Goal: Transaction & Acquisition: Download file/media

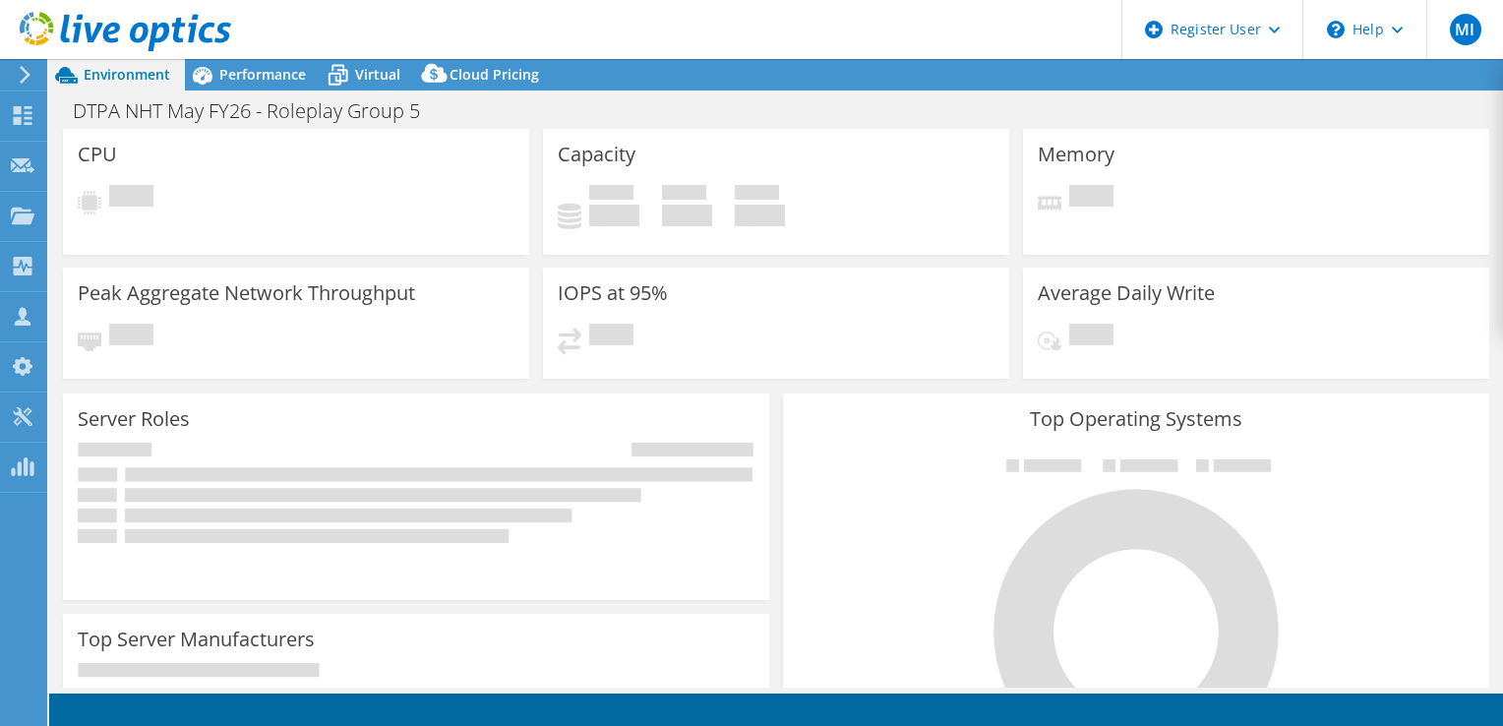
select select "EULondon"
select select "USD"
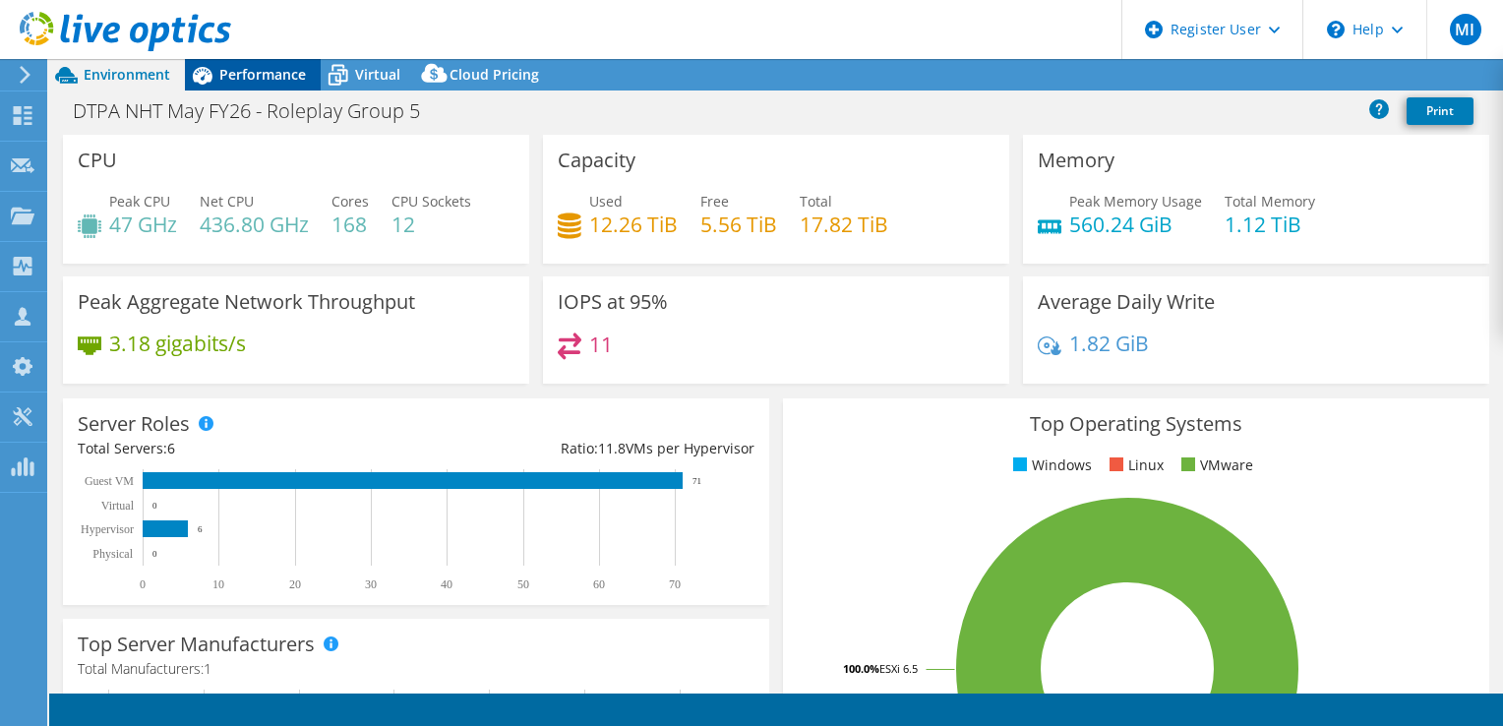
click at [242, 88] on div "Performance" at bounding box center [253, 74] width 136 height 31
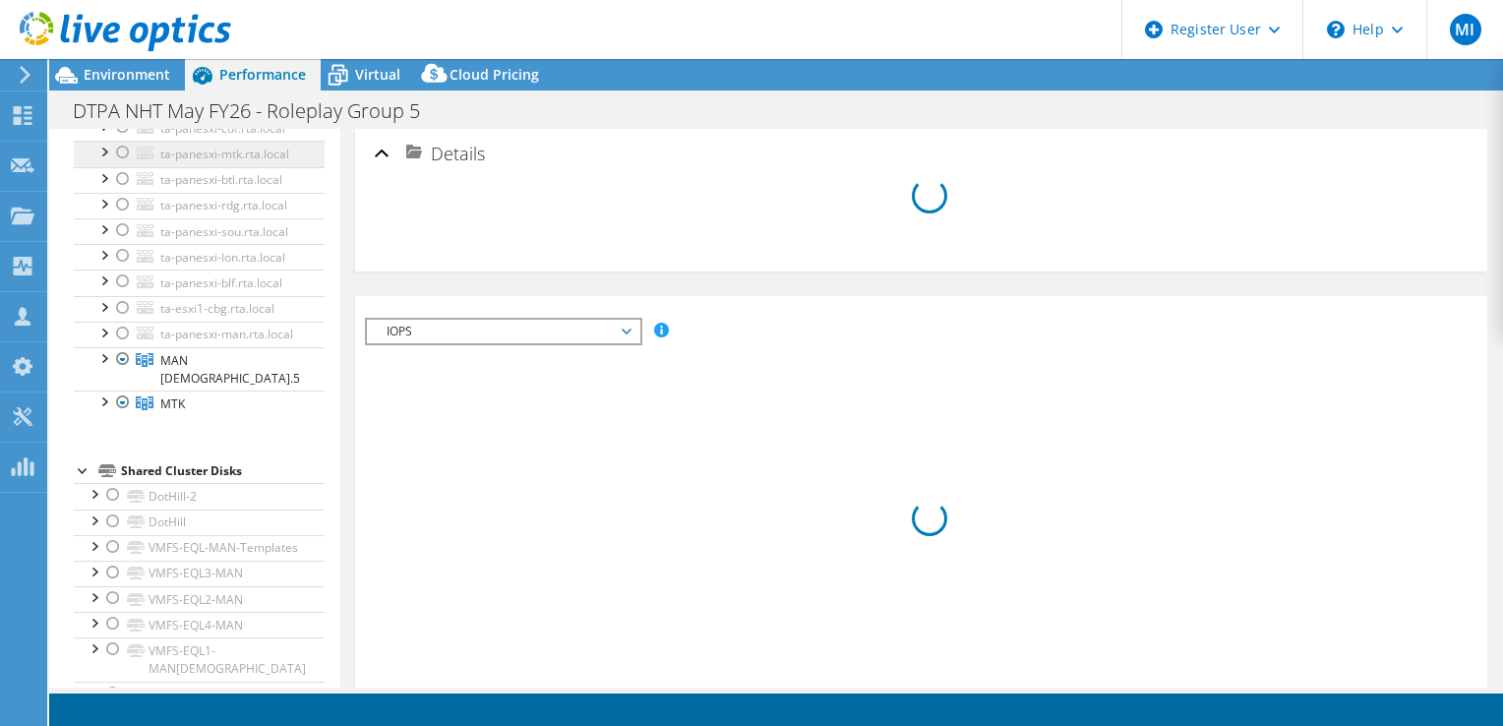
scroll to position [287, 0]
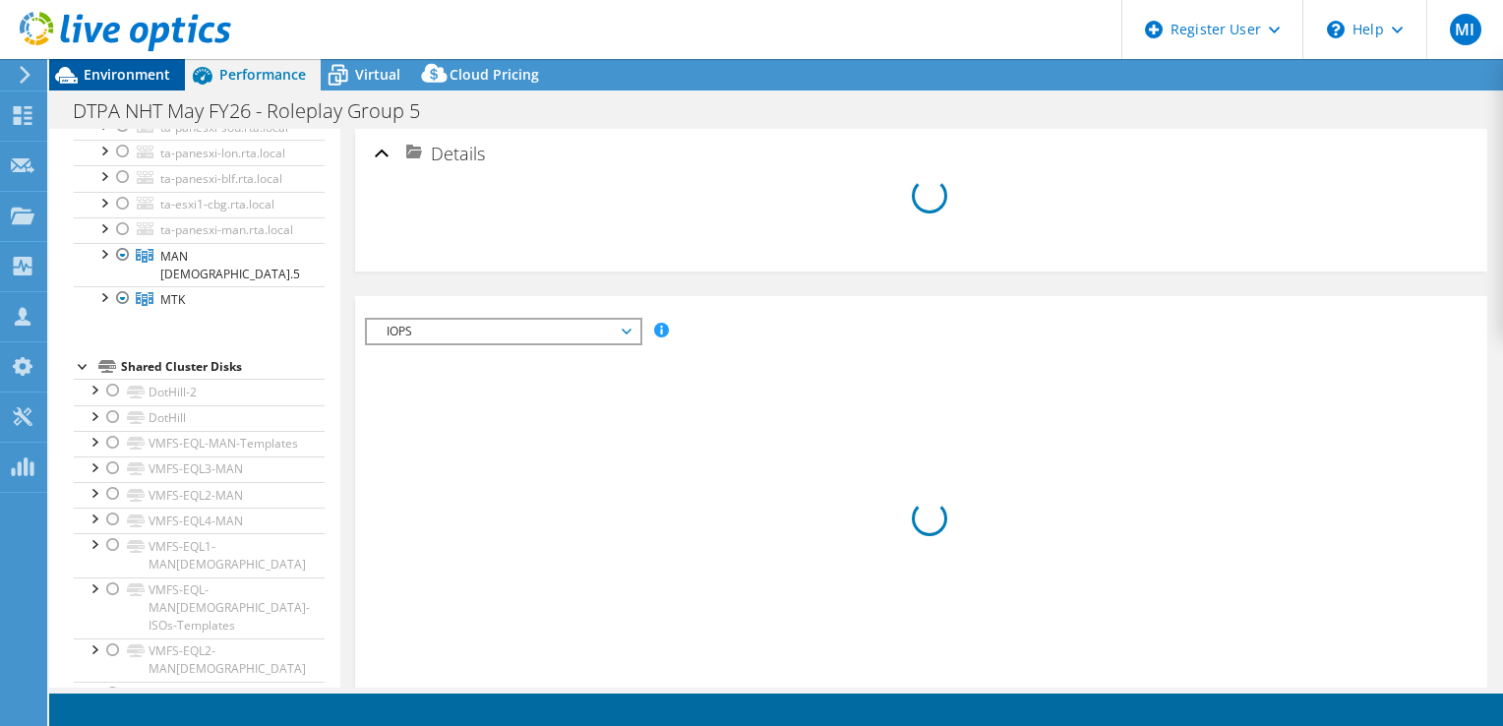
click at [154, 85] on div "Environment" at bounding box center [117, 74] width 136 height 31
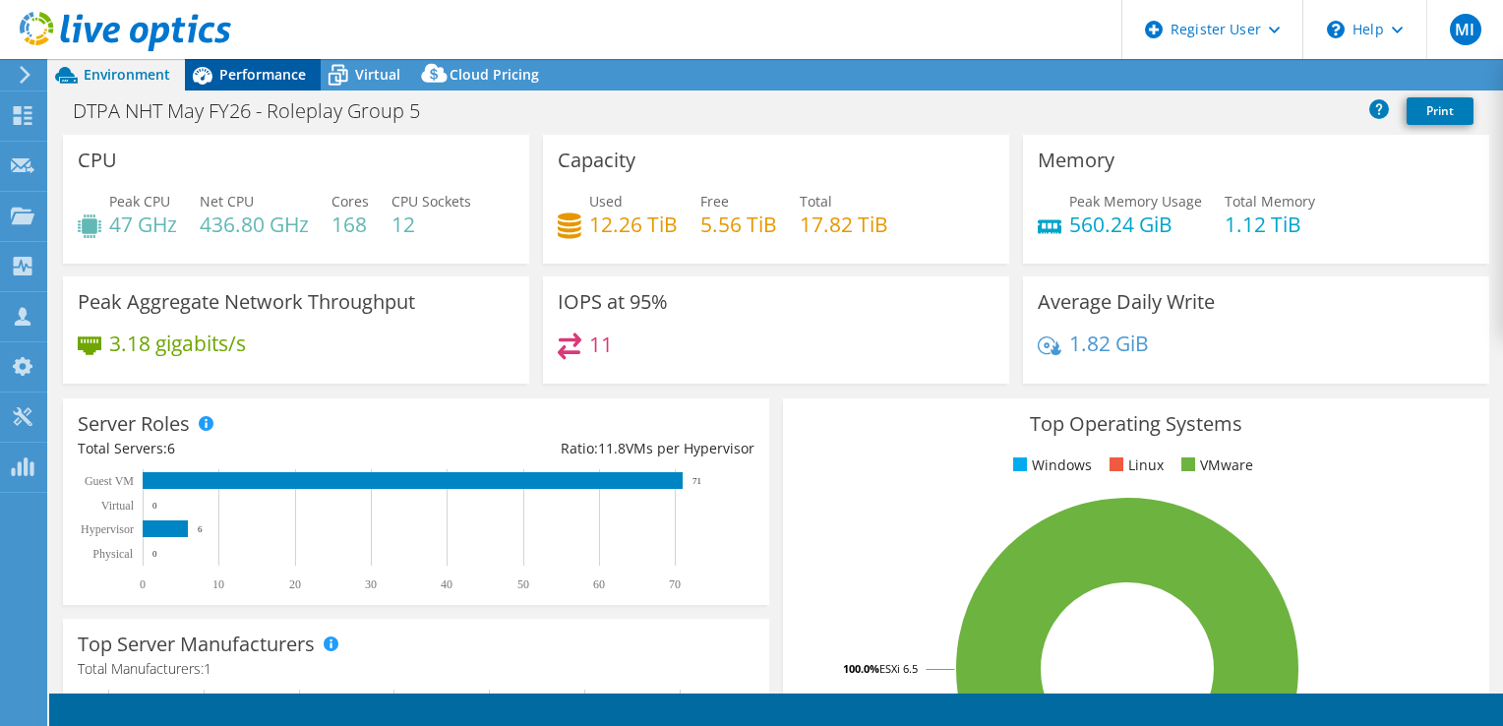
click at [236, 78] on span "Performance" at bounding box center [262, 74] width 87 height 19
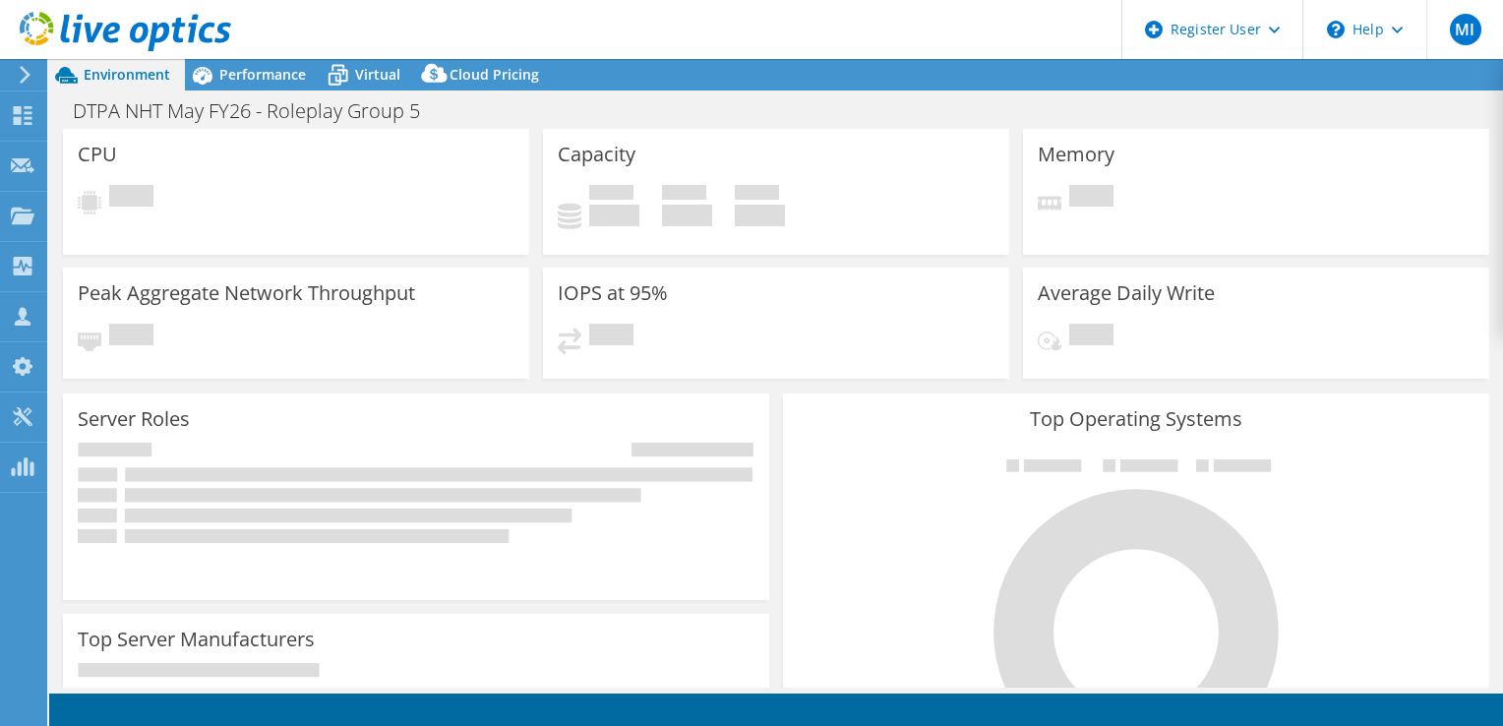
select select "EULondon"
select select "USD"
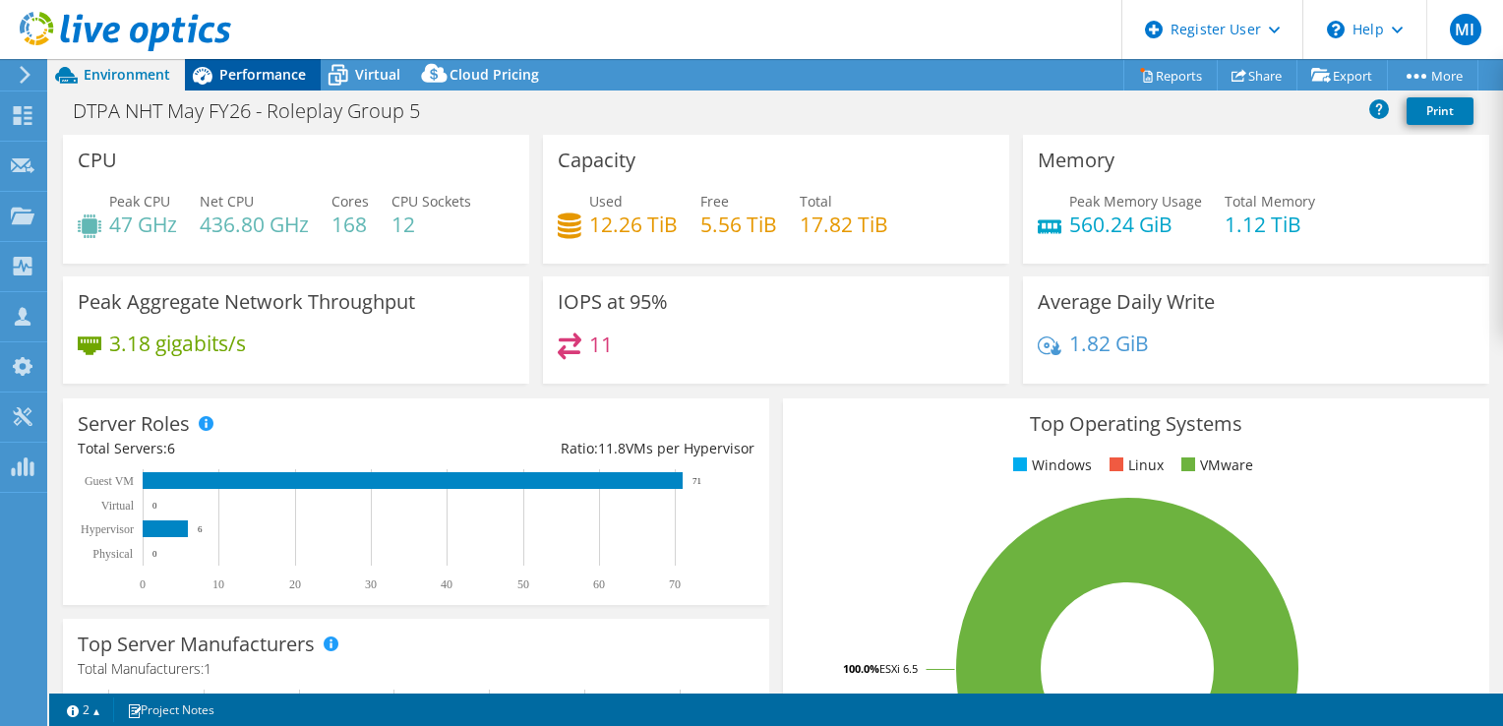
click at [256, 67] on span "Performance" at bounding box center [262, 74] width 87 height 19
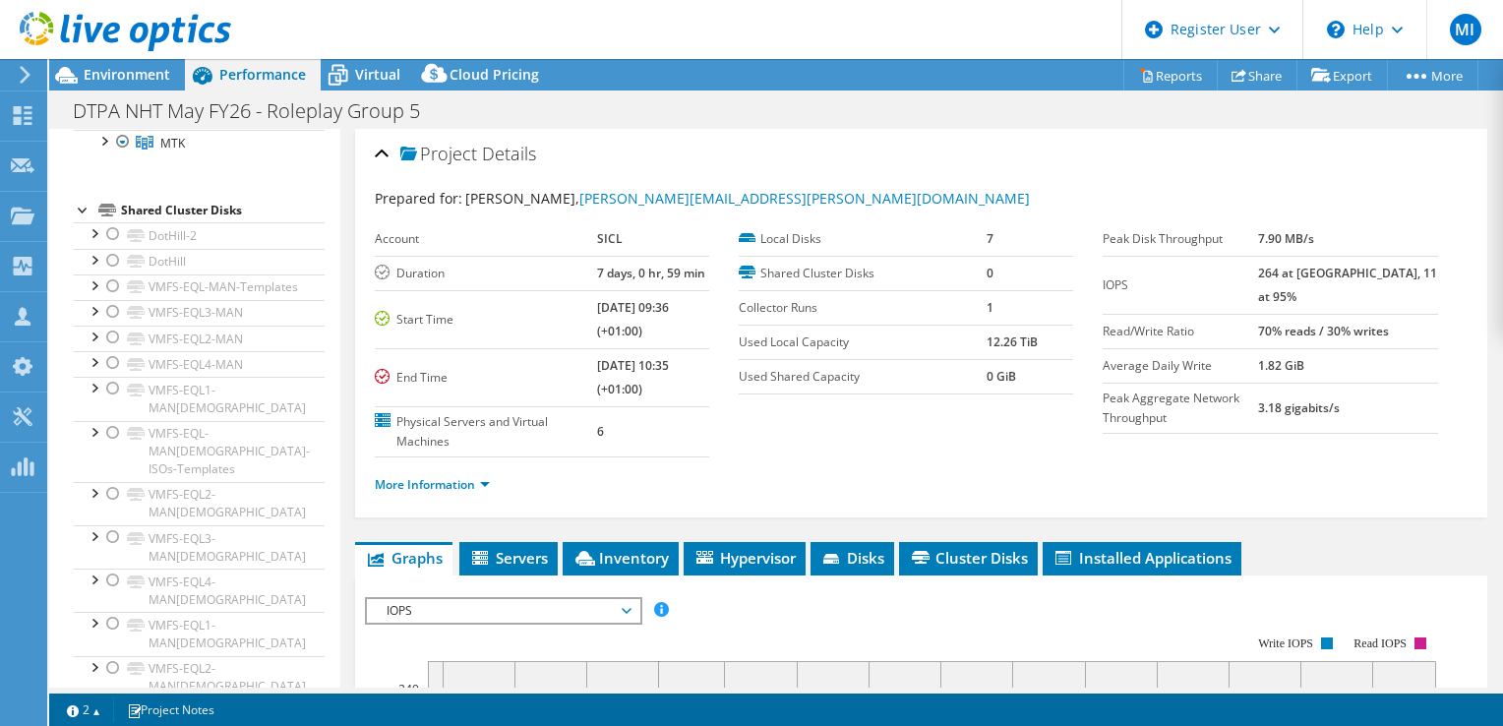
scroll to position [526, 0]
click at [110, 163] on div at bounding box center [113, 152] width 20 height 24
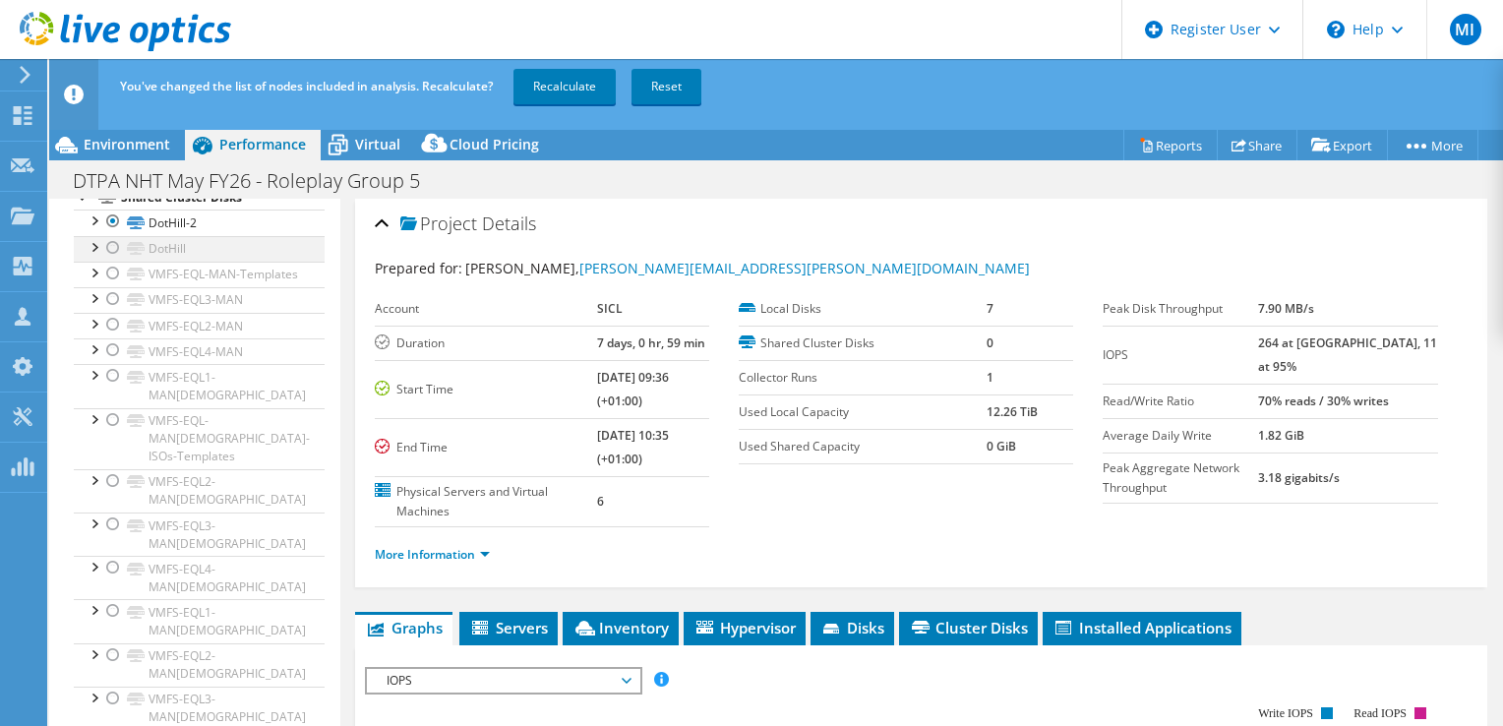
click at [110, 260] on div at bounding box center [113, 248] width 20 height 24
click at [106, 285] on div at bounding box center [113, 274] width 20 height 24
click at [111, 311] on div at bounding box center [113, 299] width 20 height 24
click at [110, 336] on div at bounding box center [113, 325] width 20 height 24
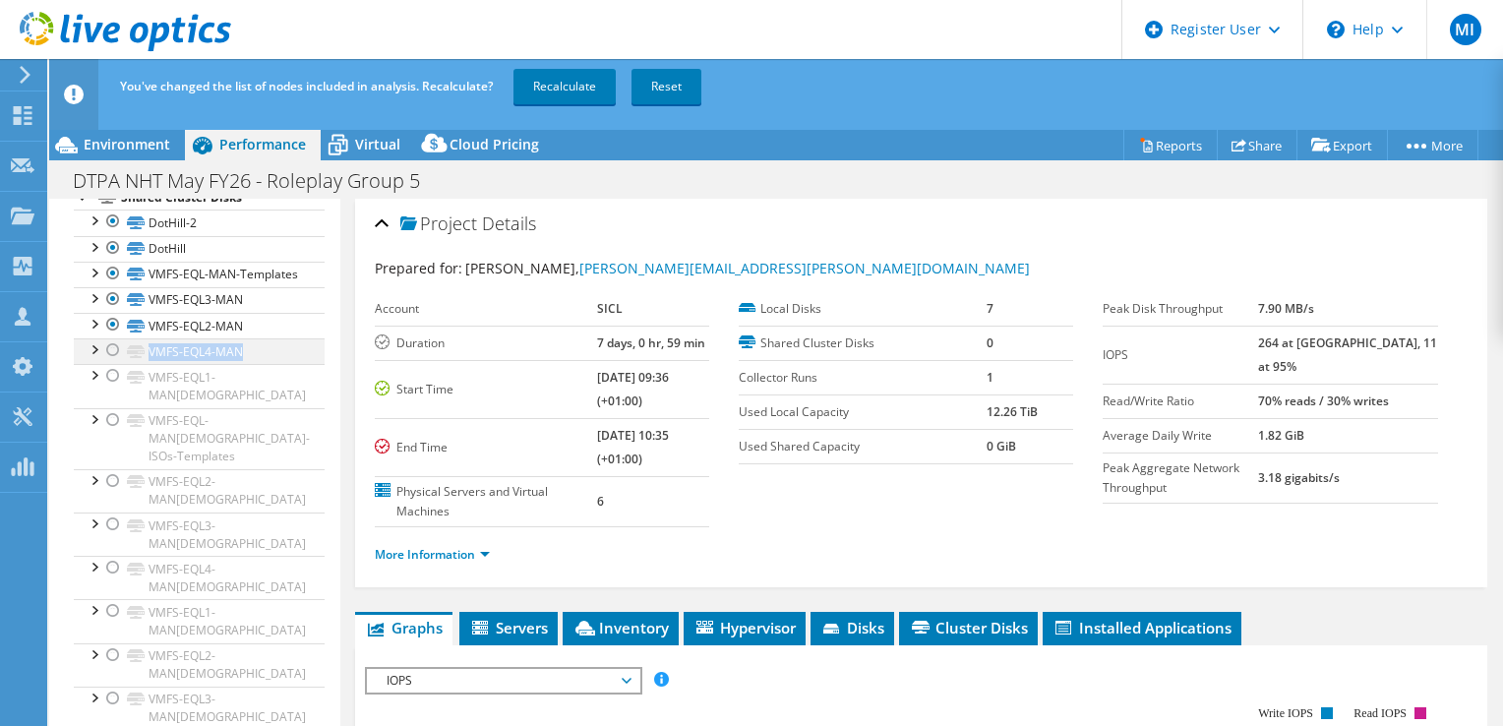
drag, startPoint x: 102, startPoint y: 501, endPoint x: 103, endPoint y: 491, distance: 10.9
click at [103, 491] on ul "DotHill-2 DotHill-2 | ta-esxi6-man.rta.local DotHill-2 | ta-esxi5-man.rta.local" at bounding box center [199, 607] width 251 height 796
click at [103, 362] on div at bounding box center [113, 350] width 20 height 24
click at [106, 387] on div at bounding box center [113, 376] width 20 height 24
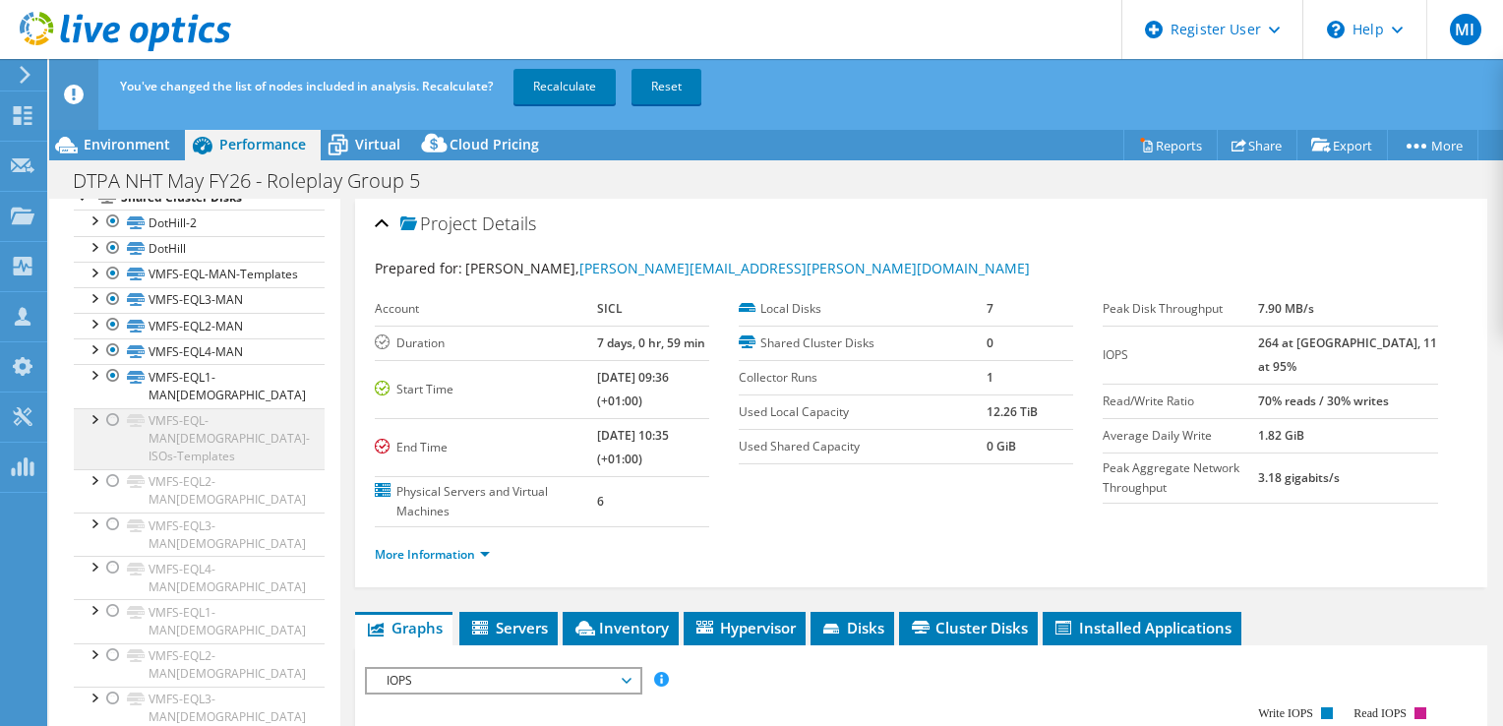
click at [110, 432] on div at bounding box center [113, 420] width 20 height 24
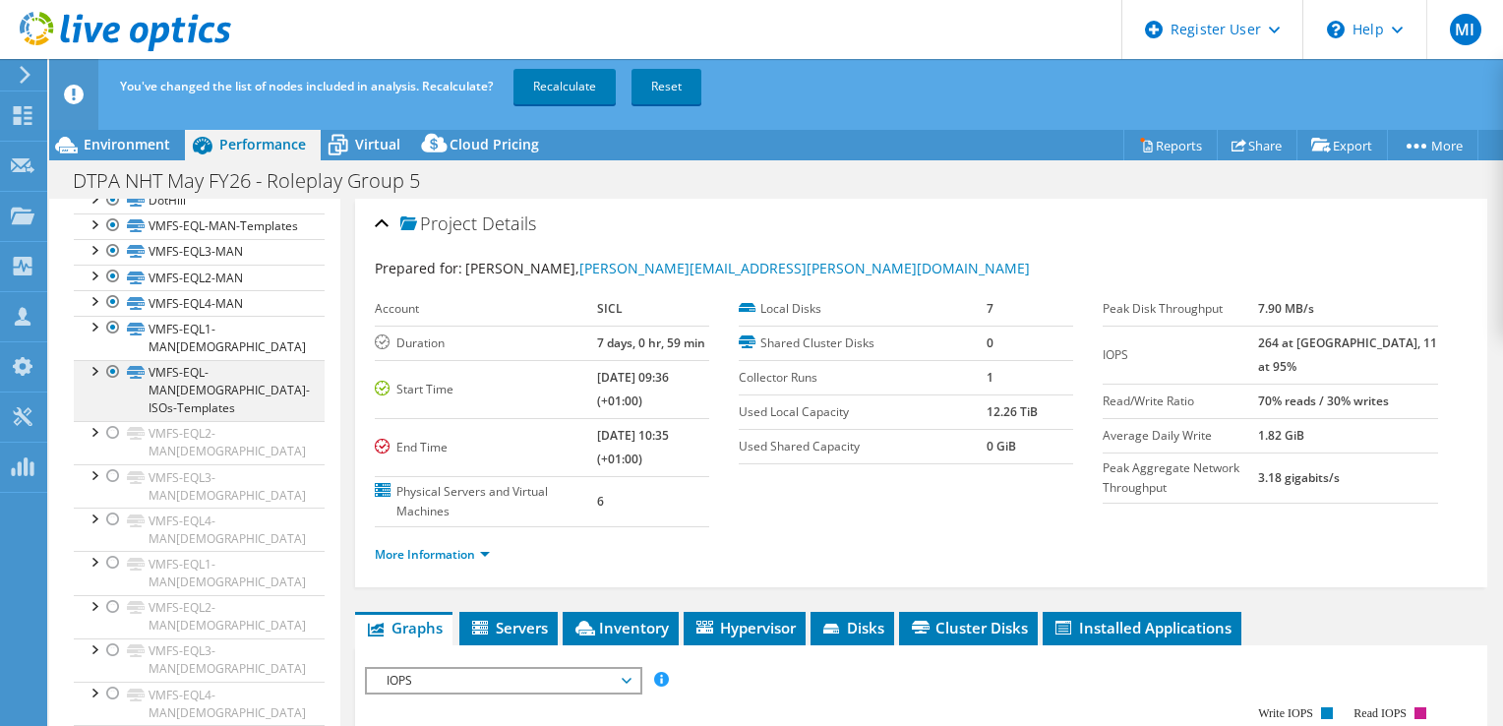
click at [110, 444] on div at bounding box center [113, 433] width 20 height 24
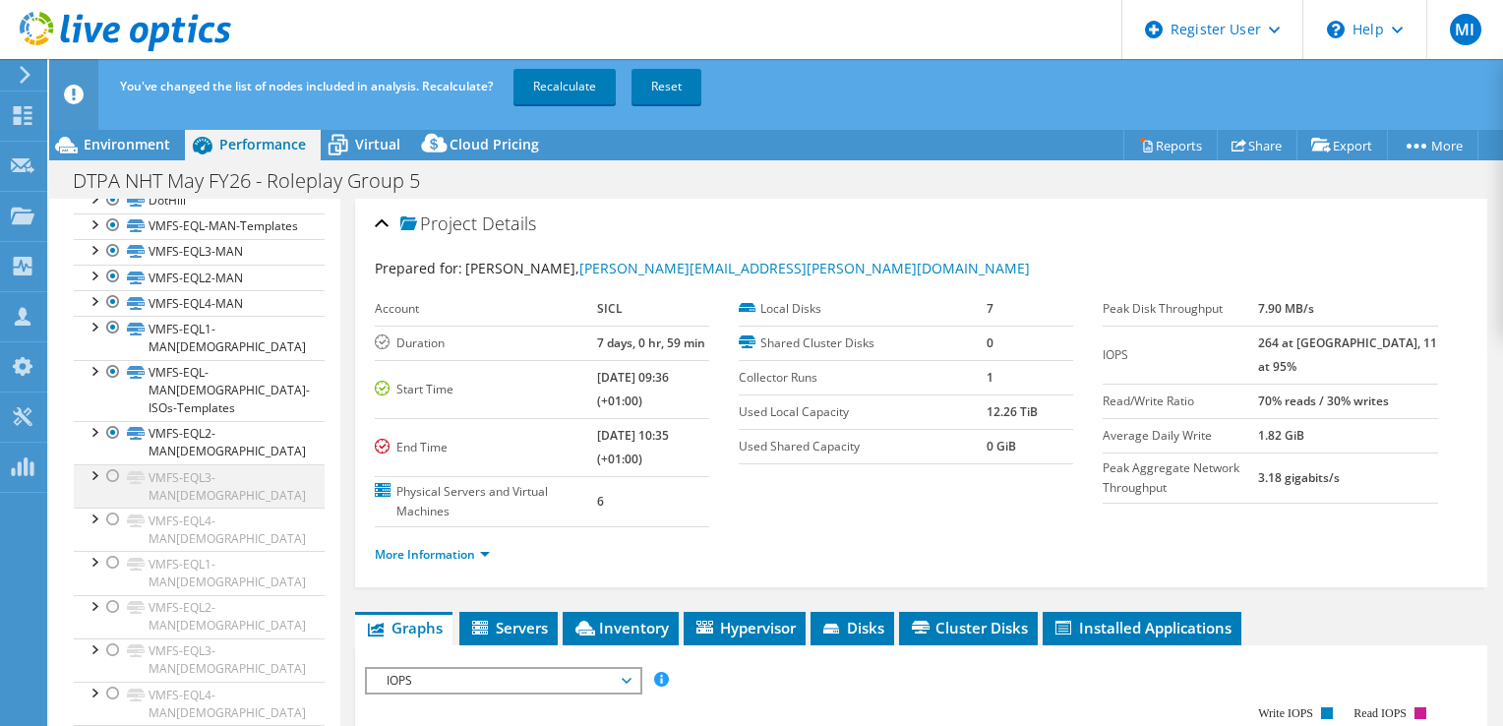
click at [110, 488] on div at bounding box center [113, 476] width 20 height 24
click at [110, 531] on div at bounding box center [113, 519] width 20 height 24
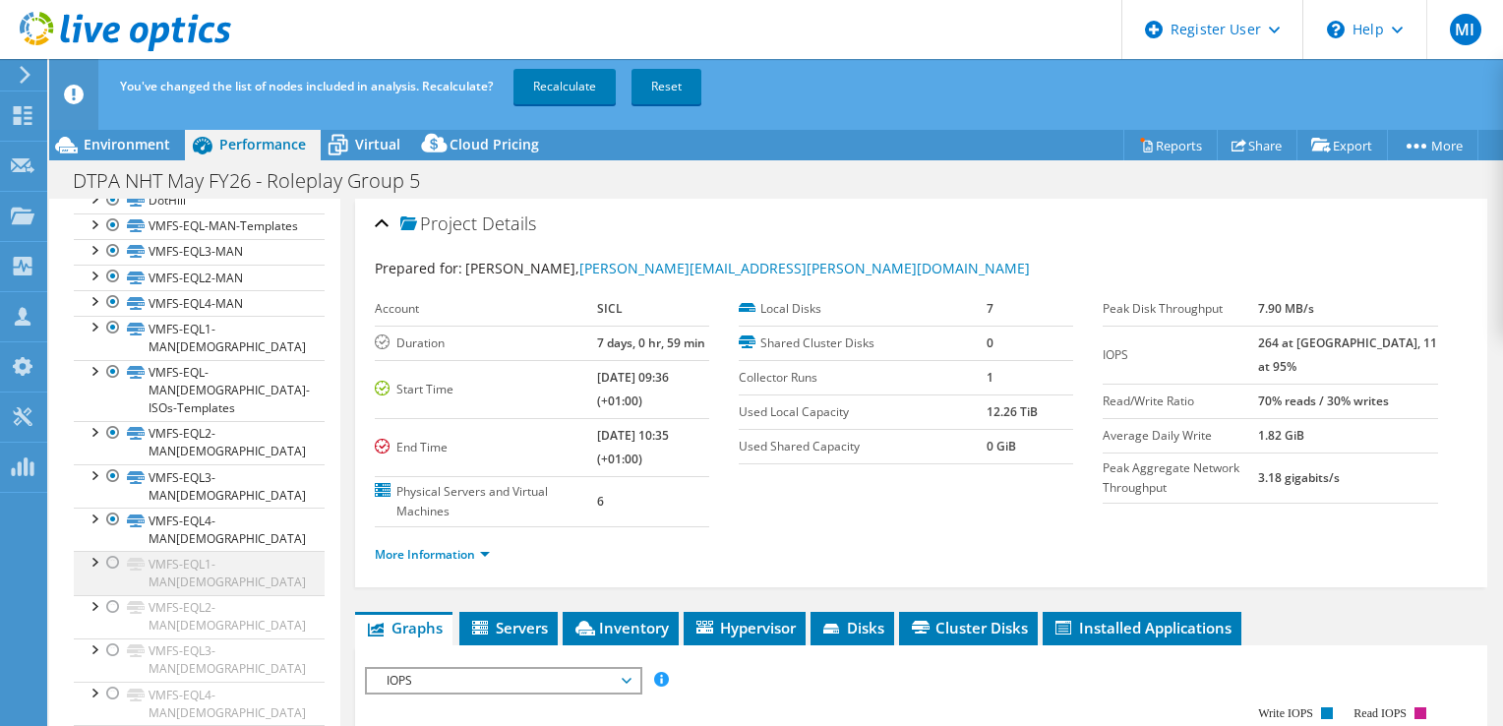
click at [108, 574] on div at bounding box center [113, 563] width 20 height 24
click at [104, 619] on div at bounding box center [113, 607] width 20 height 24
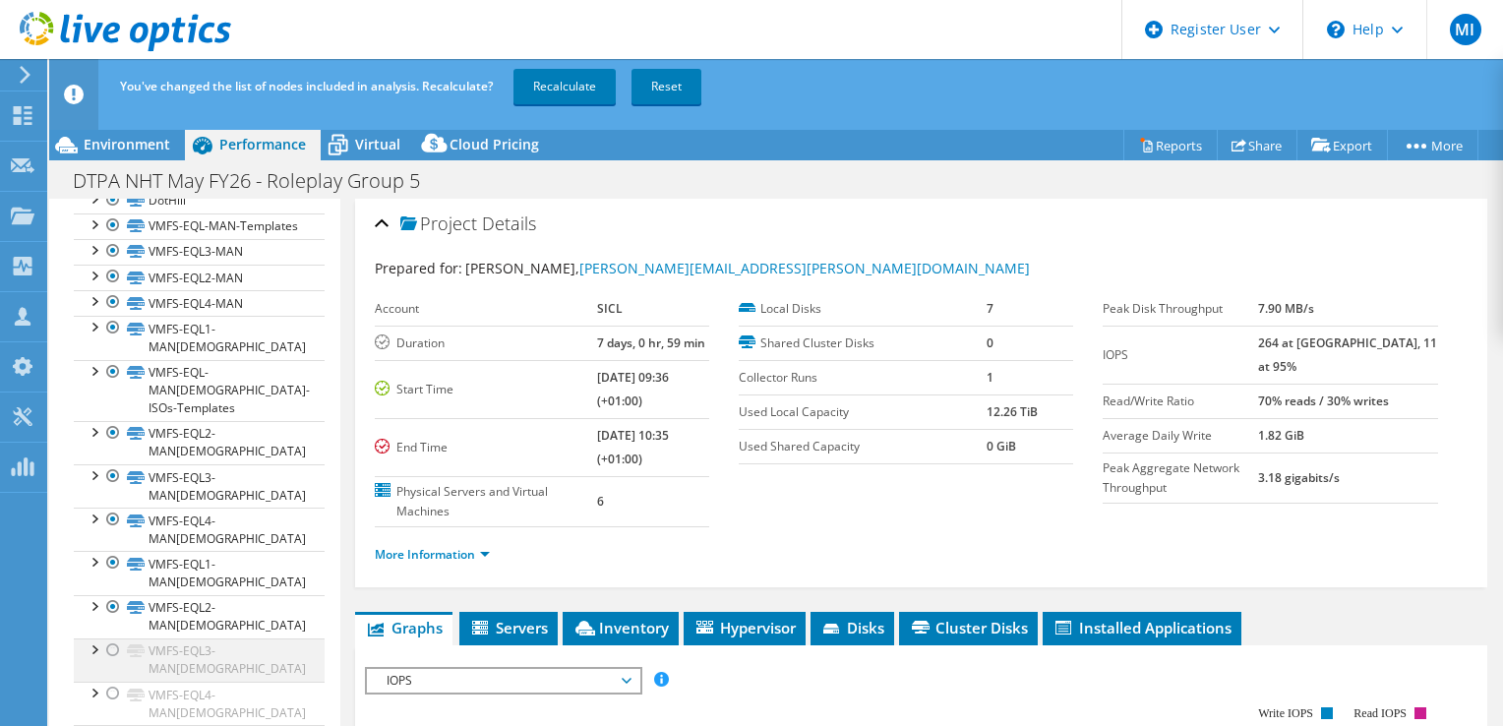
click at [103, 649] on div at bounding box center [113, 650] width 20 height 24
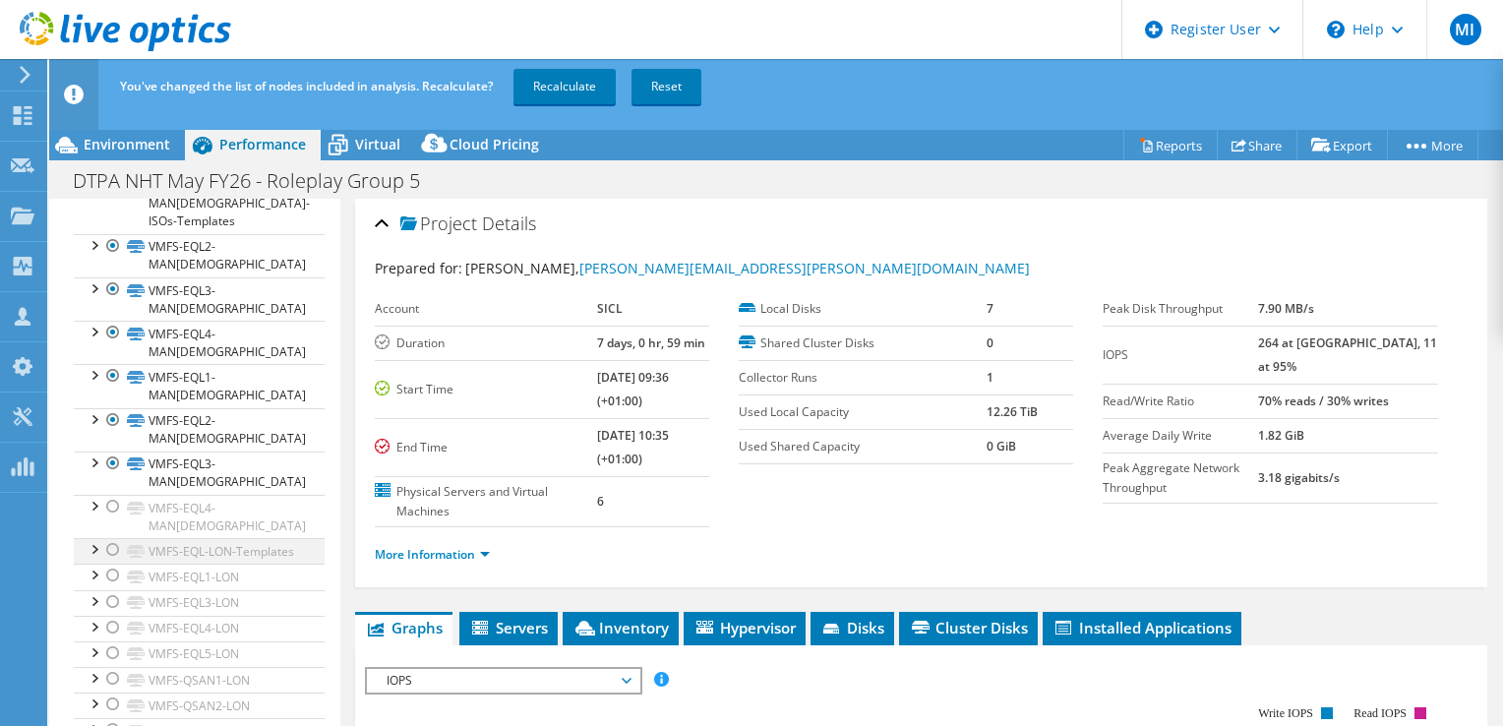
scroll to position [759, 0]
click at [110, 504] on div at bounding box center [113, 509] width 20 height 24
click at [110, 540] on div at bounding box center [113, 552] width 20 height 24
click at [112, 569] on div at bounding box center [113, 577] width 20 height 24
click at [111, 593] on div at bounding box center [113, 604] width 20 height 24
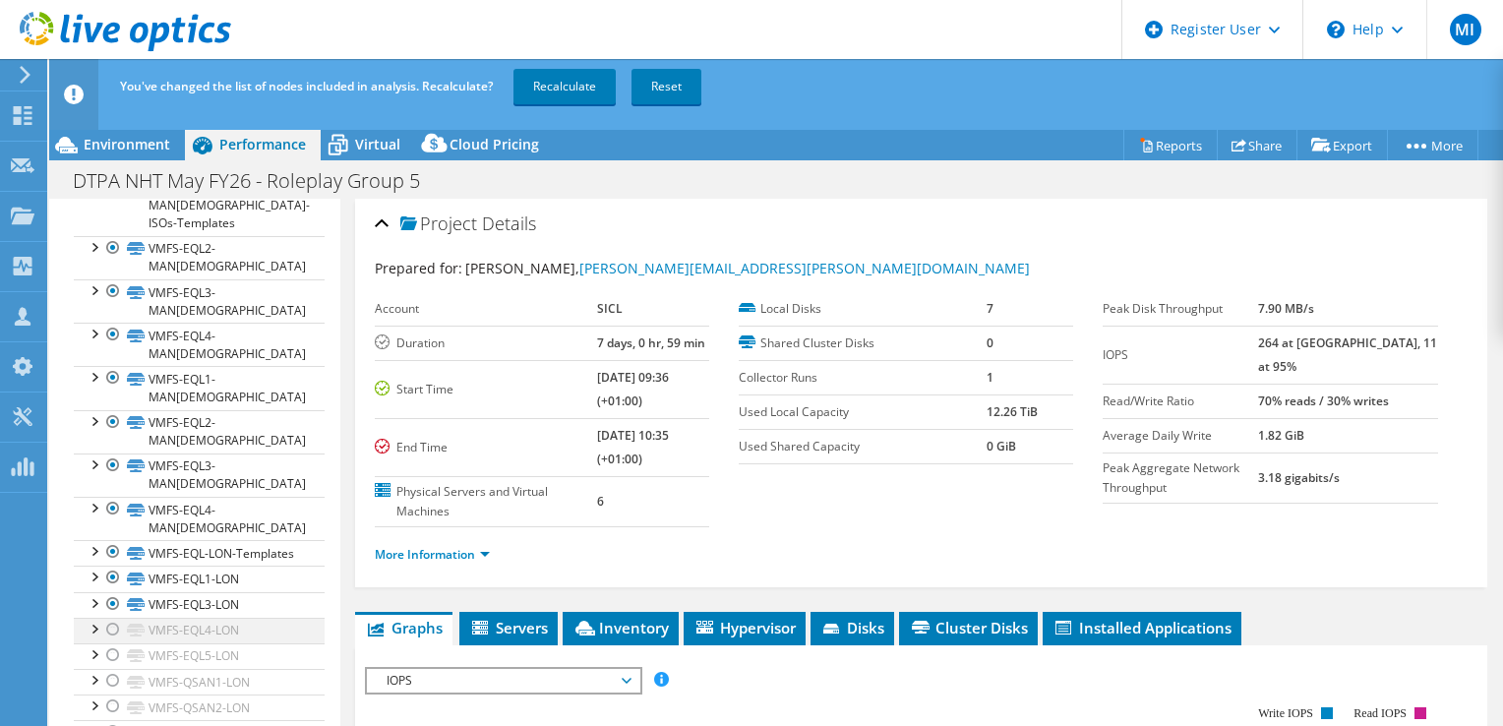
click at [112, 619] on div at bounding box center [113, 630] width 20 height 24
click at [113, 643] on div at bounding box center [113, 655] width 20 height 24
click at [112, 677] on div at bounding box center [113, 681] width 20 height 24
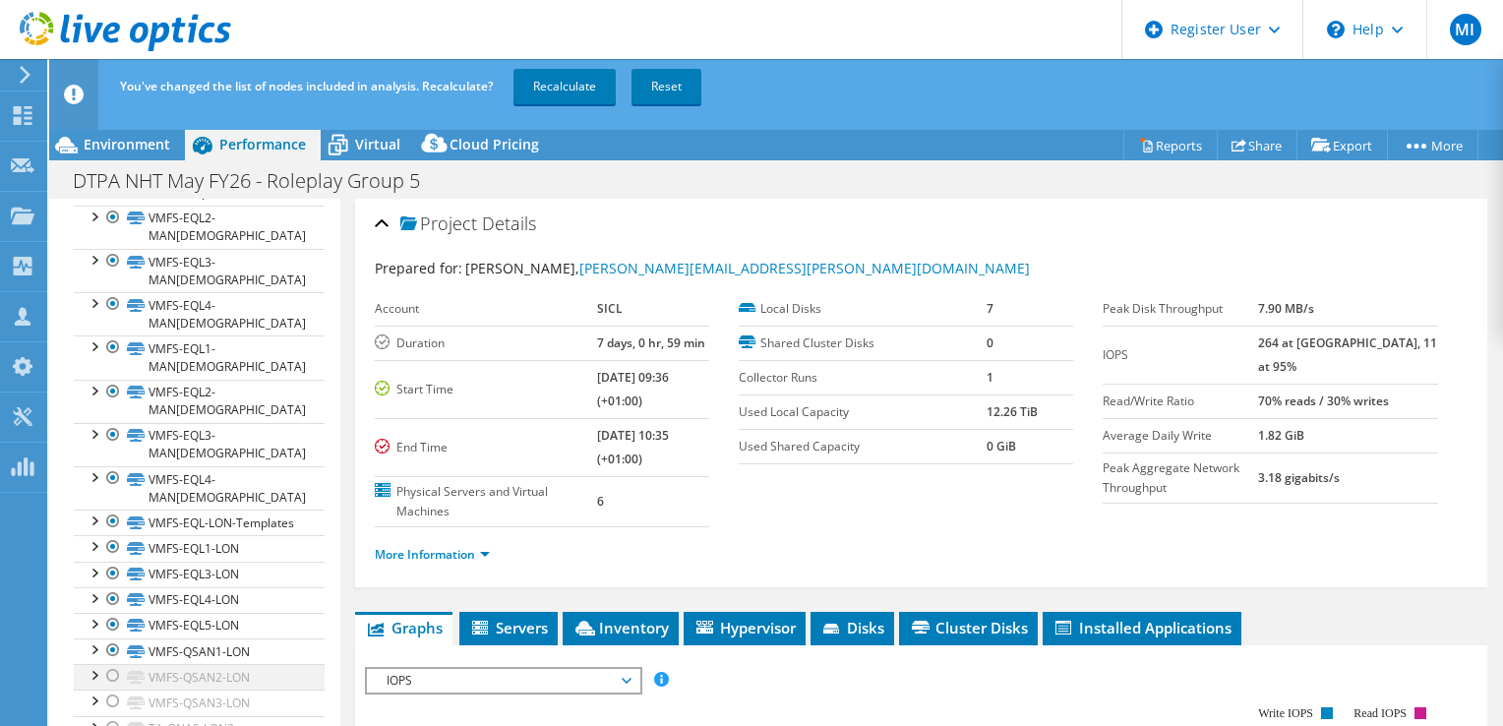
click at [113, 675] on div at bounding box center [113, 676] width 20 height 24
click at [111, 695] on div at bounding box center [113, 701] width 20 height 24
click at [110, 722] on div at bounding box center [113, 728] width 20 height 24
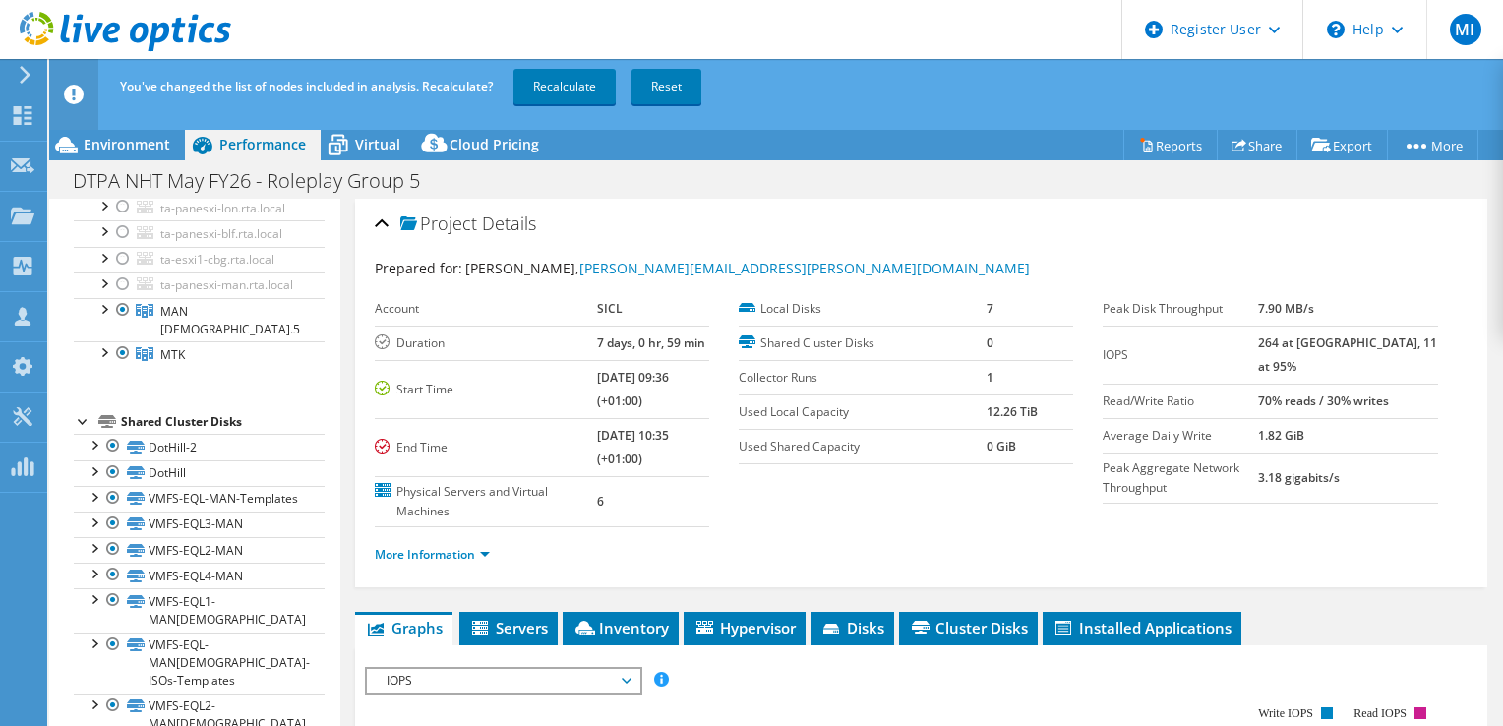
scroll to position [297, 0]
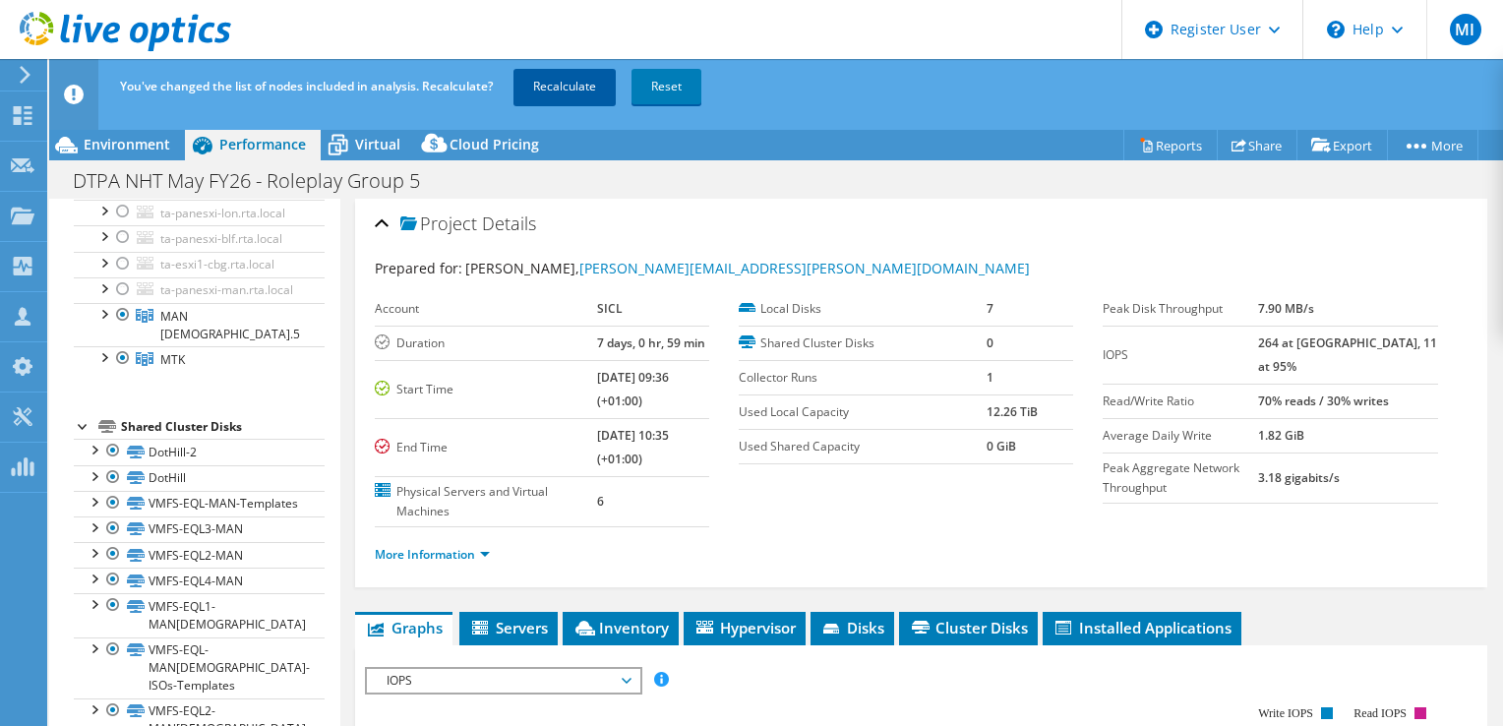
click at [560, 84] on link "Recalculate" at bounding box center [564, 86] width 102 height 35
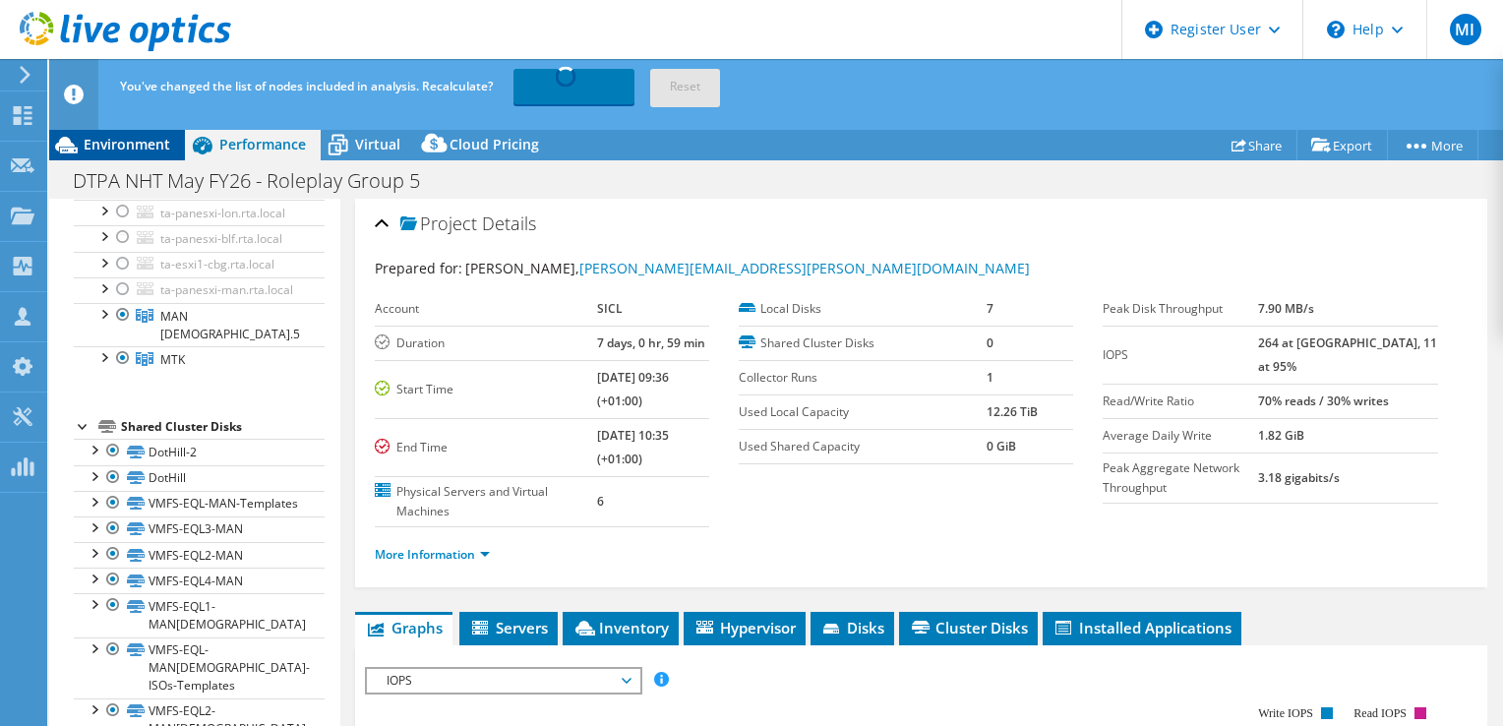
click at [134, 137] on span "Environment" at bounding box center [127, 144] width 87 height 19
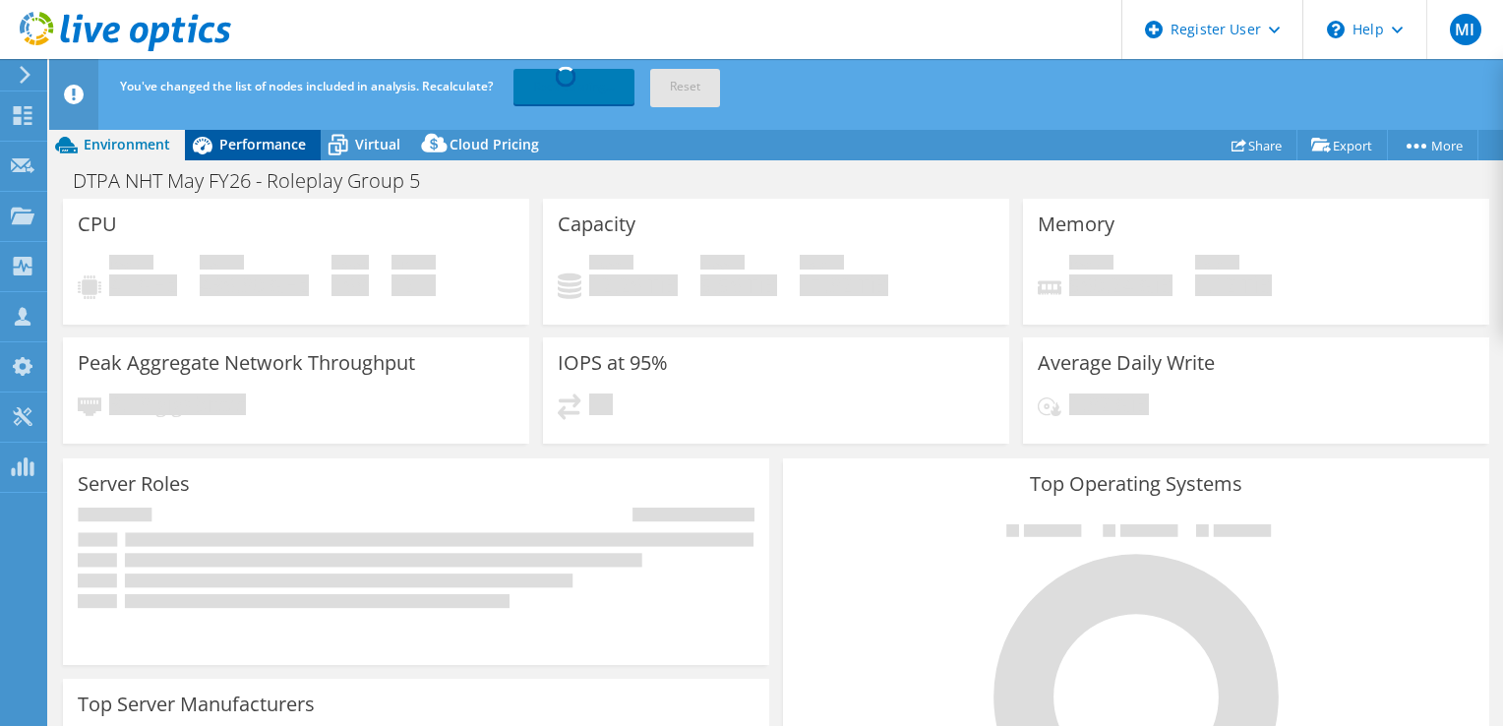
click at [230, 159] on div "Performance" at bounding box center [253, 144] width 136 height 31
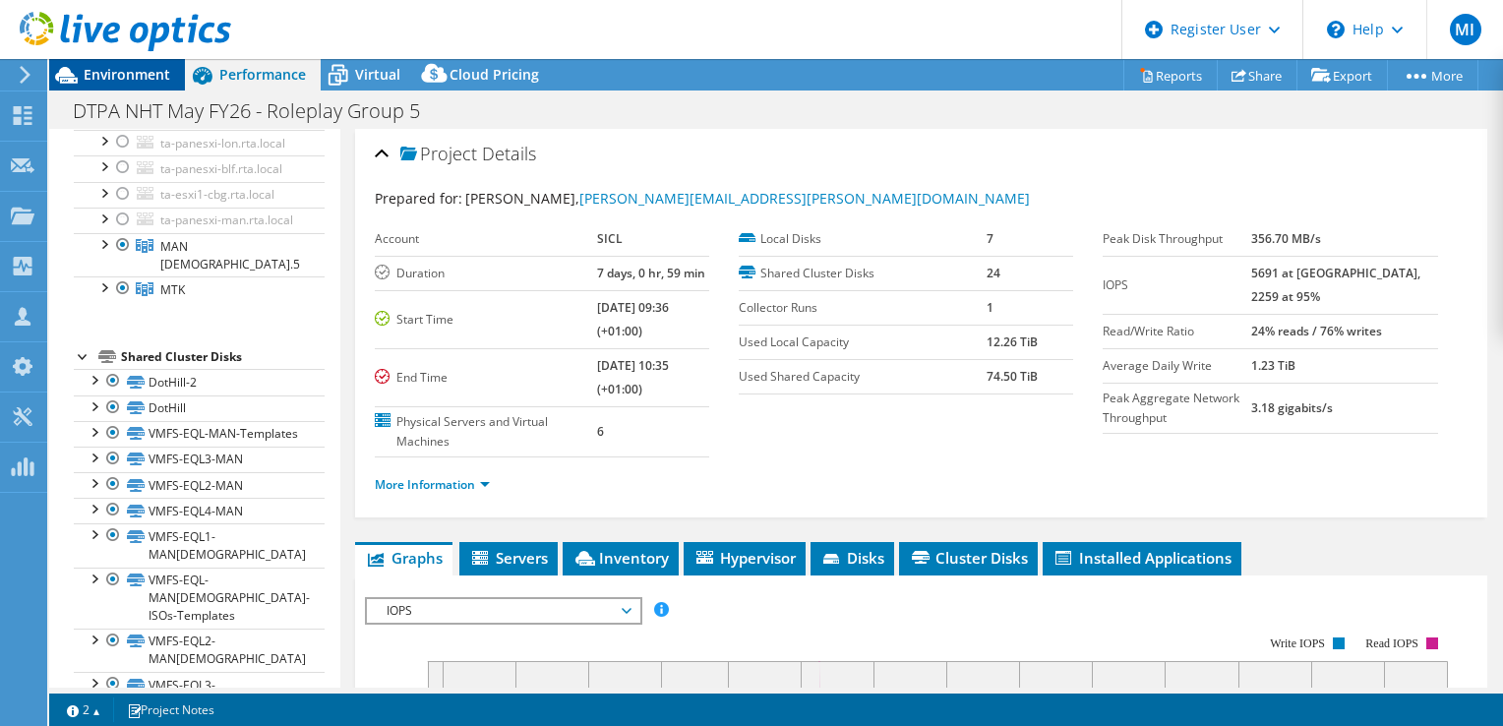
click at [135, 81] on span "Environment" at bounding box center [127, 74] width 87 height 19
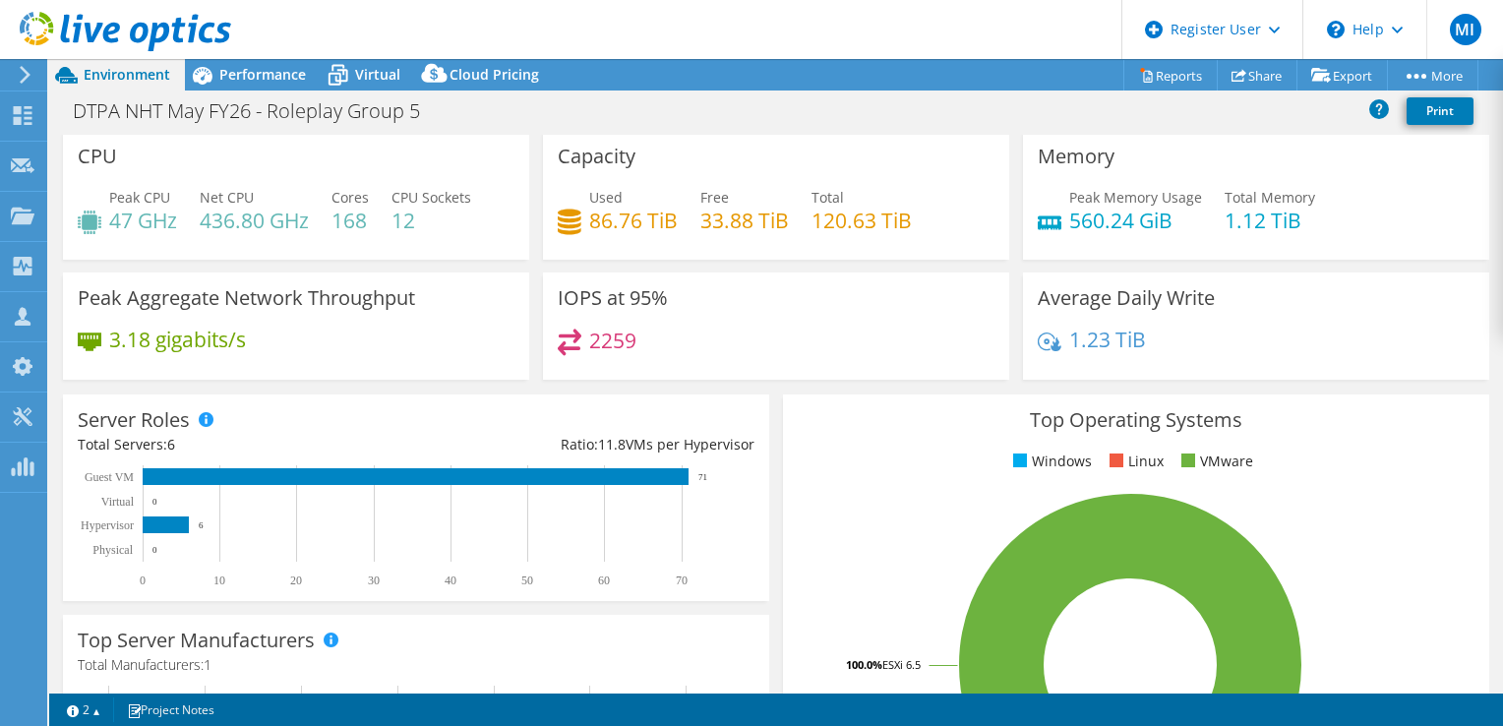
scroll to position [0, 0]
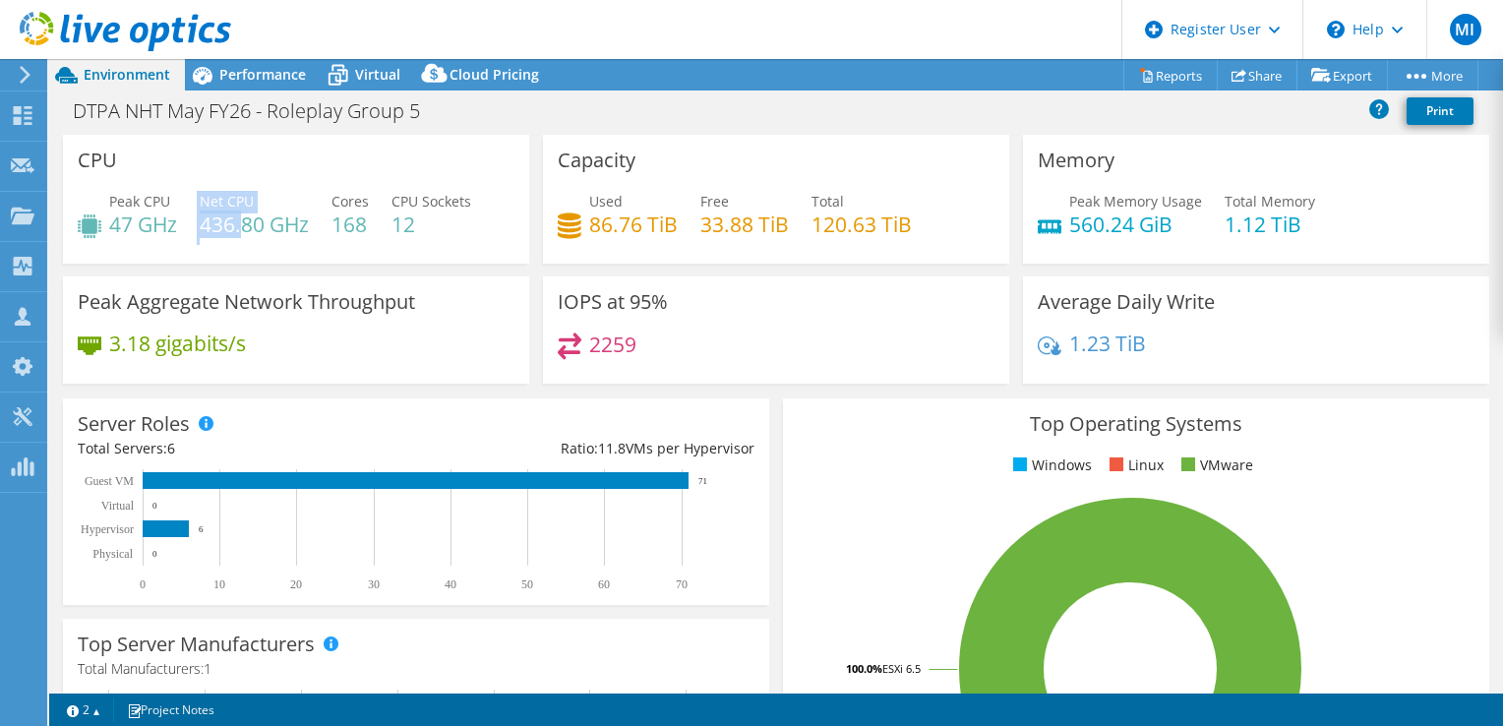
drag, startPoint x: 182, startPoint y: 222, endPoint x: 248, endPoint y: 222, distance: 65.9
click at [248, 222] on div "Peak CPU 47 GHz Net CPU 436.80 GHz Cores 168 CPU Sockets 12" at bounding box center [296, 223] width 437 height 64
click at [248, 222] on h4 "436.80 GHz" at bounding box center [254, 224] width 109 height 22
click at [268, 73] on span "Performance" at bounding box center [262, 74] width 87 height 19
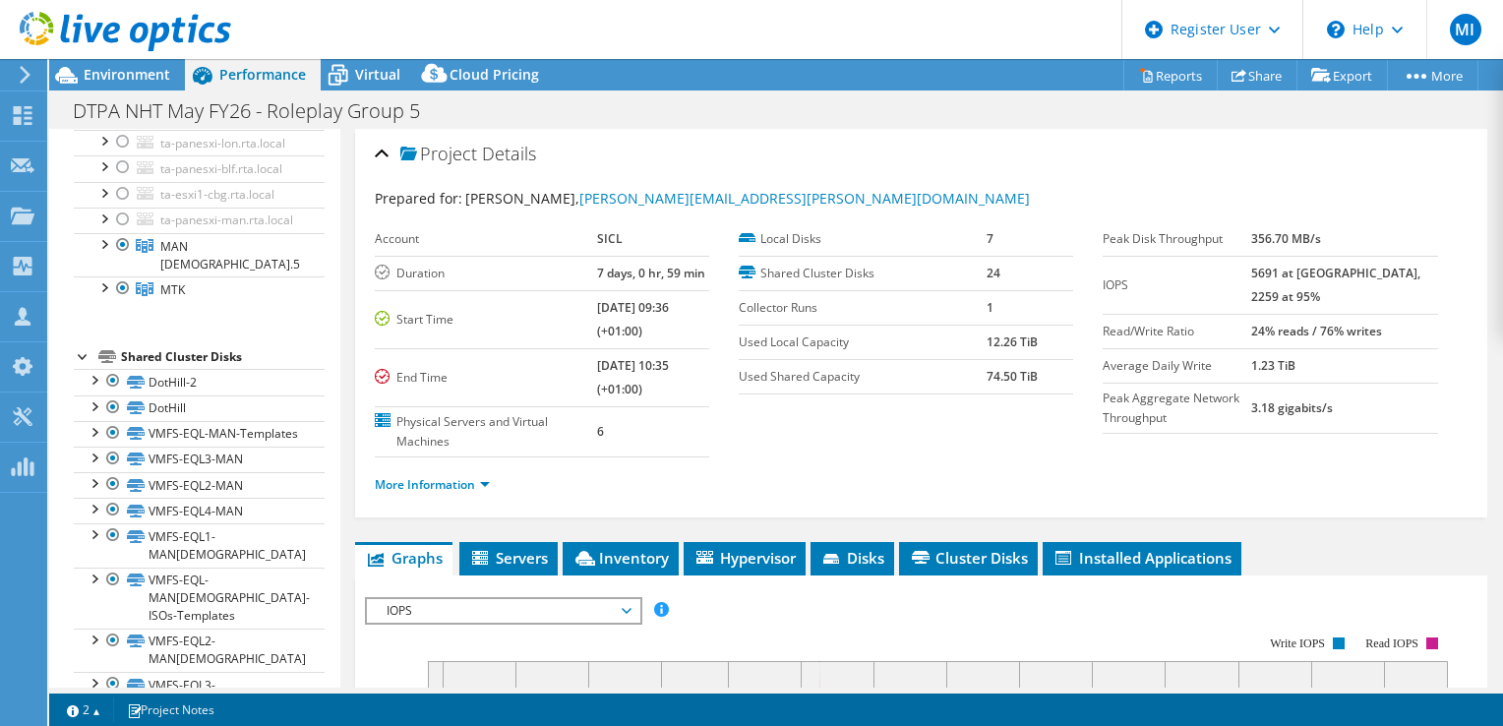
scroll to position [189, 0]
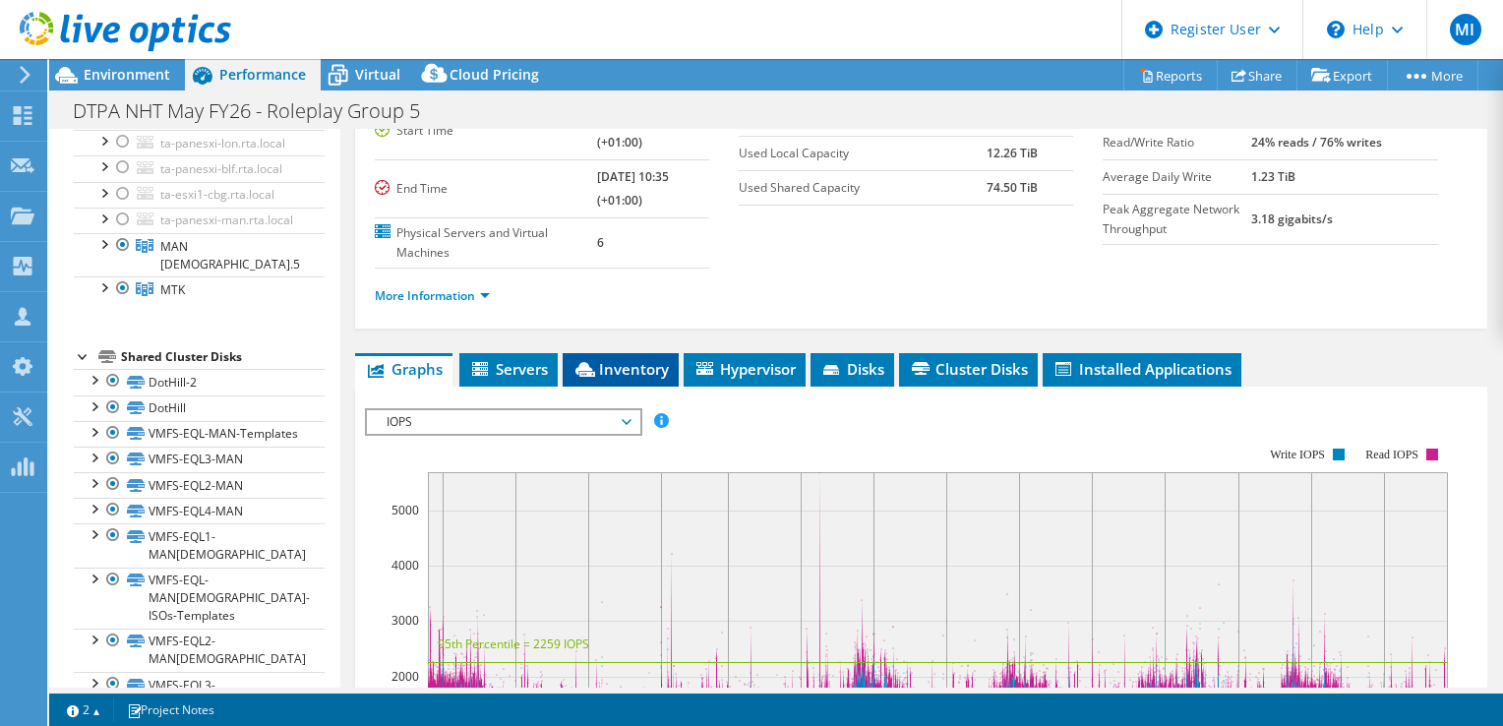
click at [611, 364] on span "Inventory" at bounding box center [620, 369] width 96 height 20
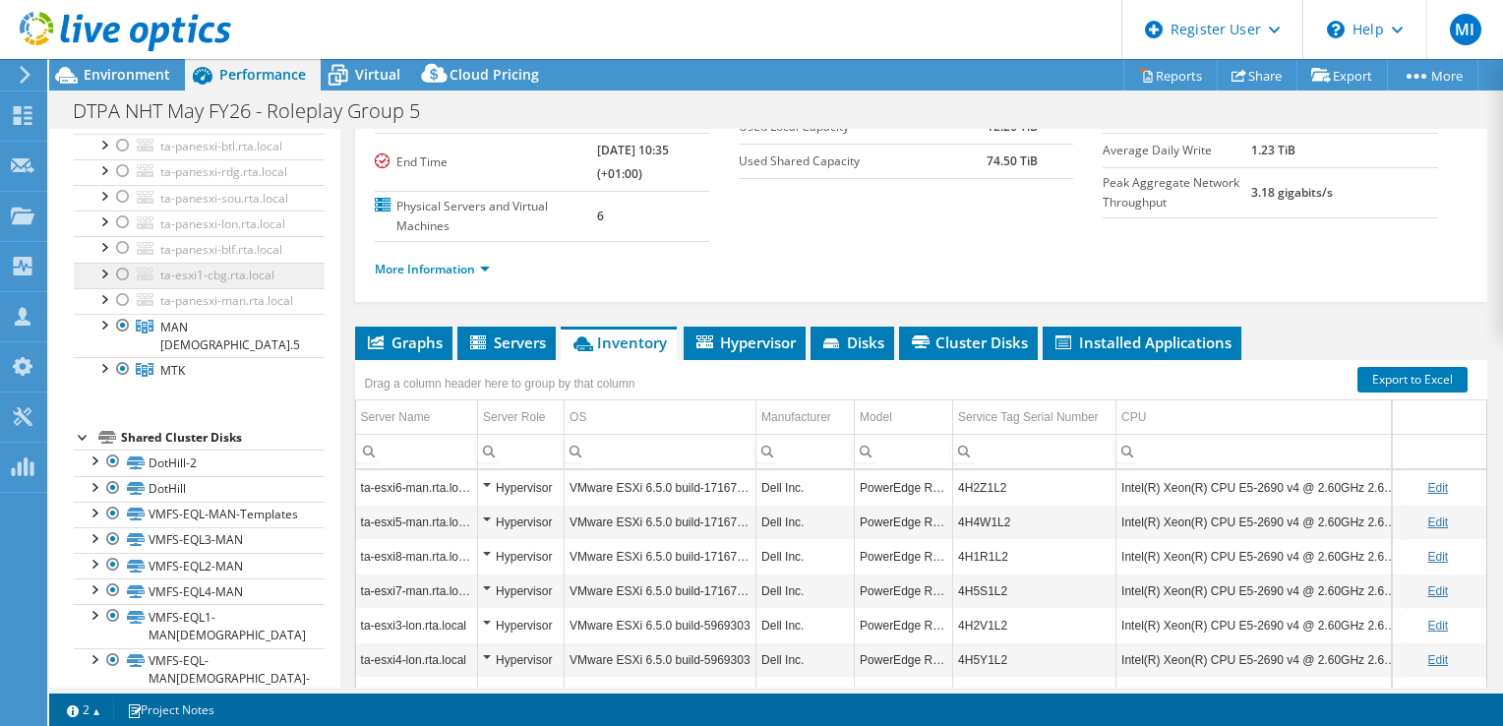
scroll to position [201, 0]
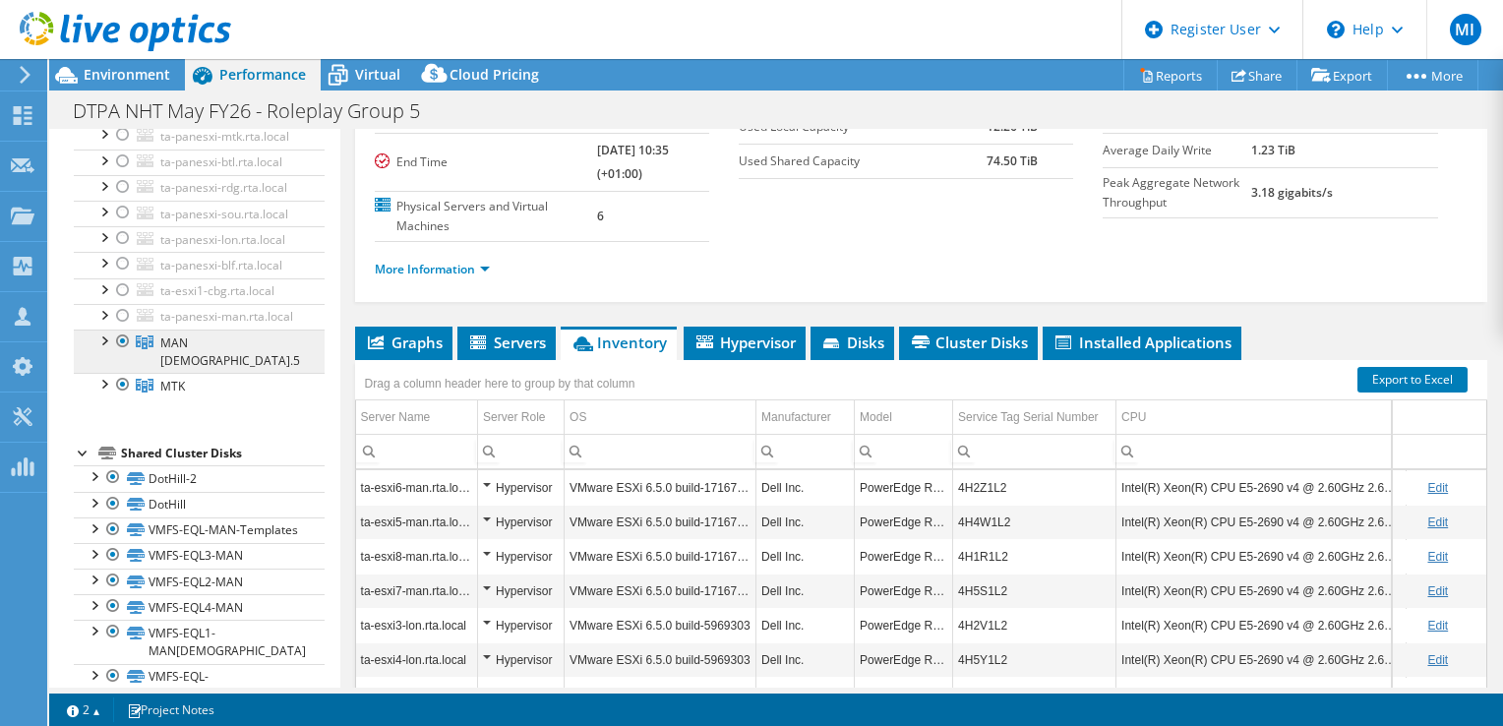
click at [219, 373] on link "MAN [DEMOGRAPHIC_DATA].5" at bounding box center [199, 350] width 251 height 43
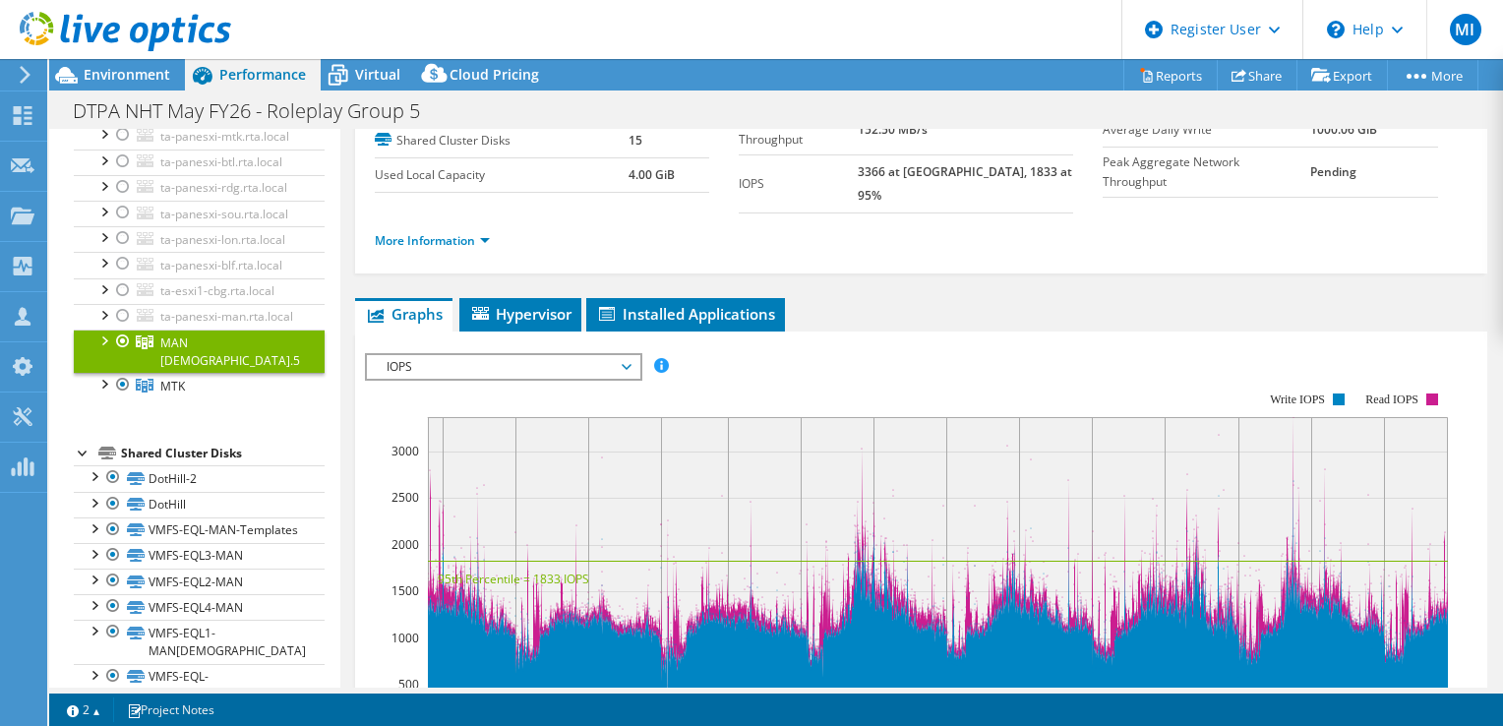
scroll to position [126, 0]
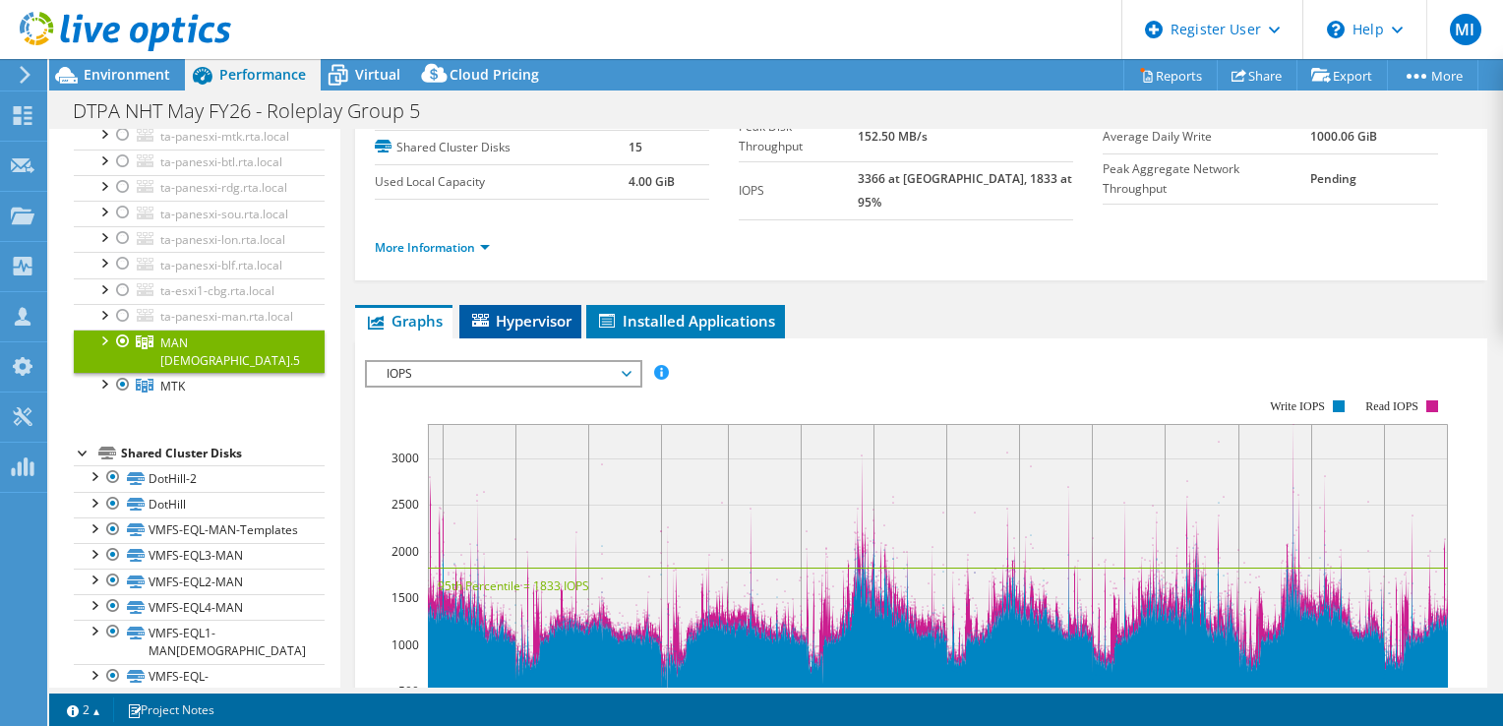
click at [551, 316] on li "Hypervisor" at bounding box center [520, 321] width 122 height 33
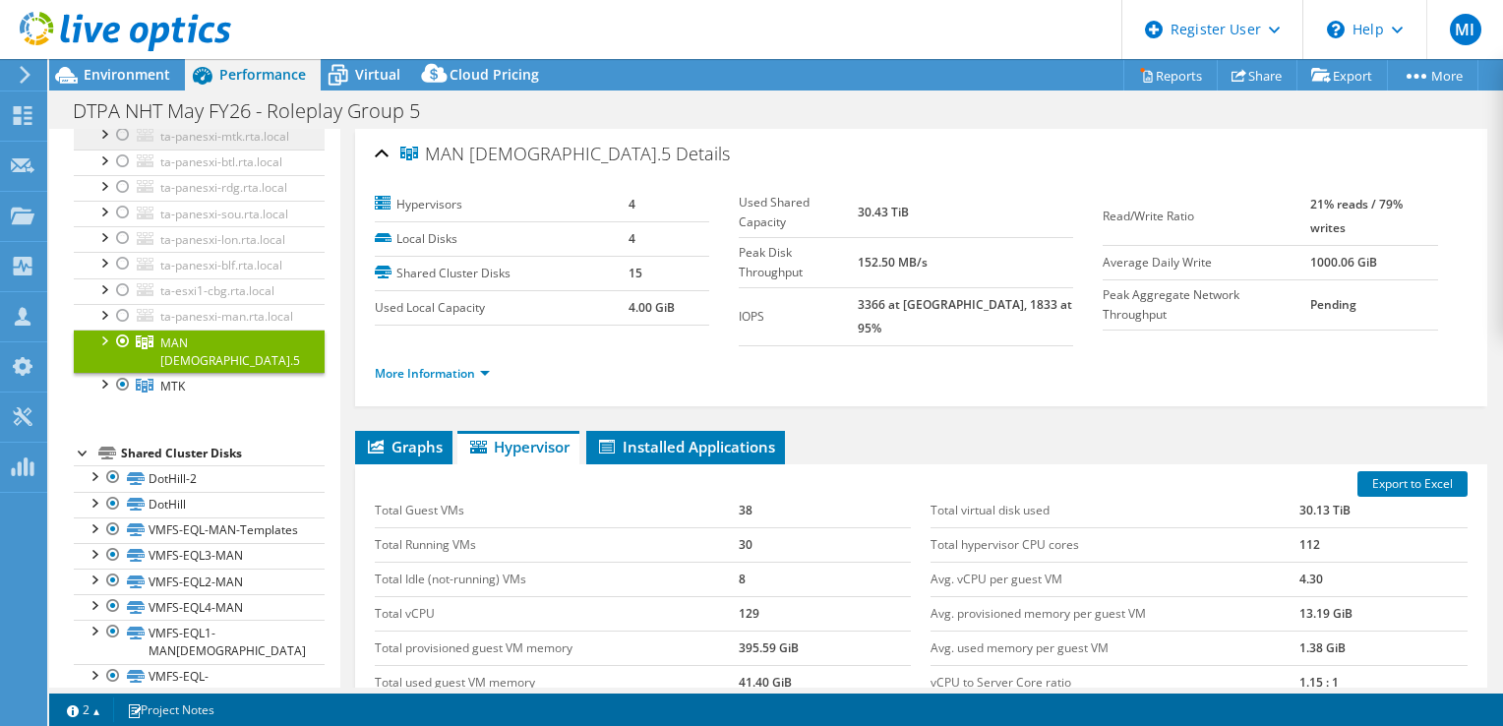
scroll to position [0, 0]
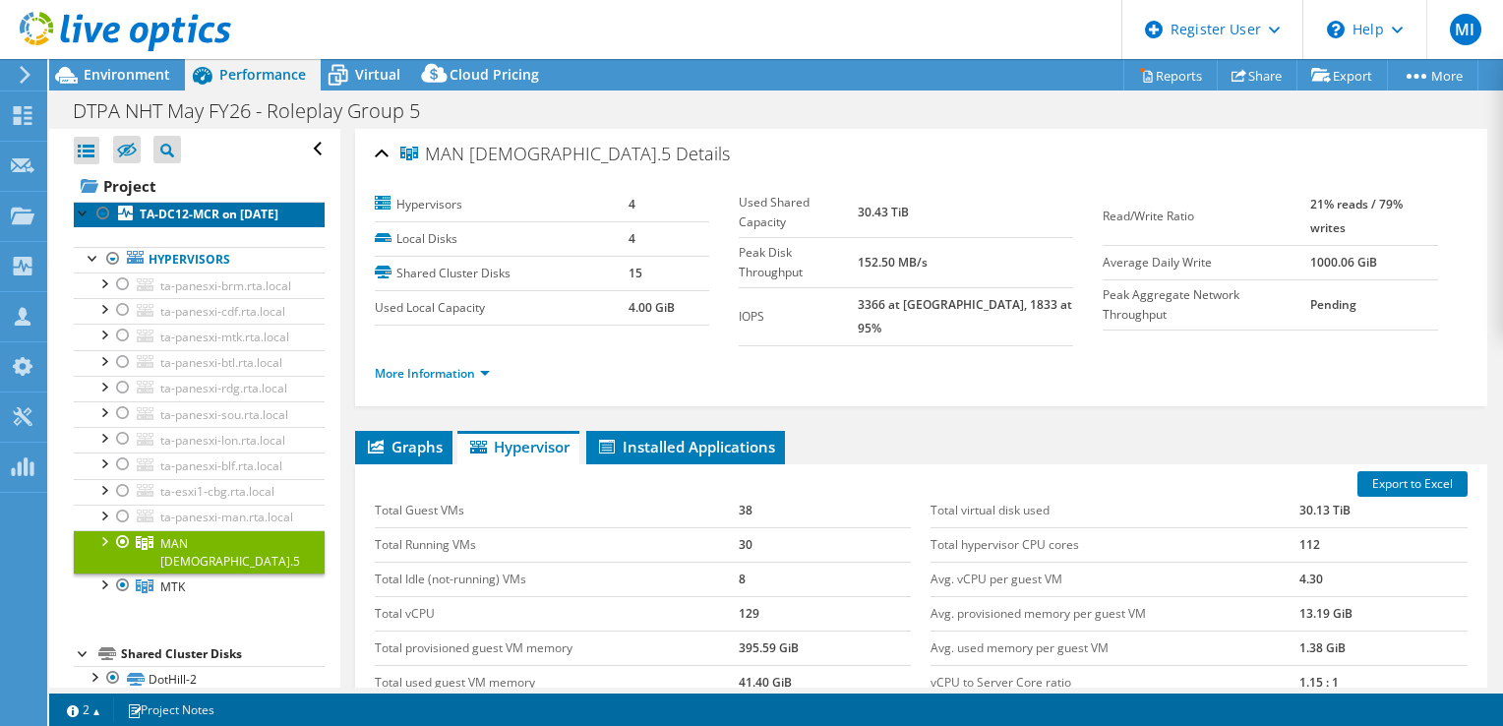
click at [217, 218] on b "TA-DC12-MCR on [DATE]" at bounding box center [209, 214] width 139 height 17
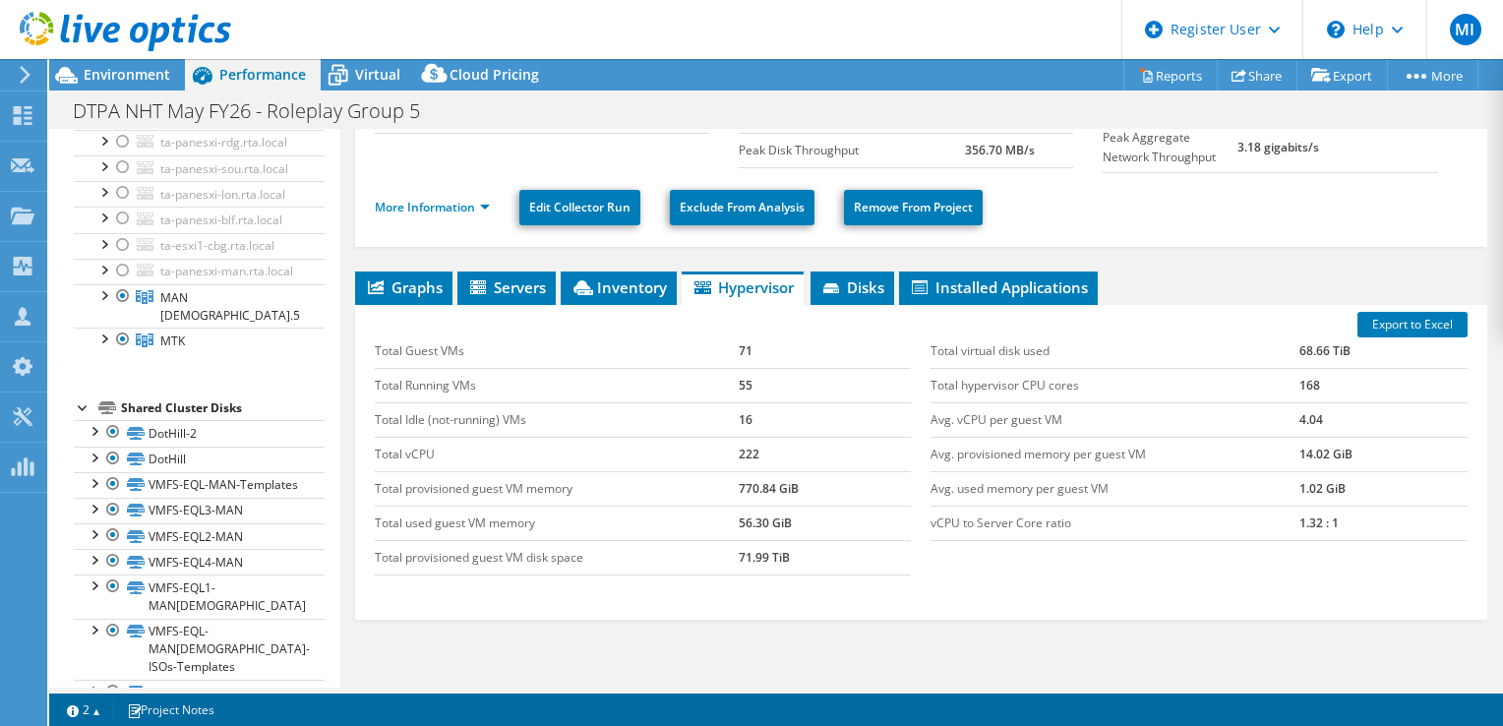
scroll to position [187, 0]
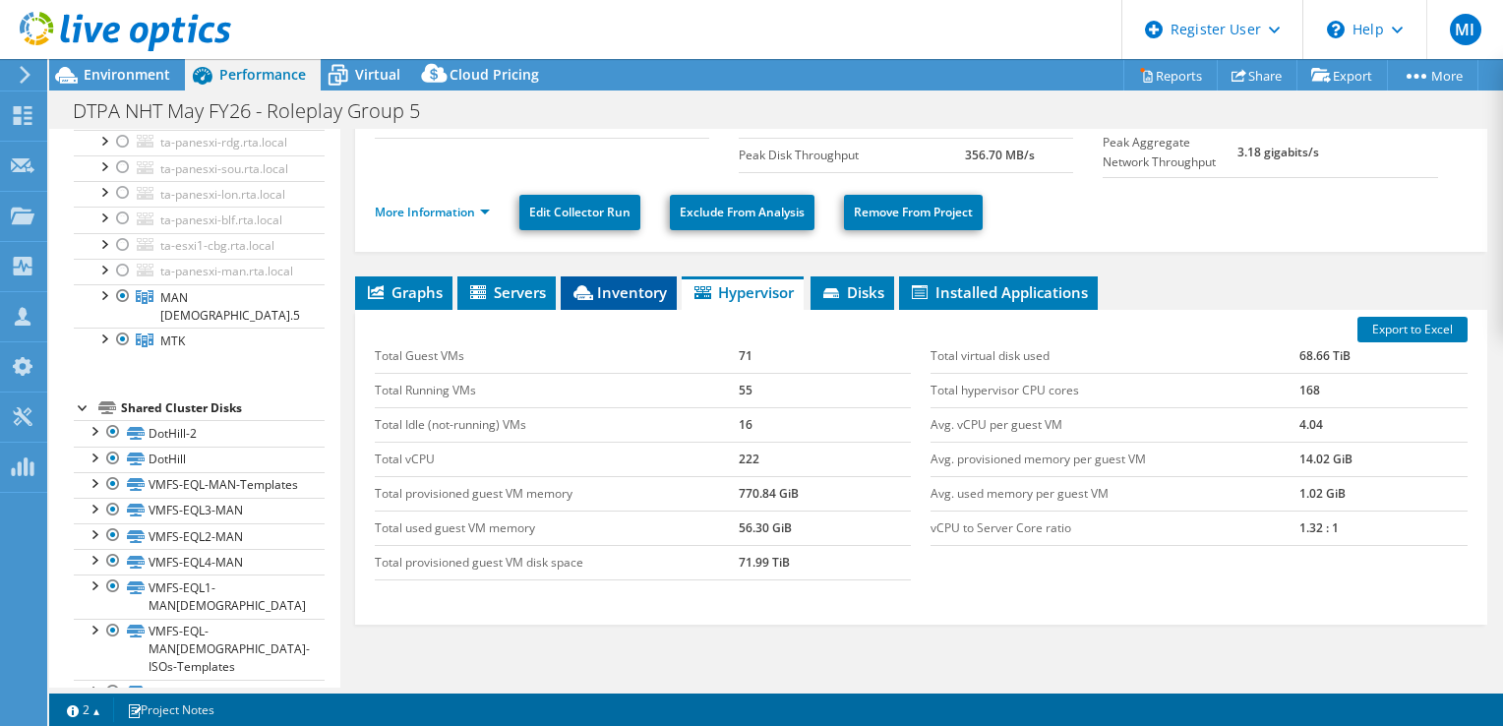
click at [610, 294] on span "Inventory" at bounding box center [618, 292] width 96 height 20
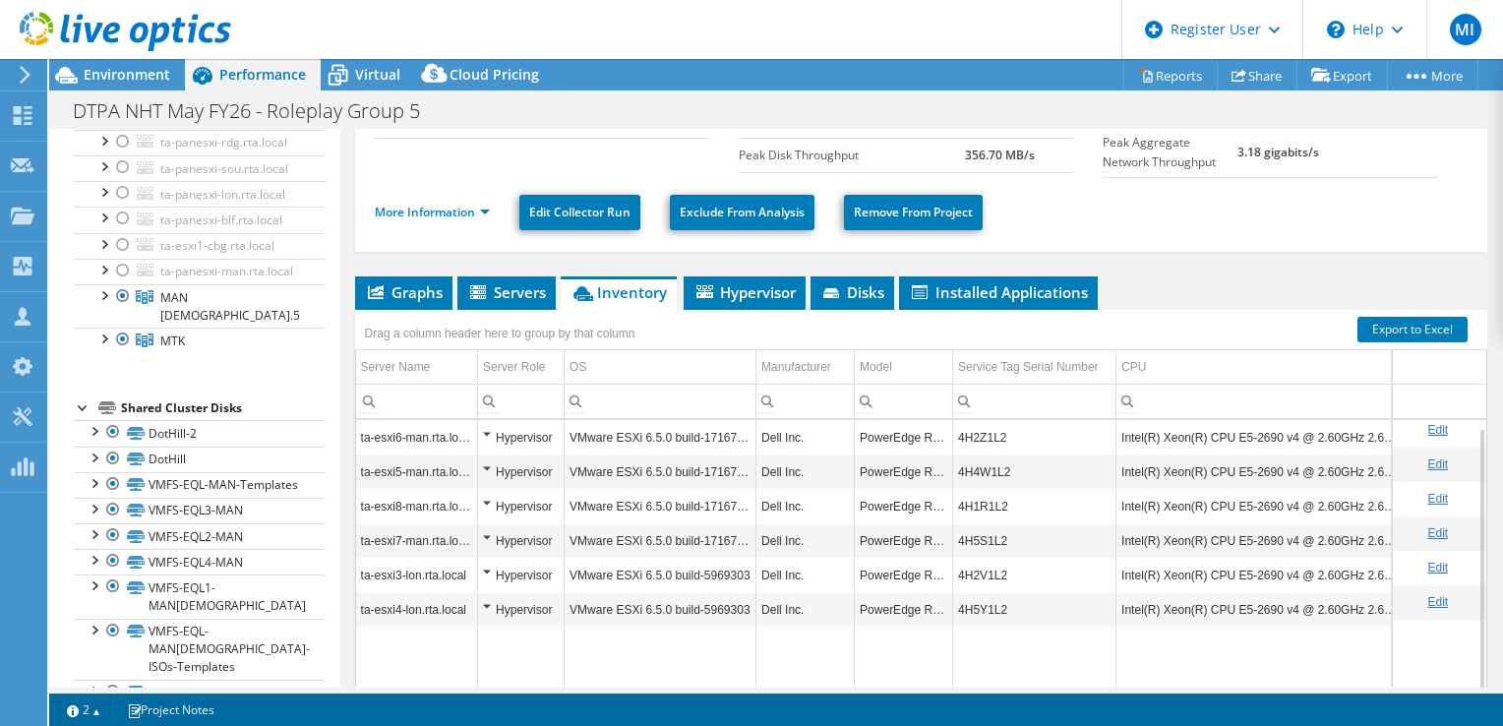
scroll to position [260, 0]
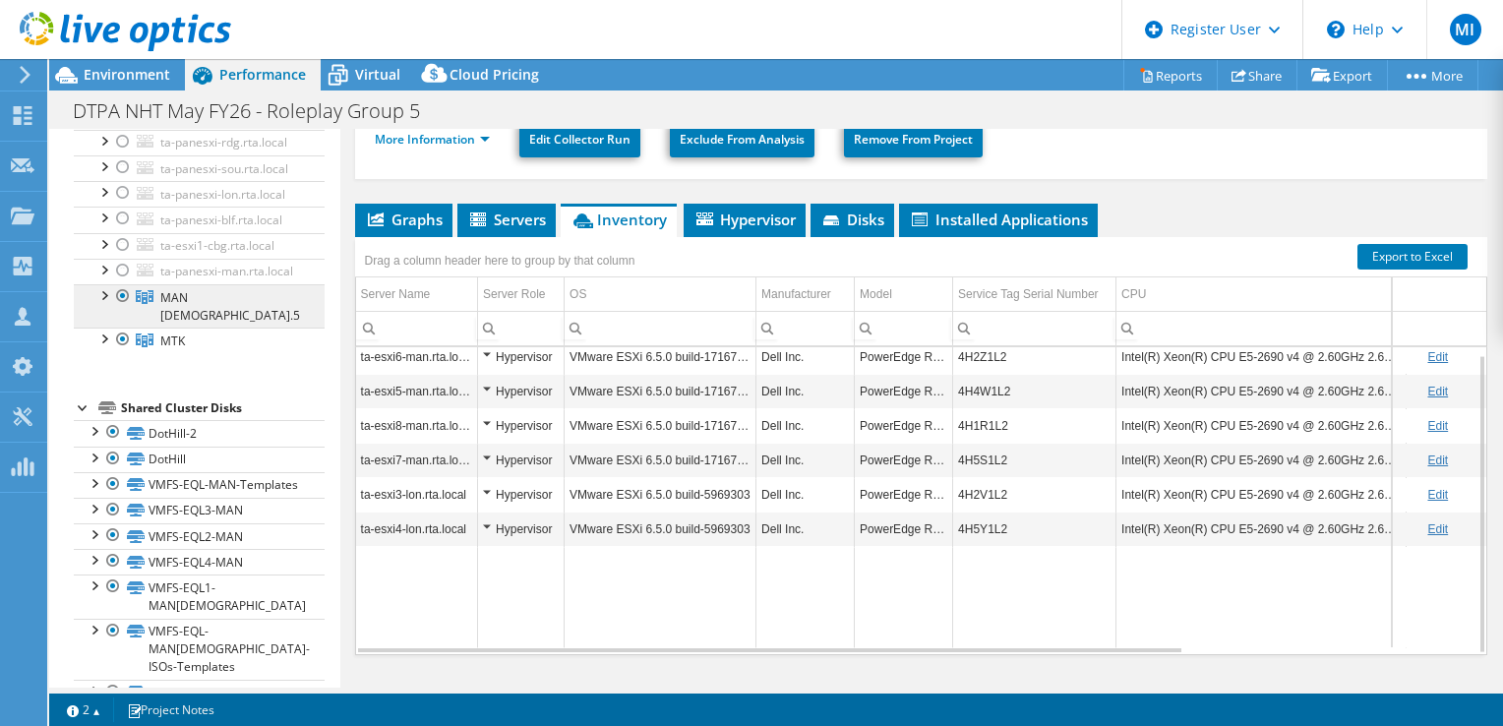
click at [231, 327] on link "MAN [DEMOGRAPHIC_DATA].5" at bounding box center [199, 305] width 251 height 43
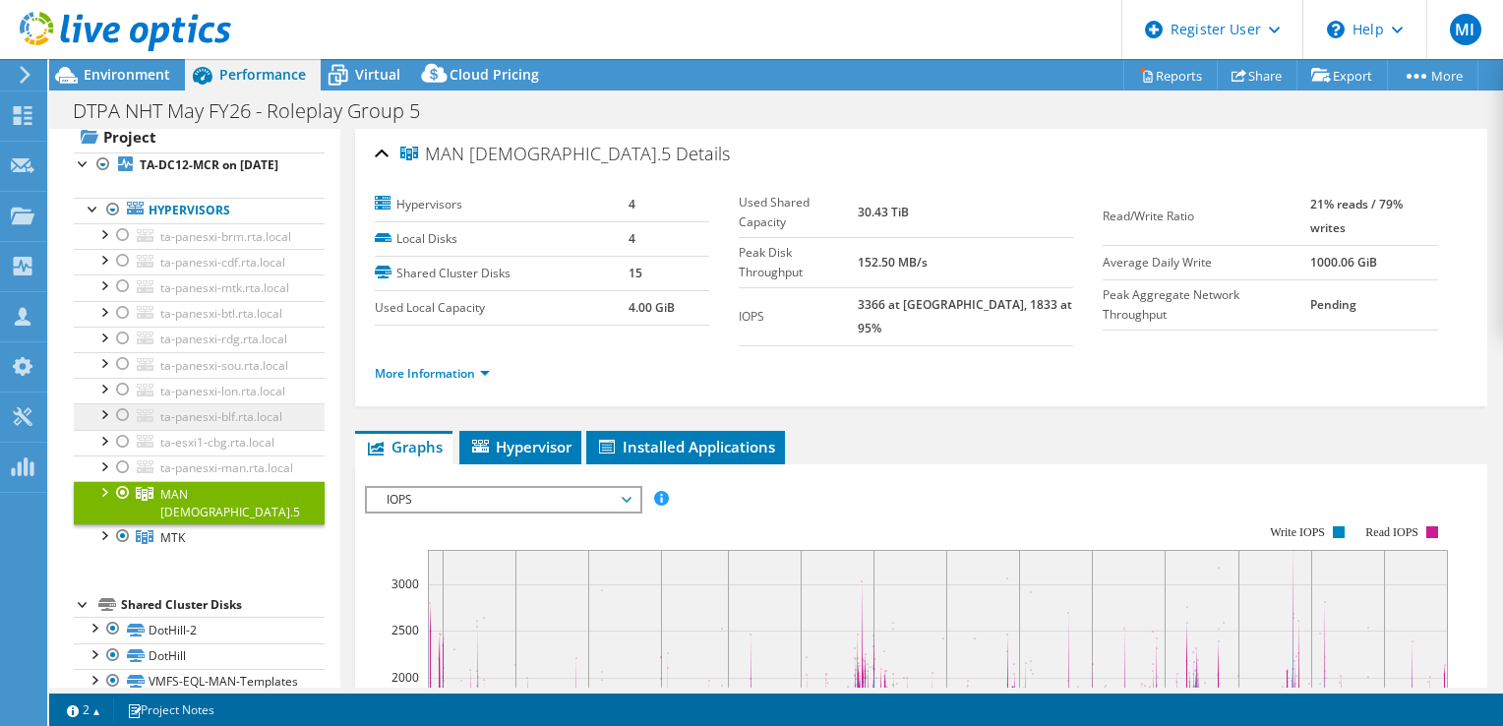
scroll to position [47, 0]
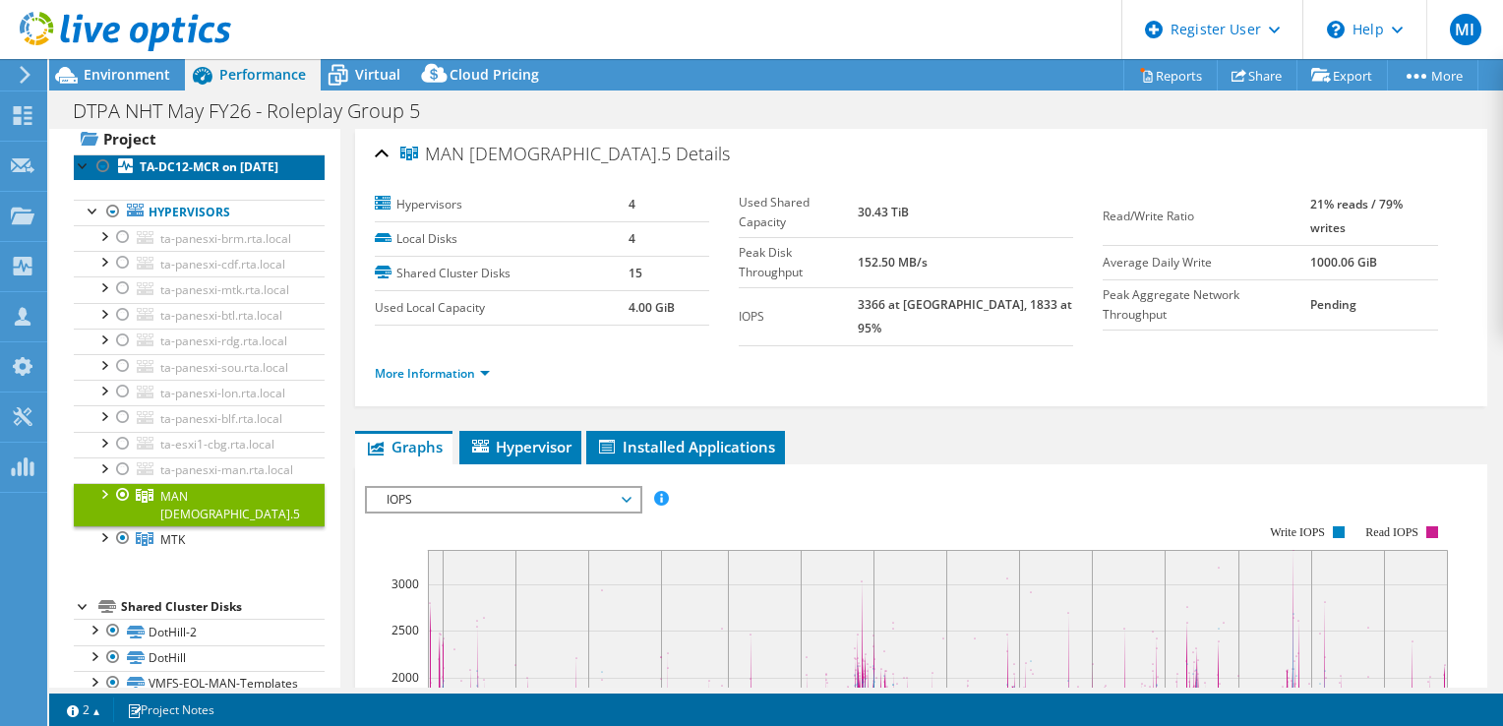
click at [205, 180] on link "TA-DC12-MCR on [DATE]" at bounding box center [199, 167] width 251 height 26
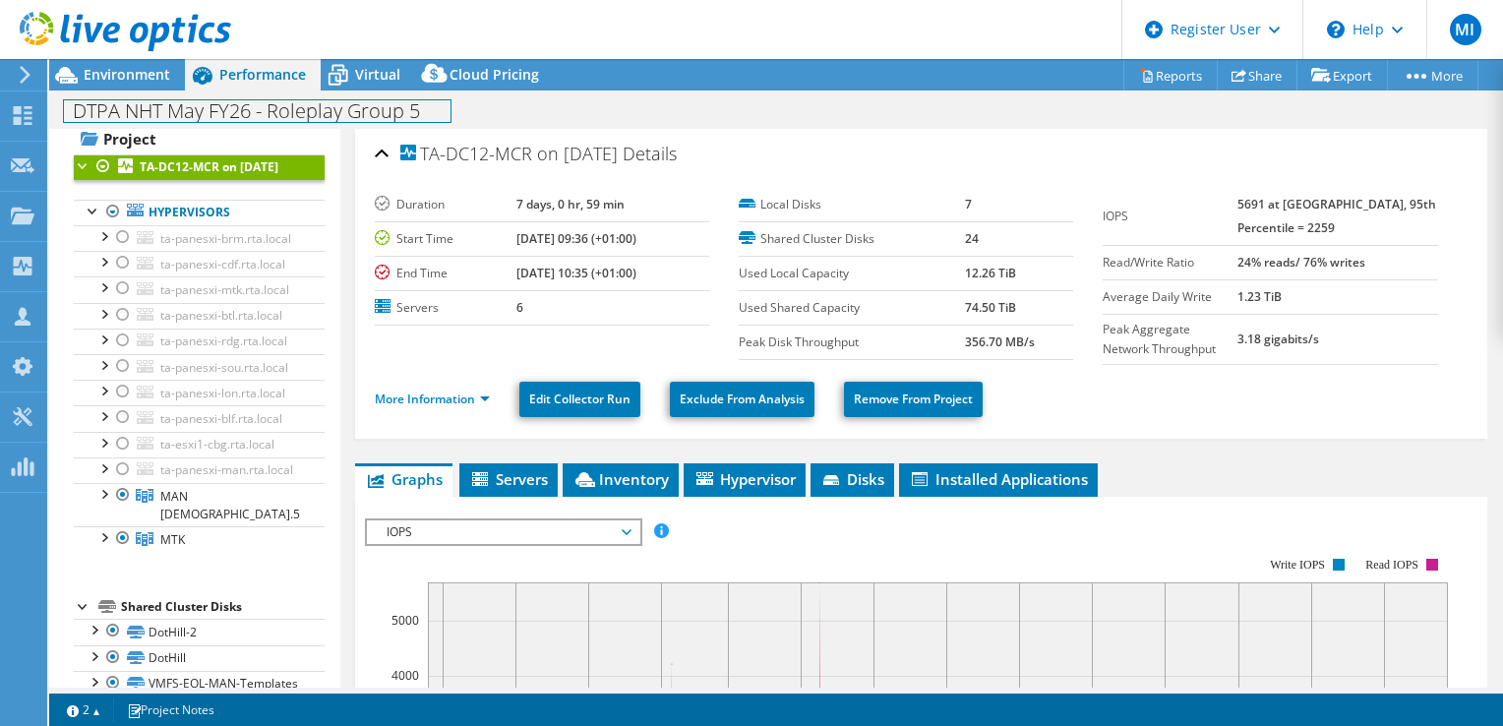
click at [183, 125] on div "DTPA NHT May FY26 - Roleplay Group 5 Print" at bounding box center [775, 110] width 1453 height 36
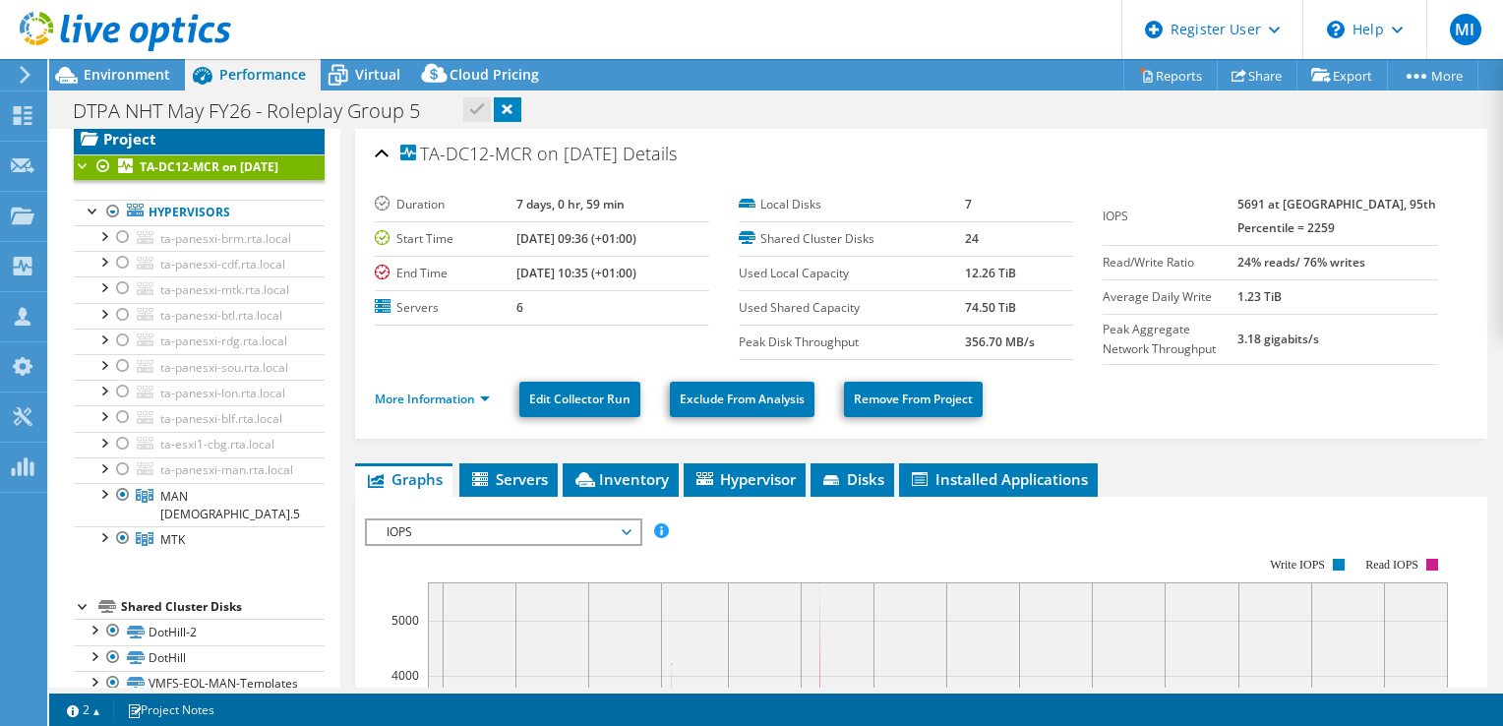
click at [167, 142] on link "Project" at bounding box center [199, 138] width 251 height 31
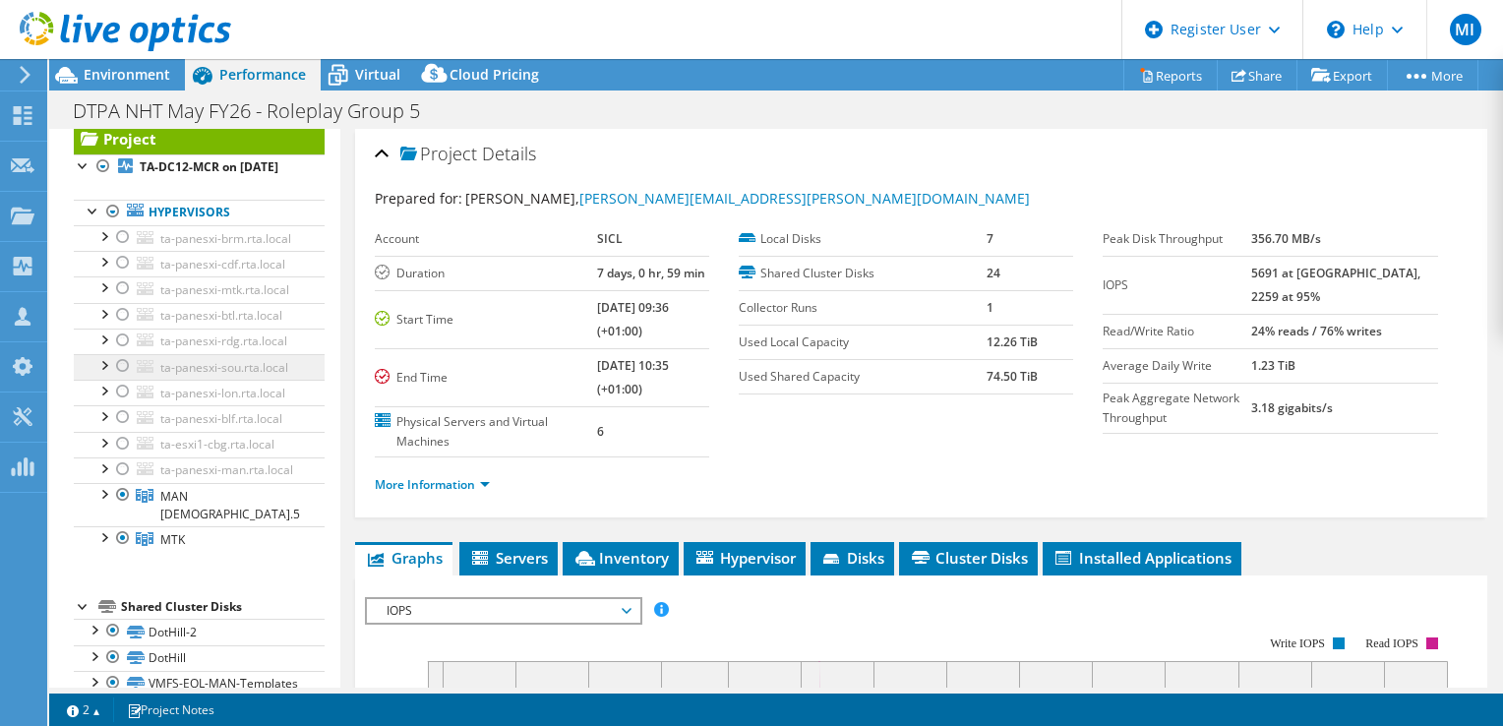
scroll to position [321, 0]
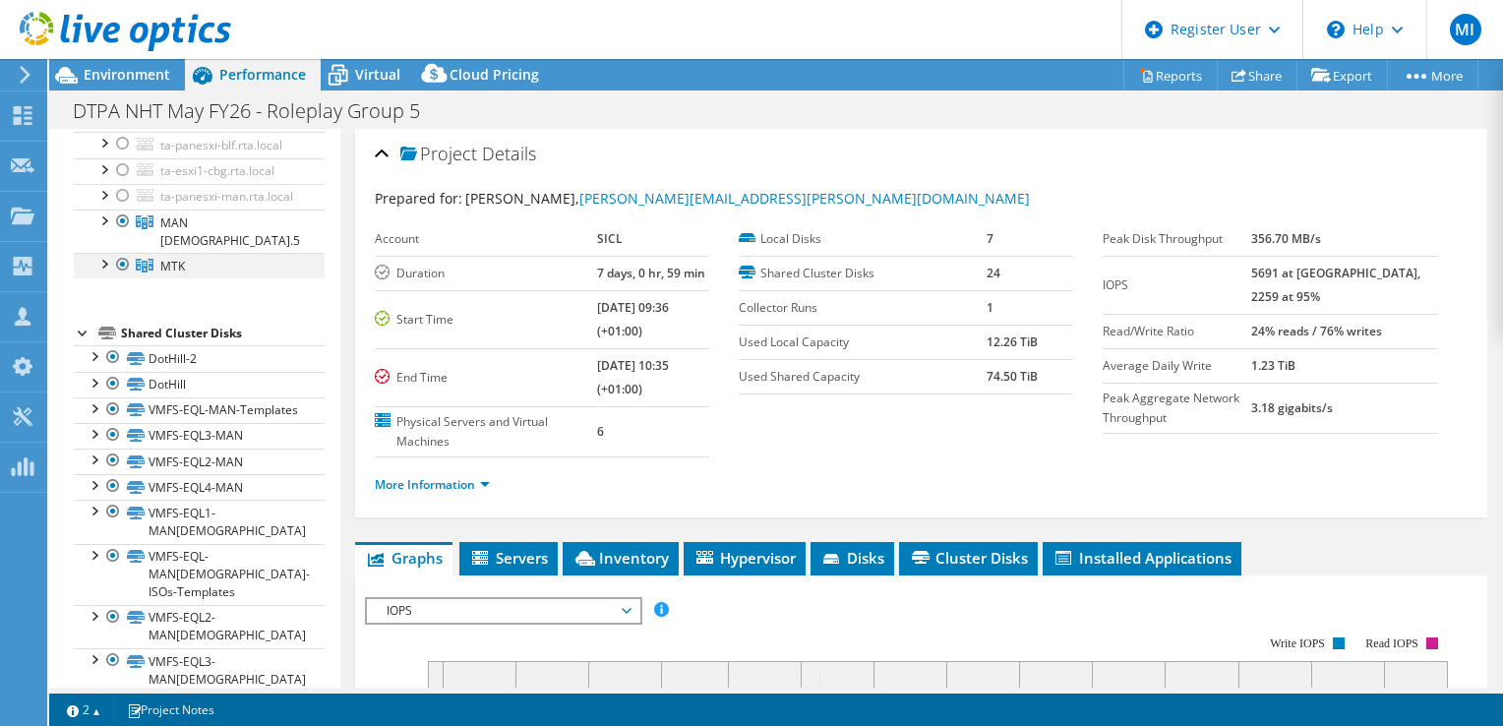
click at [127, 276] on div at bounding box center [123, 265] width 20 height 24
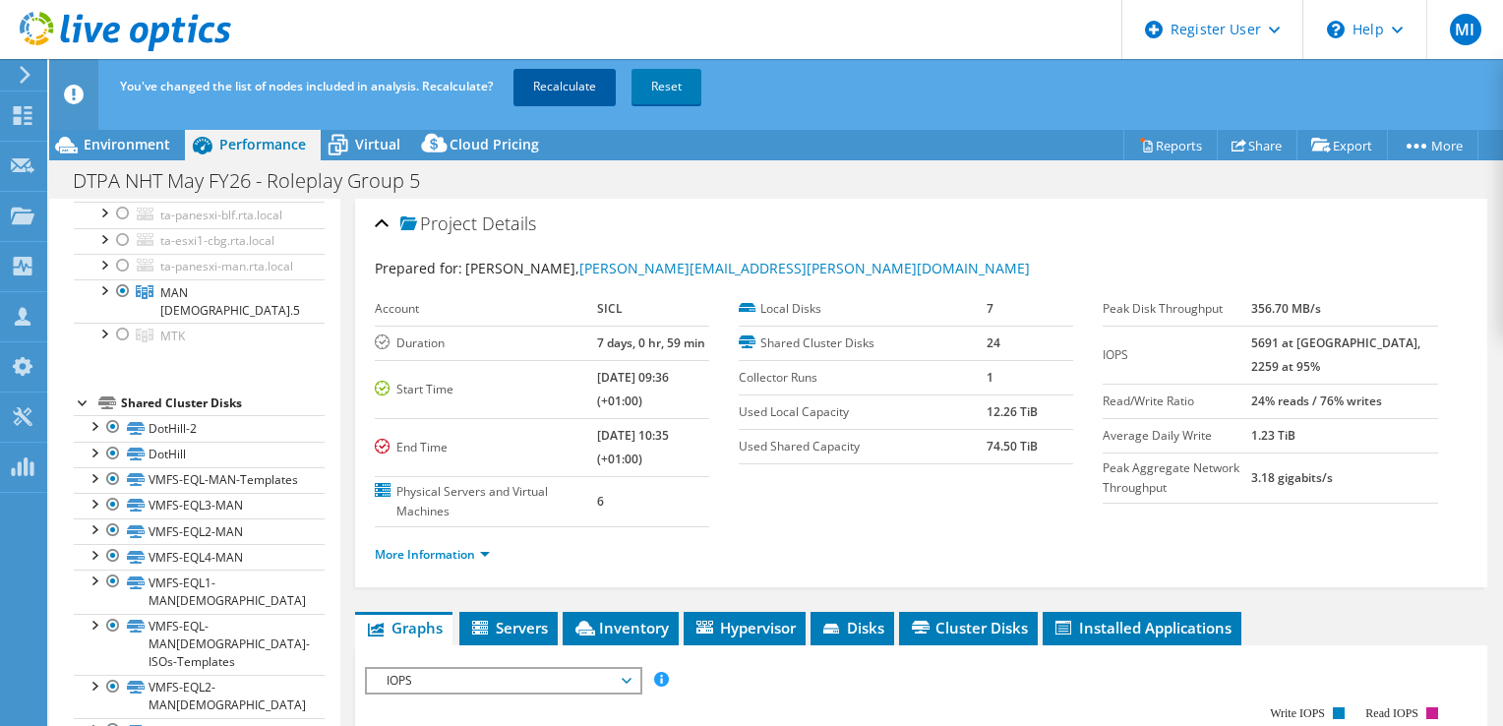
click at [552, 90] on link "Recalculate" at bounding box center [564, 86] width 102 height 35
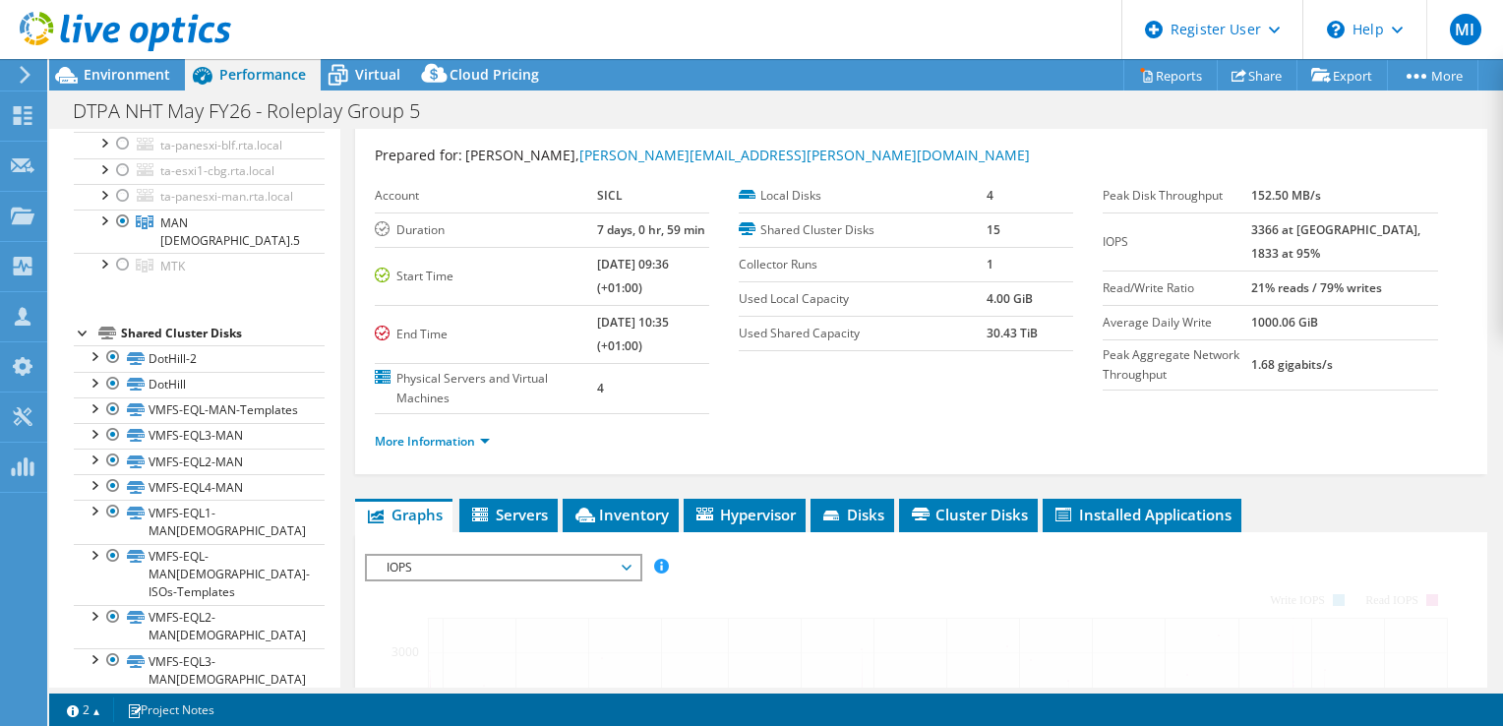
scroll to position [145, 0]
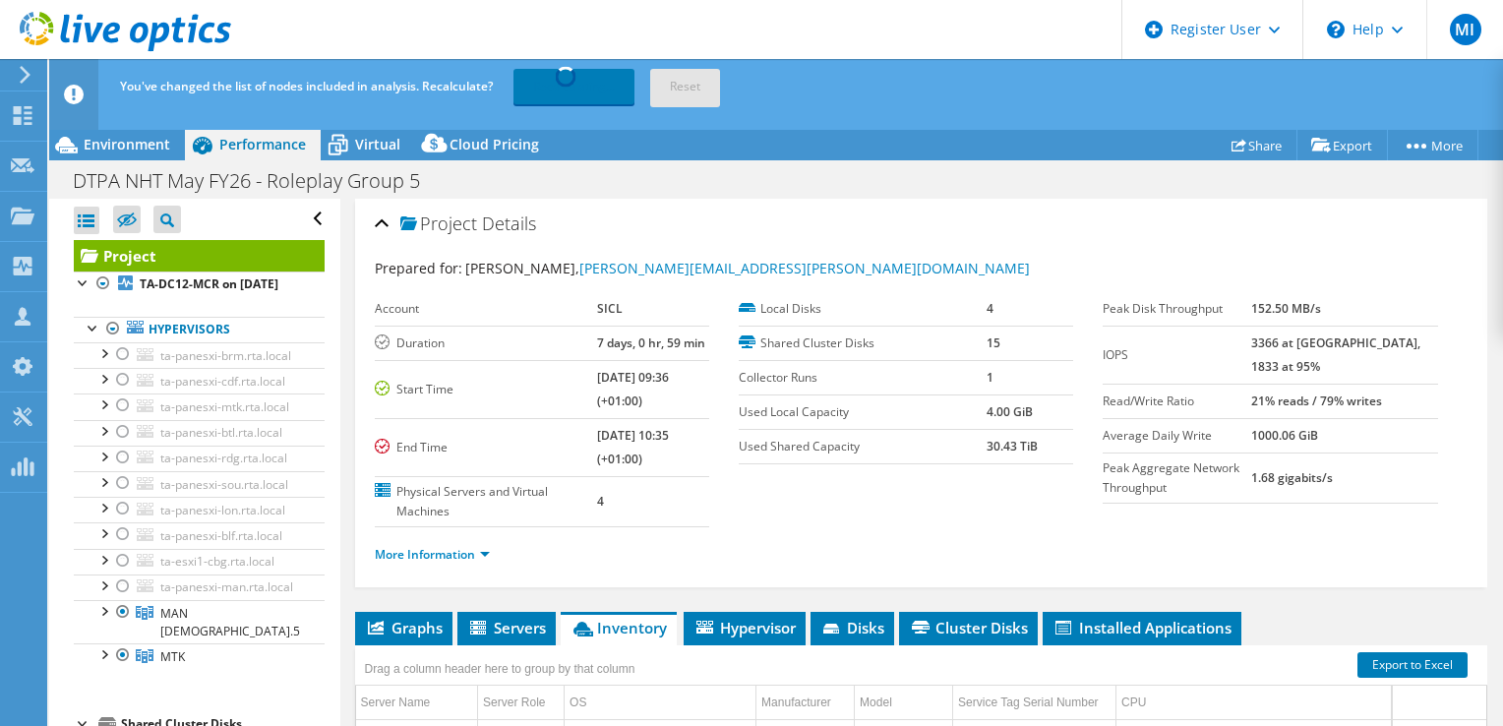
select select "EULondon"
select select "USD"
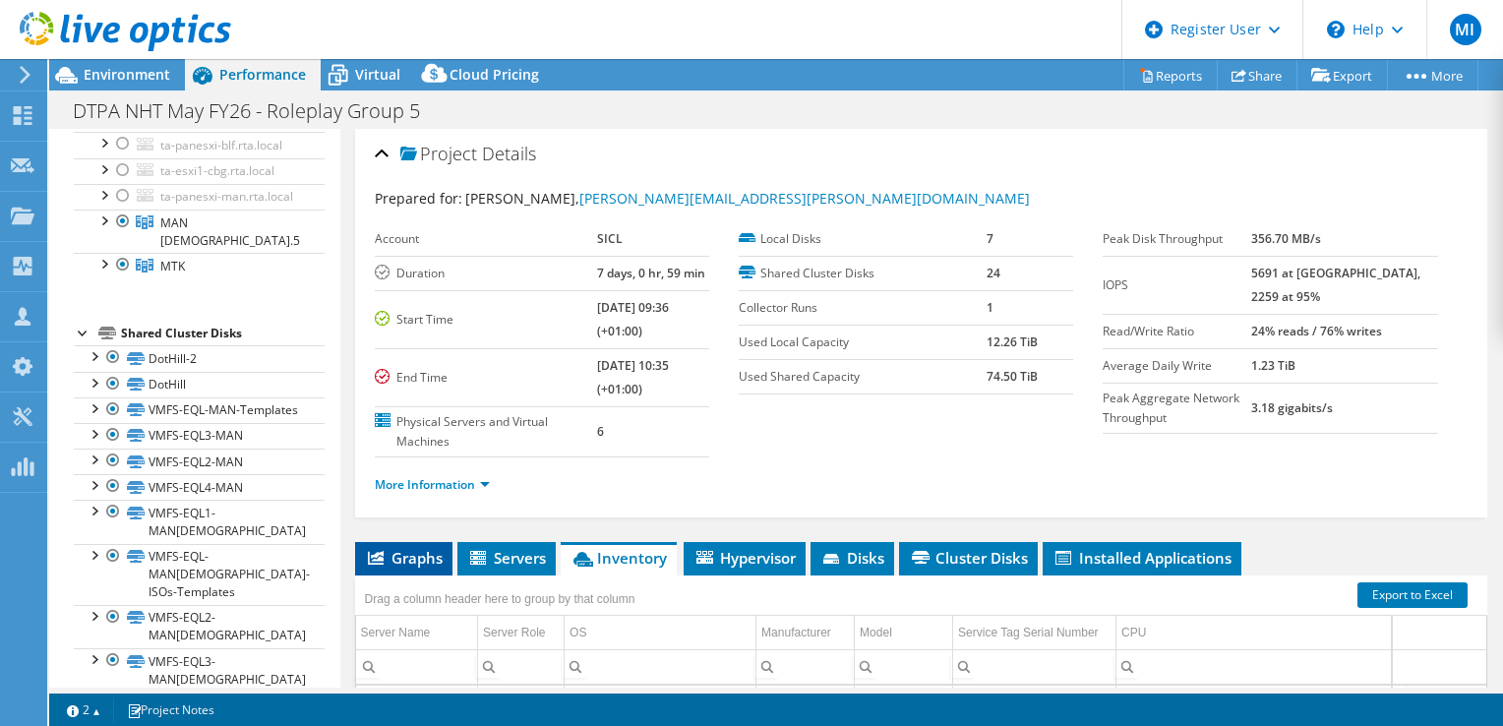
click at [377, 569] on li "Graphs" at bounding box center [403, 558] width 97 height 33
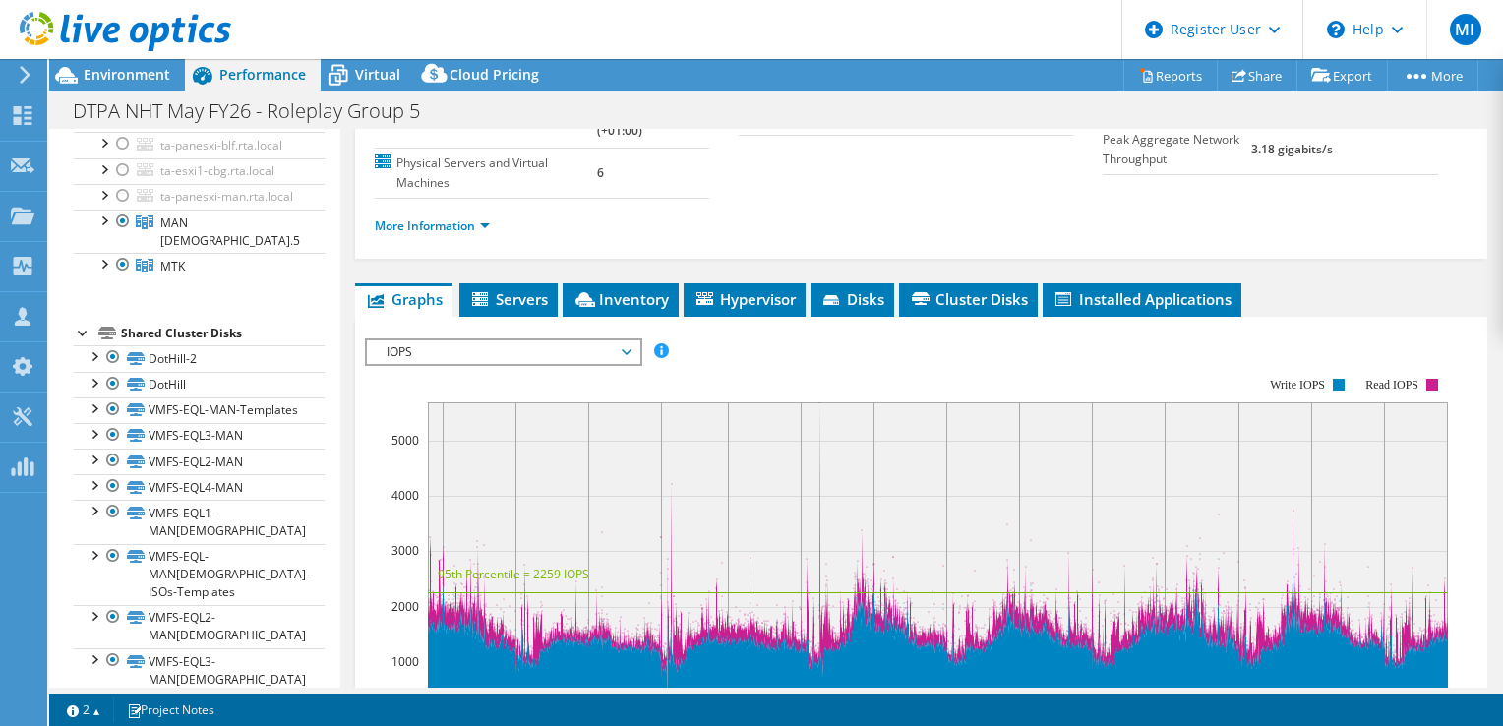
scroll to position [267, 0]
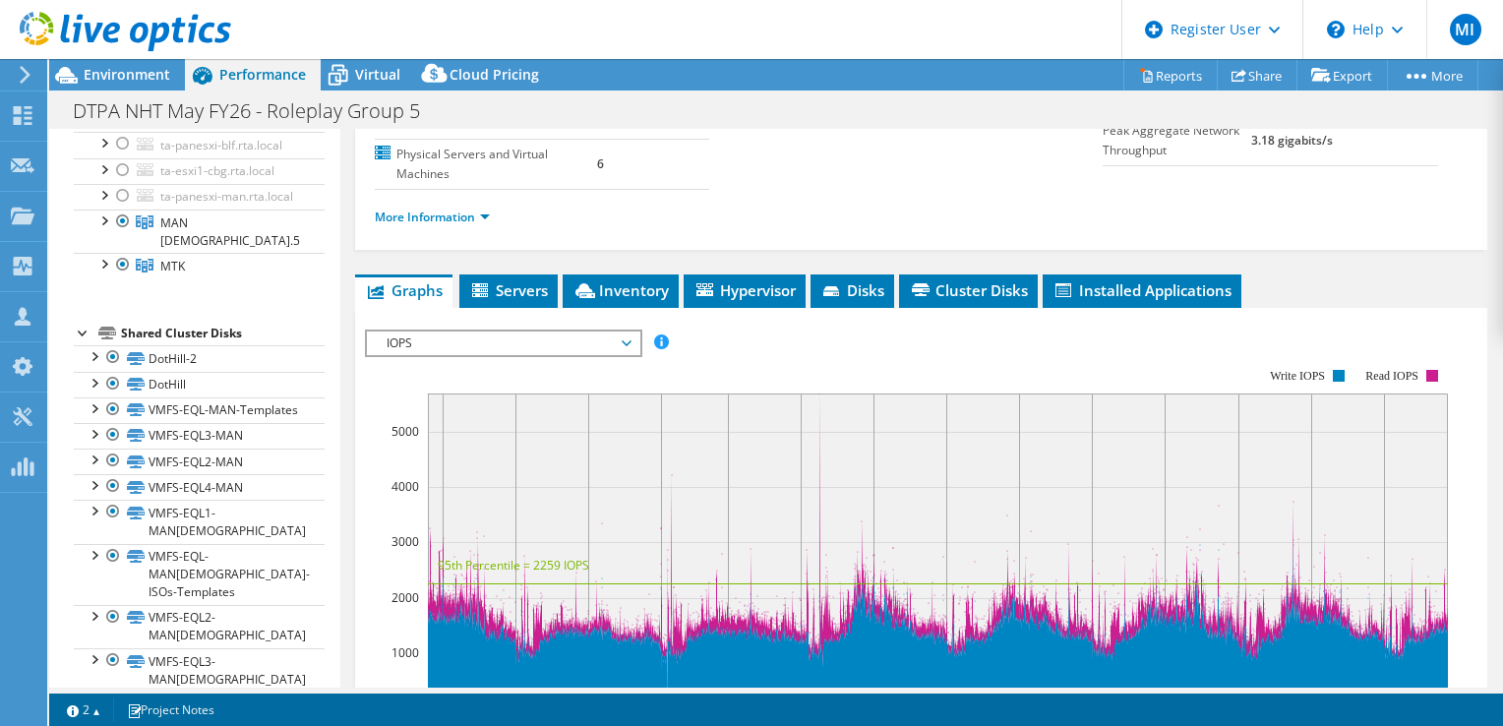
click at [544, 348] on span "IOPS" at bounding box center [503, 343] width 253 height 24
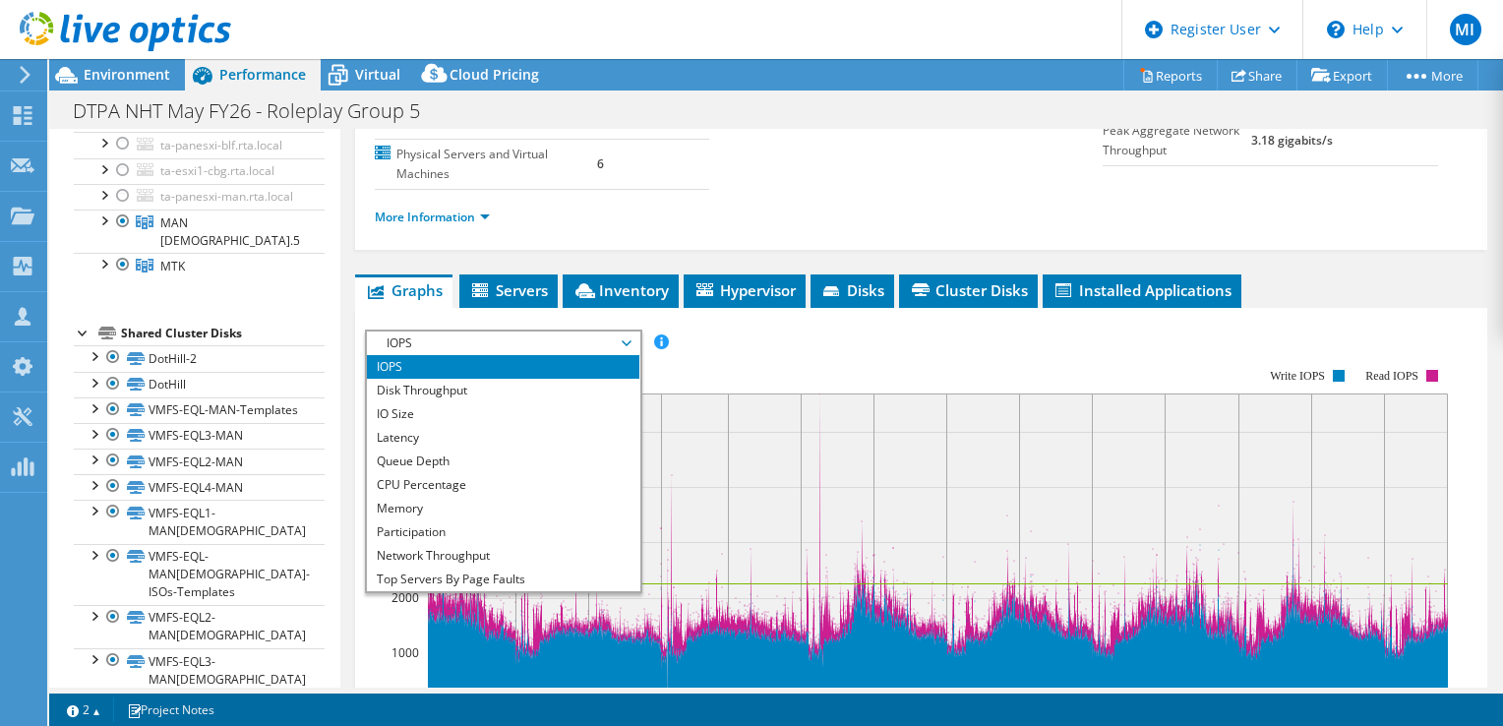
click at [507, 363] on li "IOPS" at bounding box center [503, 367] width 272 height 24
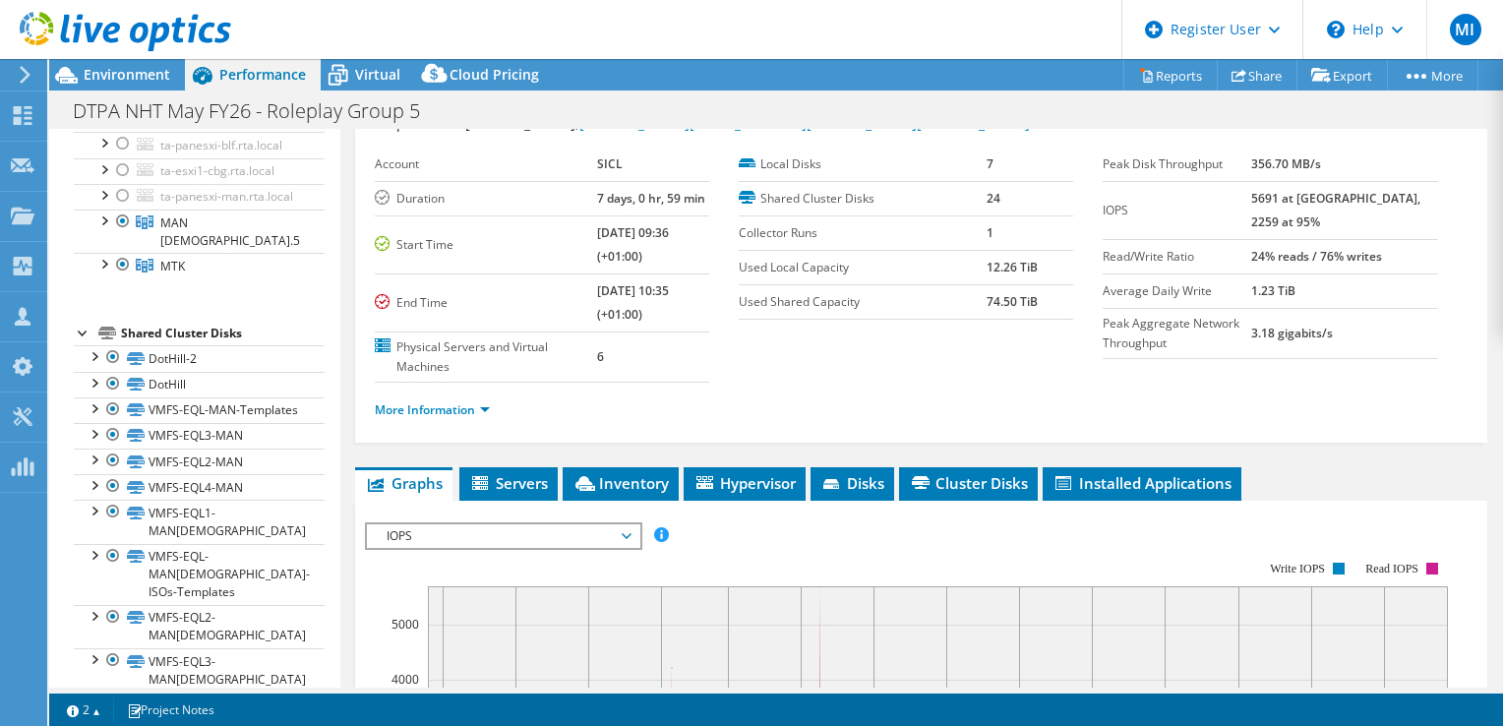
scroll to position [24, 0]
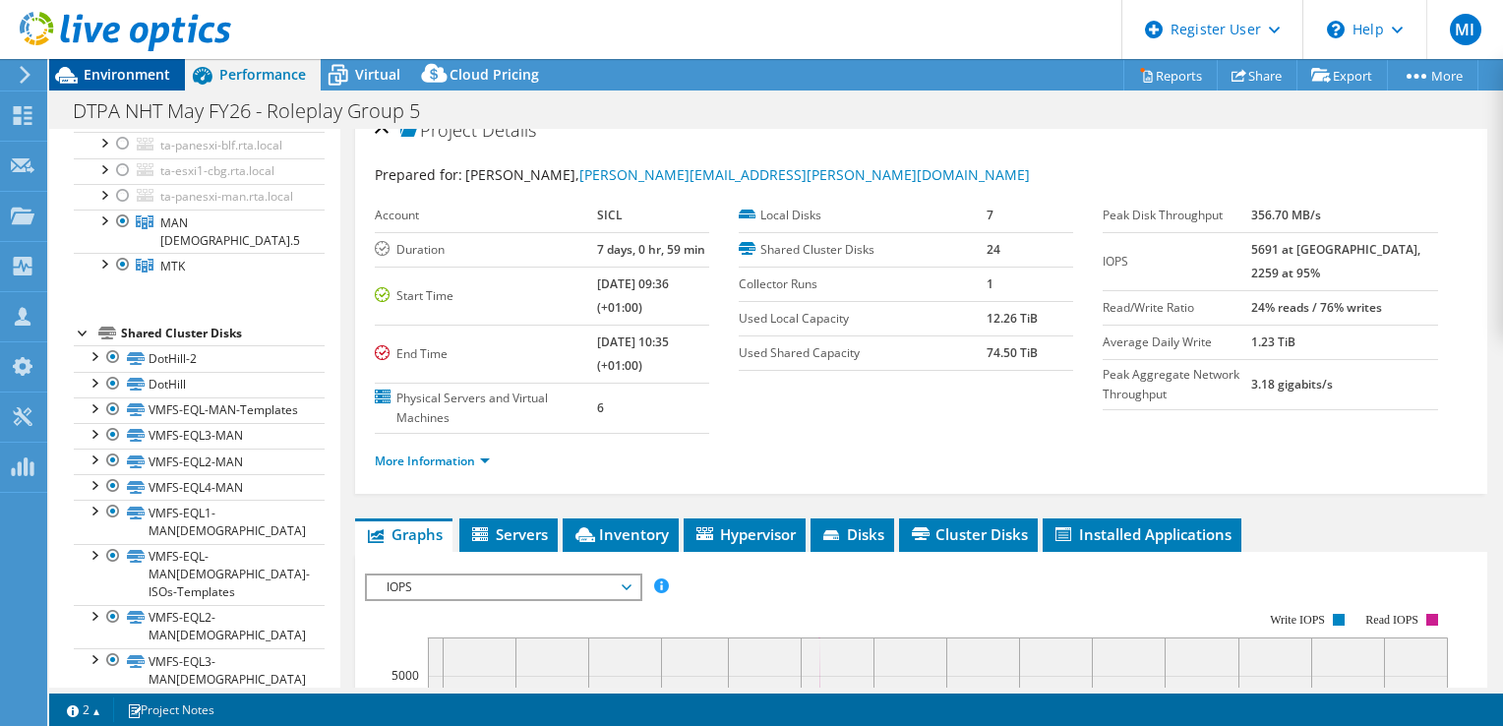
click at [172, 75] on div "Environment" at bounding box center [117, 74] width 136 height 31
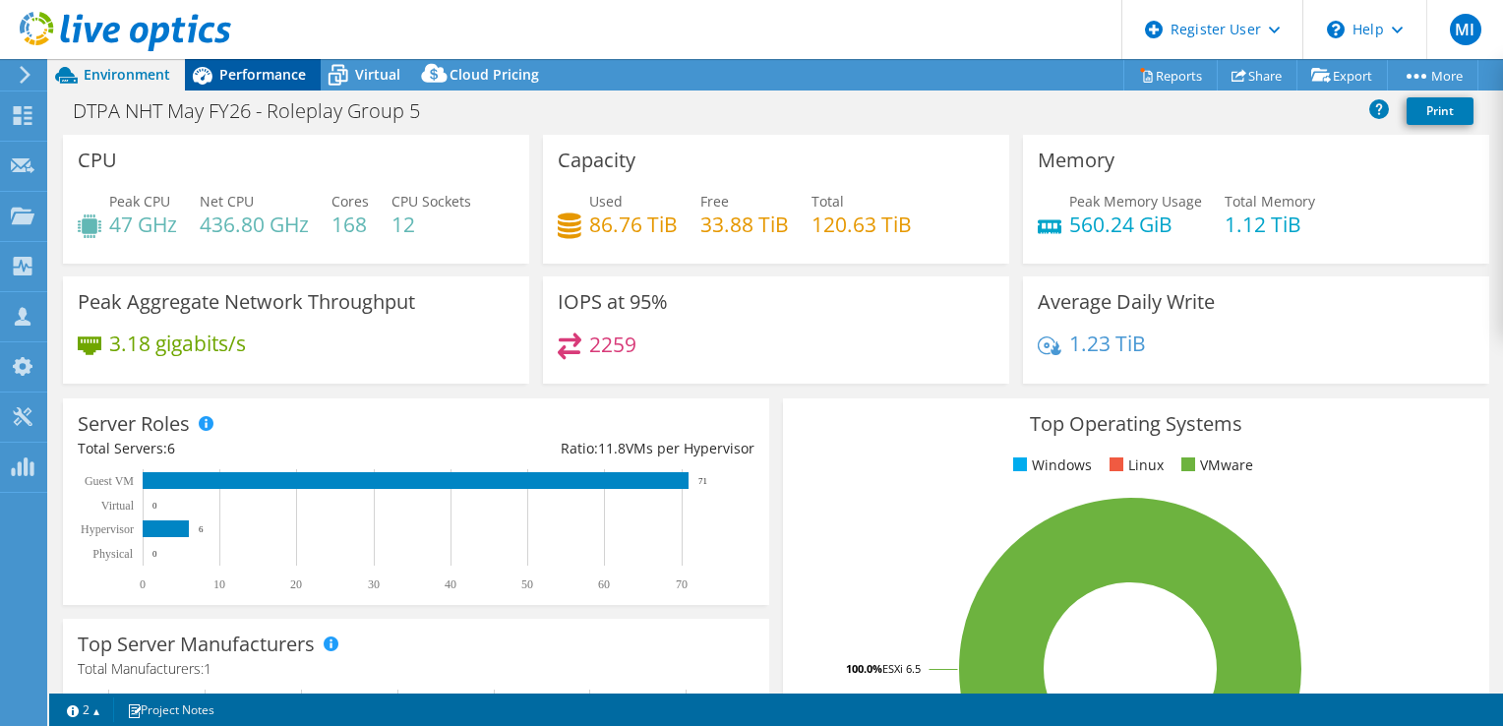
click at [275, 81] on span "Performance" at bounding box center [262, 74] width 87 height 19
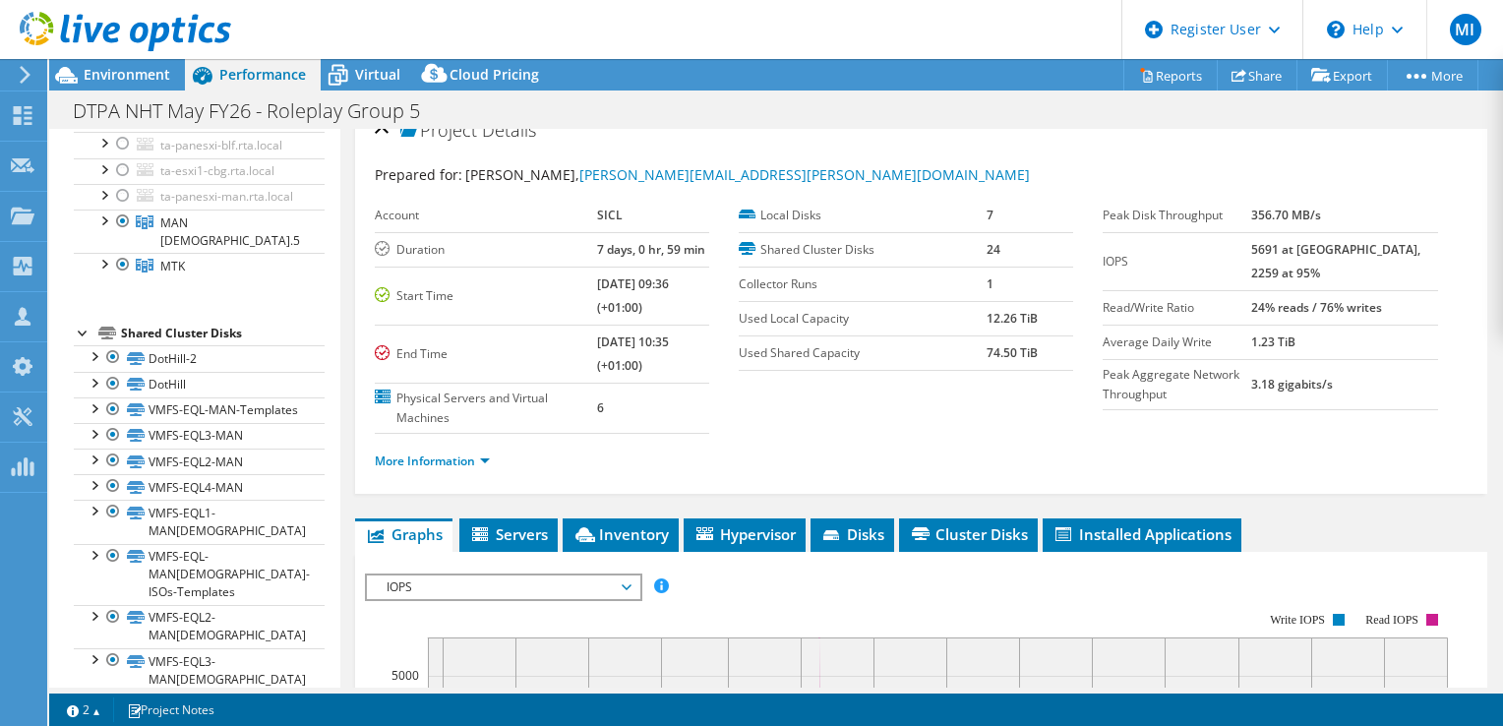
scroll to position [0, 0]
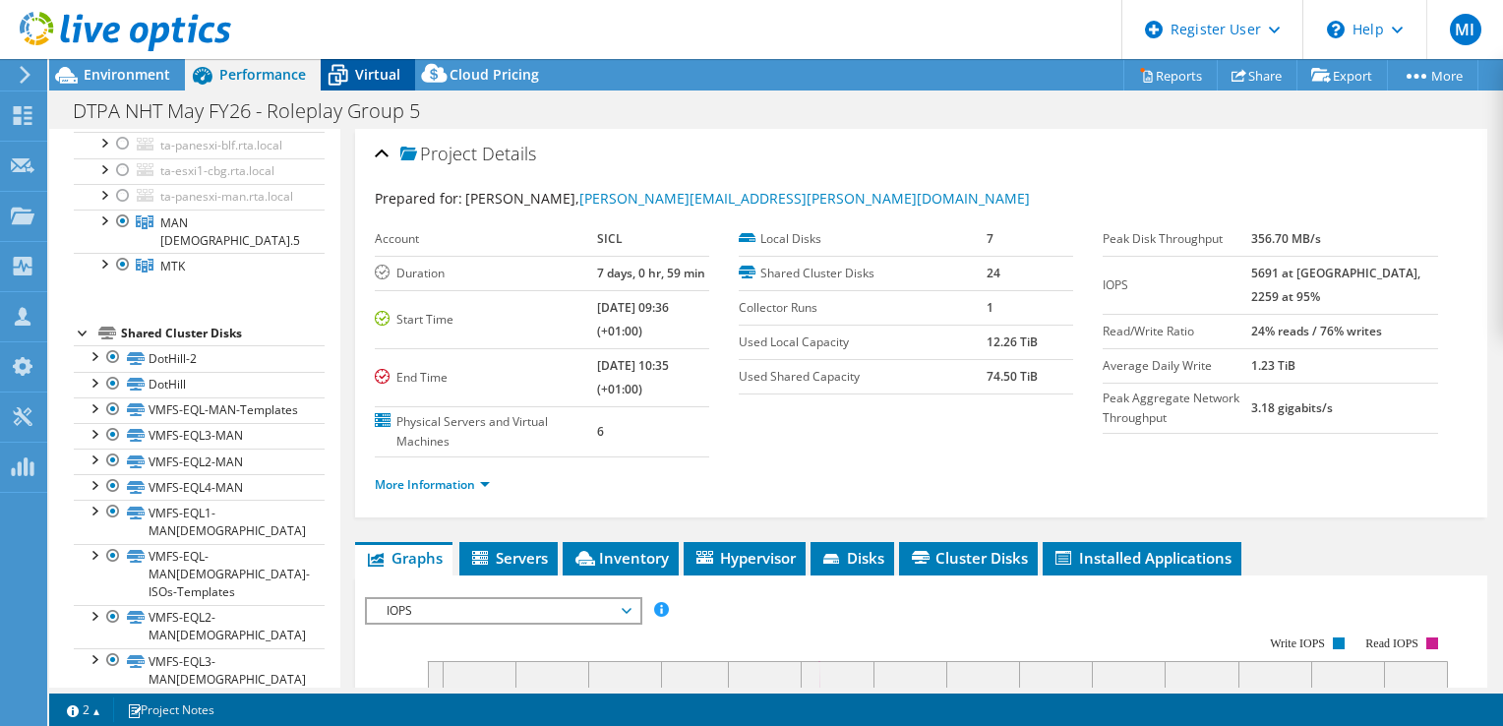
click at [406, 69] on div "Virtual" at bounding box center [368, 74] width 94 height 31
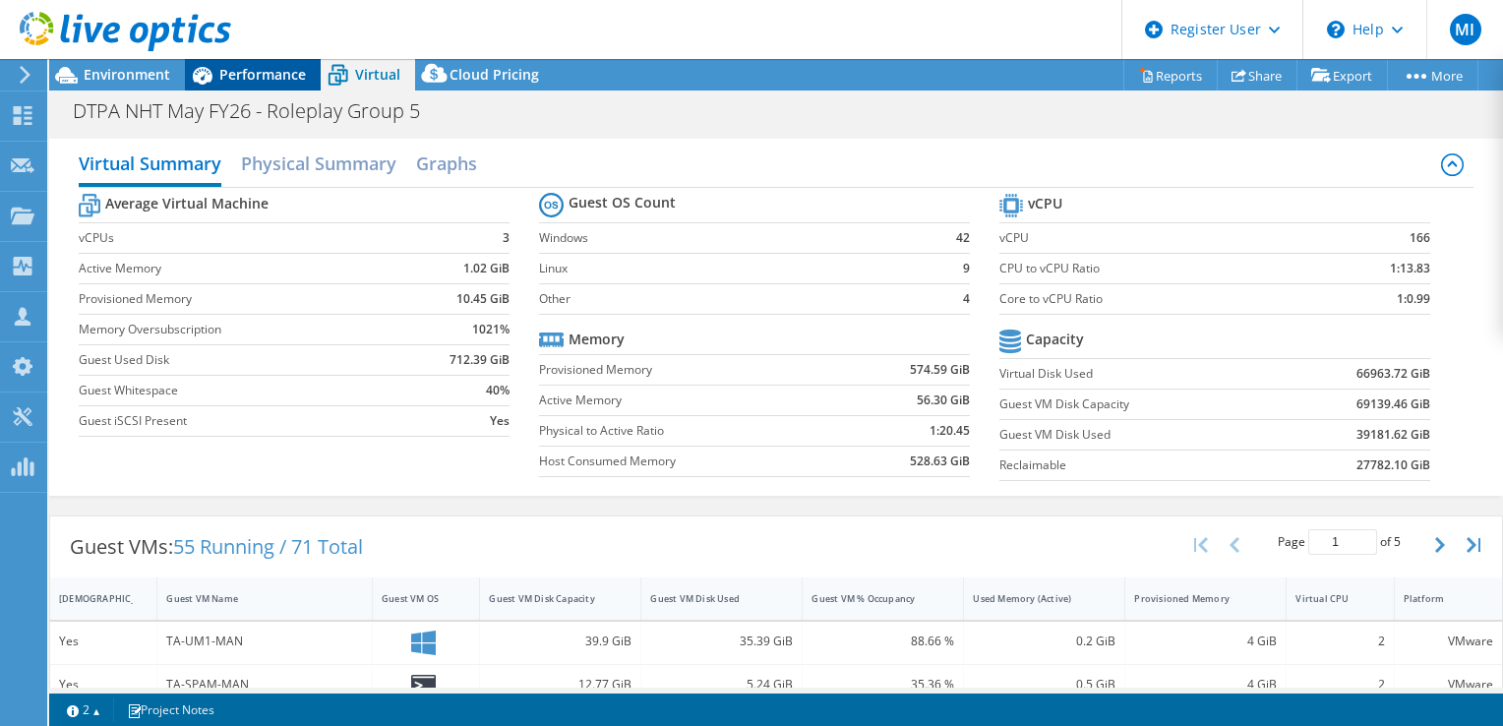
click at [252, 63] on div "Performance" at bounding box center [253, 74] width 136 height 31
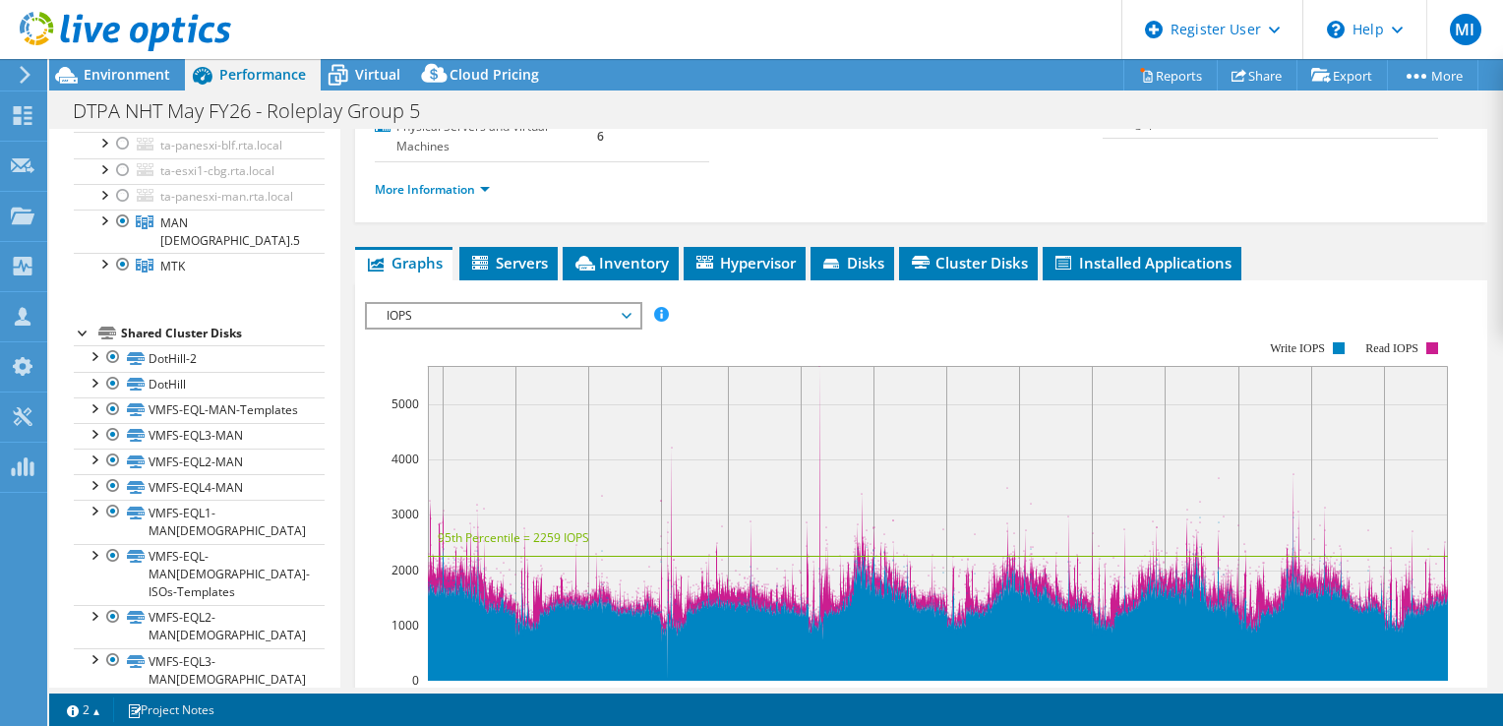
scroll to position [370, 0]
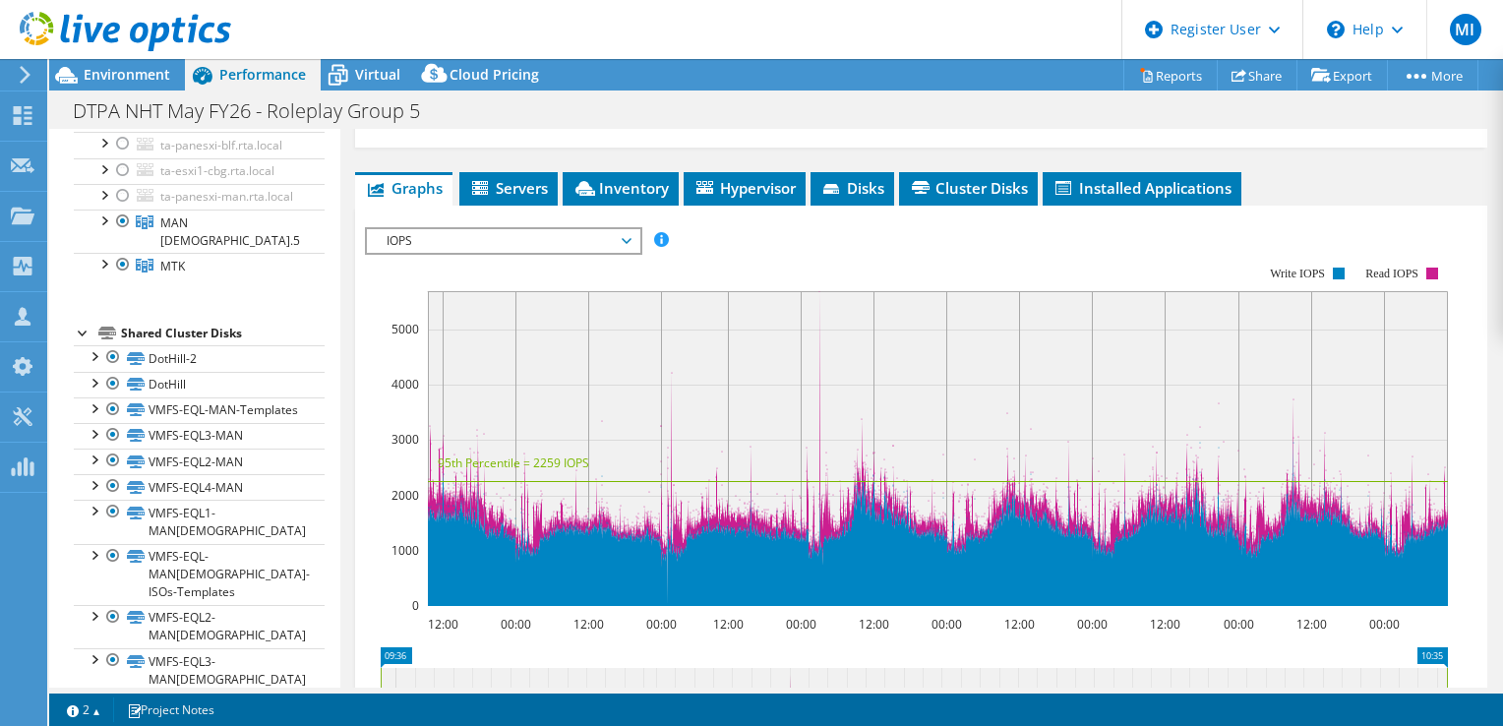
click at [522, 246] on span "IOPS" at bounding box center [503, 241] width 253 height 24
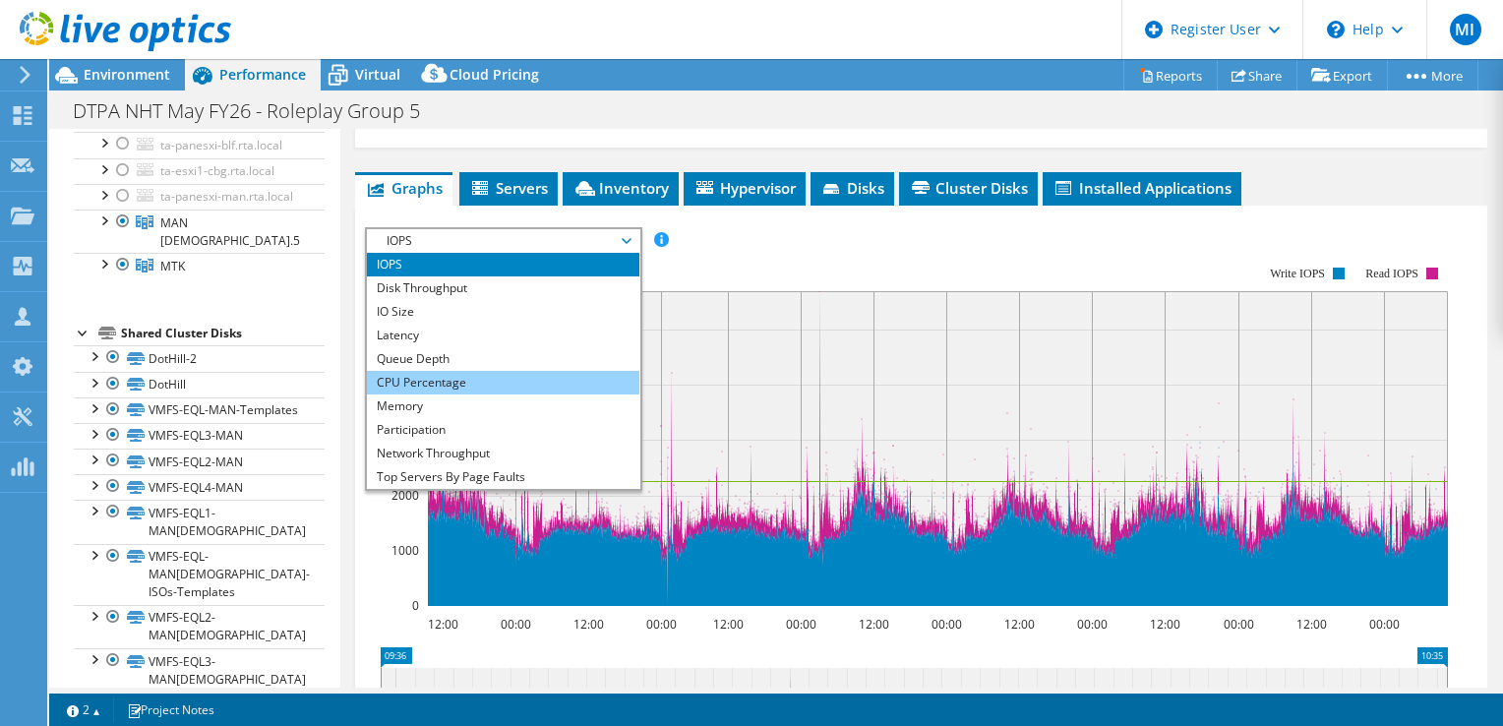
click at [451, 371] on li "CPU Percentage" at bounding box center [503, 383] width 272 height 24
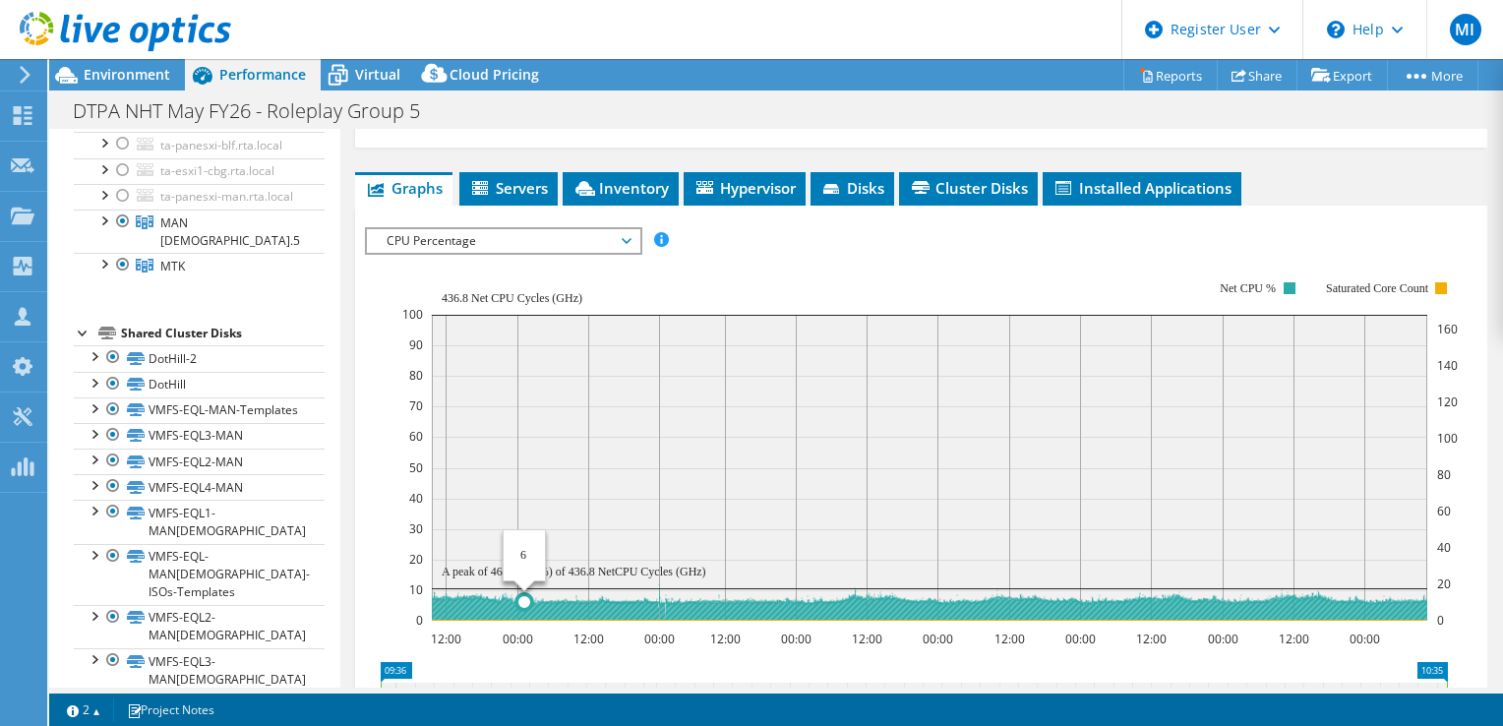
click at [524, 581] on rect at bounding box center [929, 468] width 995 height 306
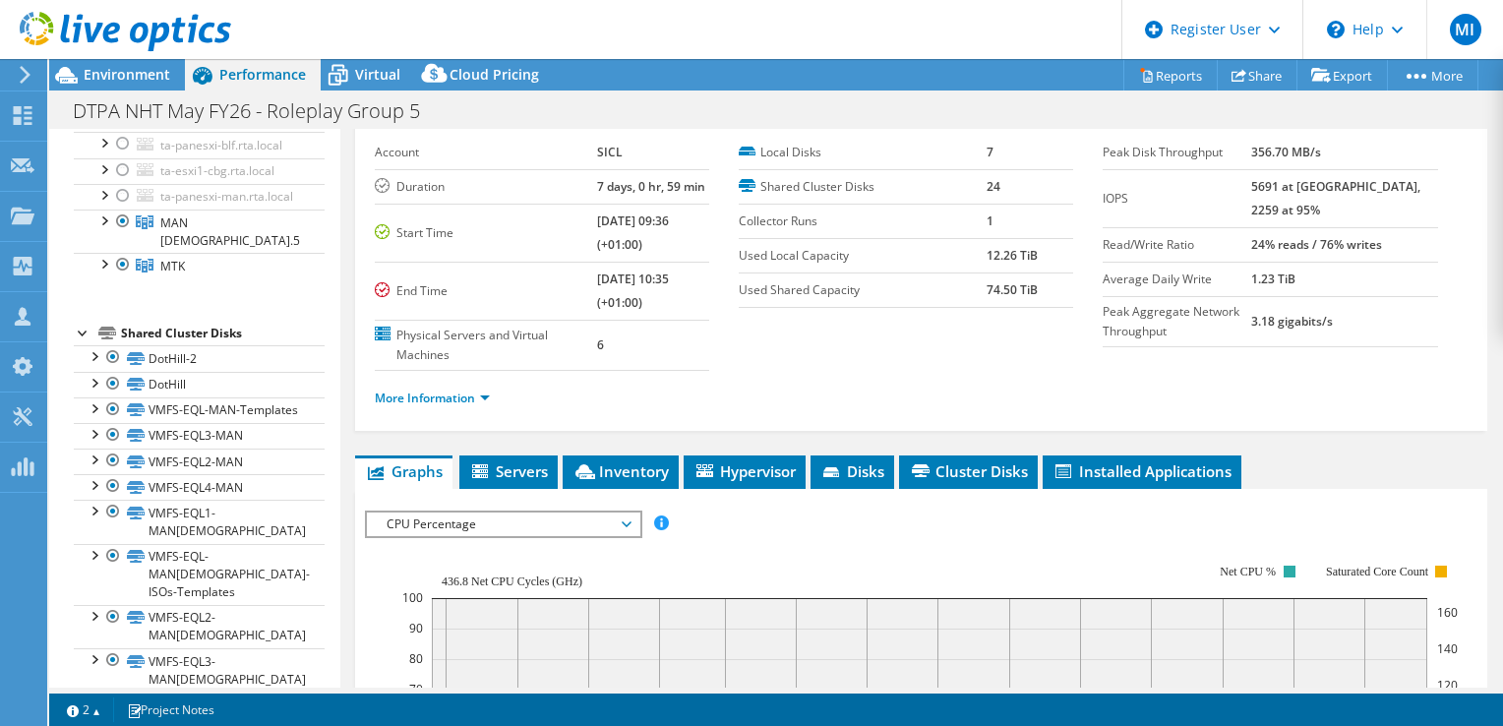
scroll to position [88, 0]
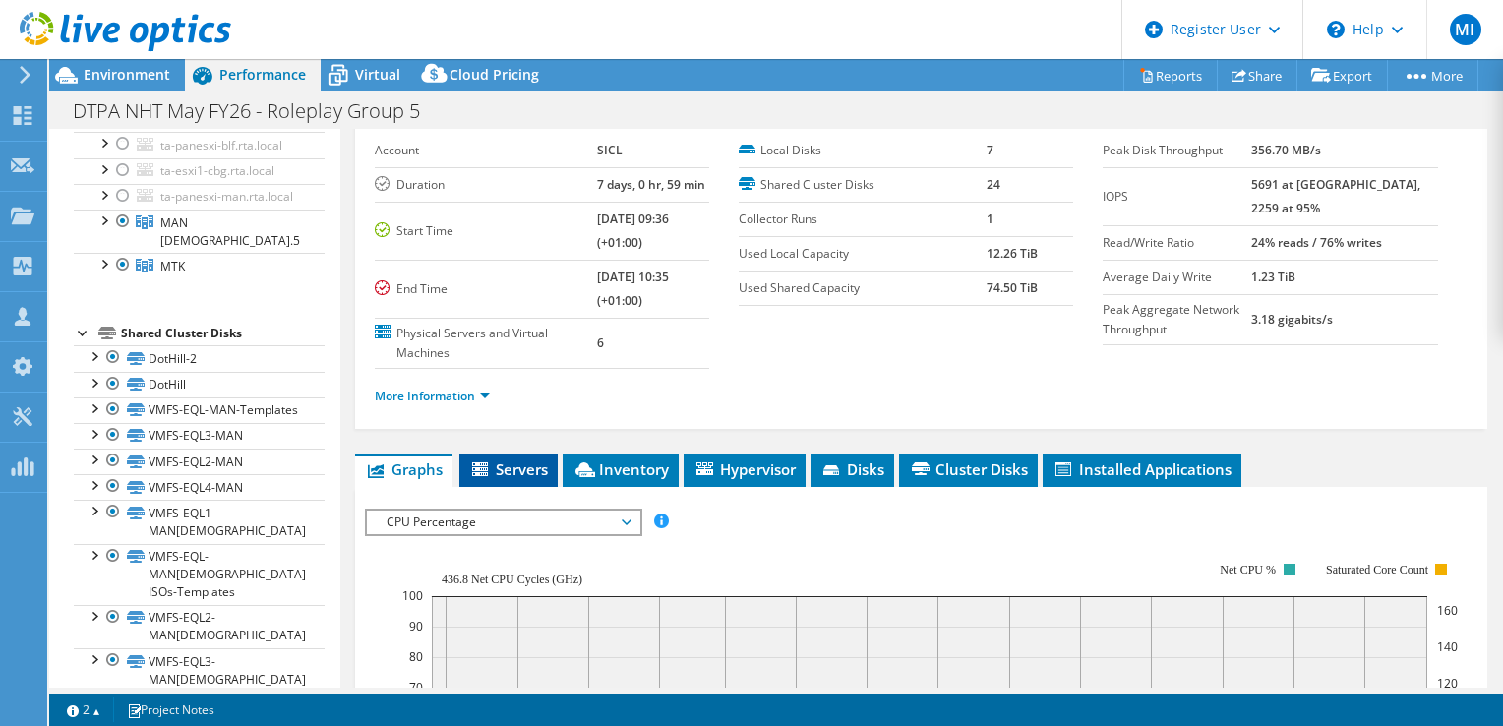
click at [510, 453] on li "Servers" at bounding box center [508, 469] width 98 height 33
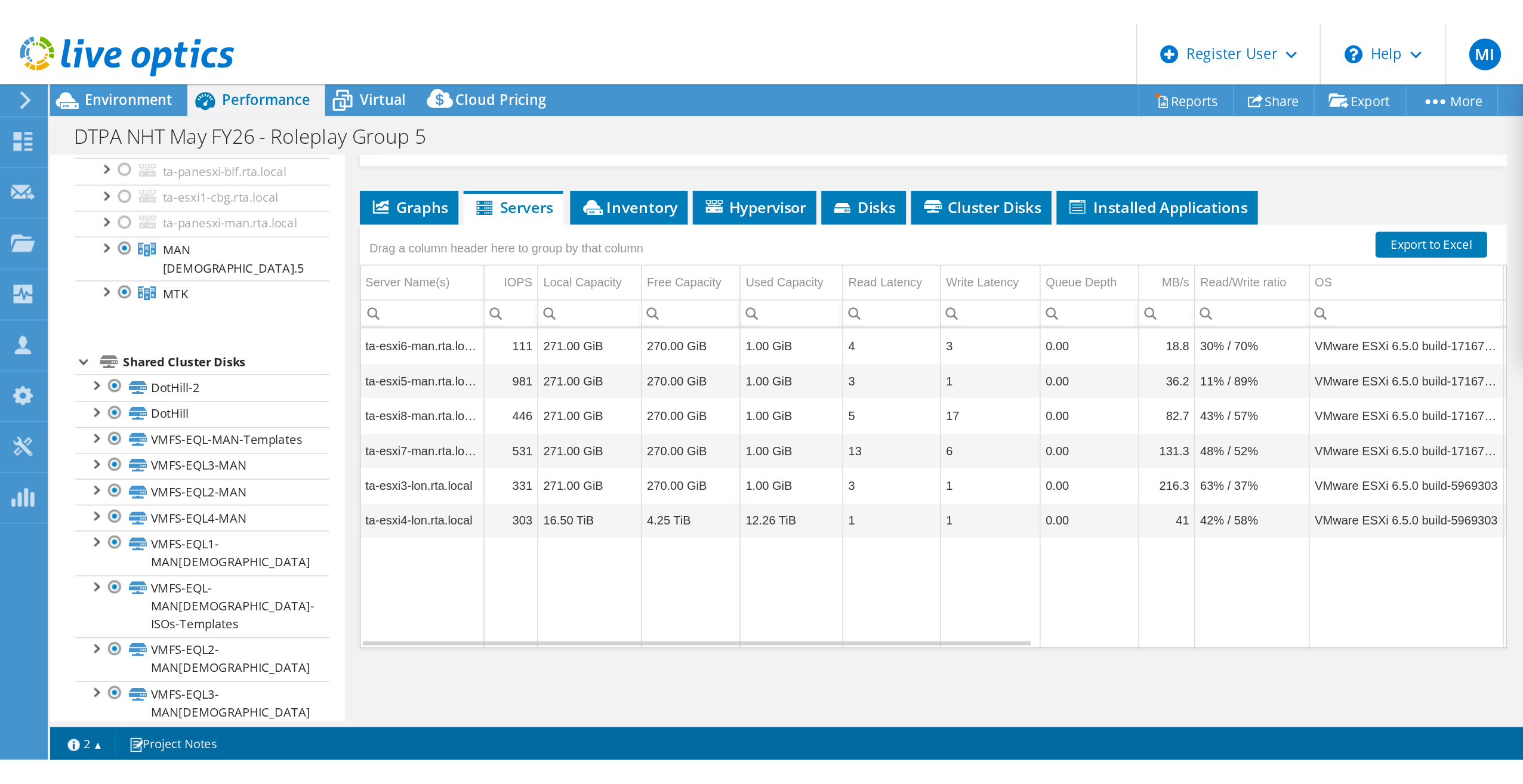
scroll to position [4, 0]
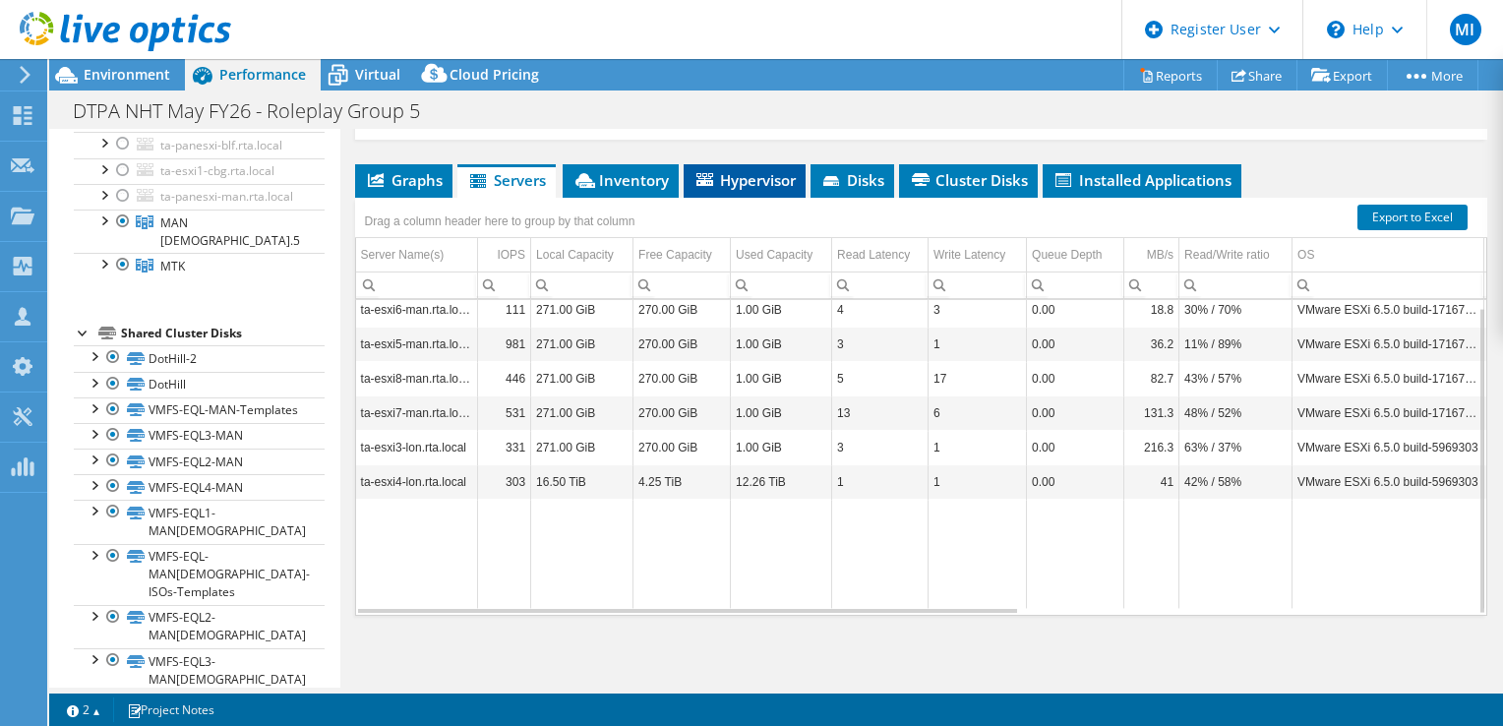
click at [750, 182] on span "Hypervisor" at bounding box center [744, 180] width 102 height 20
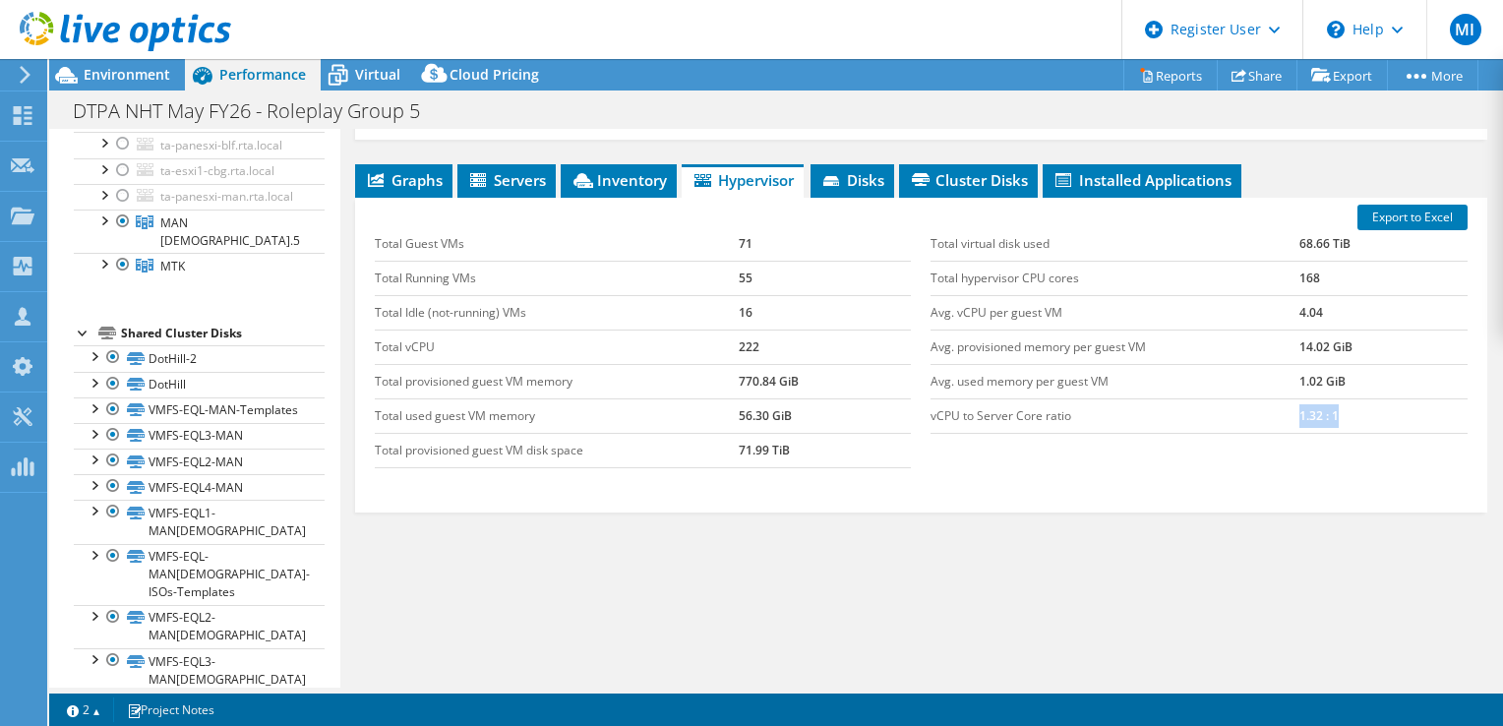
drag, startPoint x: 1272, startPoint y: 409, endPoint x: 1357, endPoint y: 417, distance: 84.9
click at [1357, 417] on tr "vCPU to Server Core ratio 1.32 : 1" at bounding box center [1198, 415] width 537 height 34
click at [1357, 417] on td "1.32 : 1" at bounding box center [1383, 415] width 168 height 34
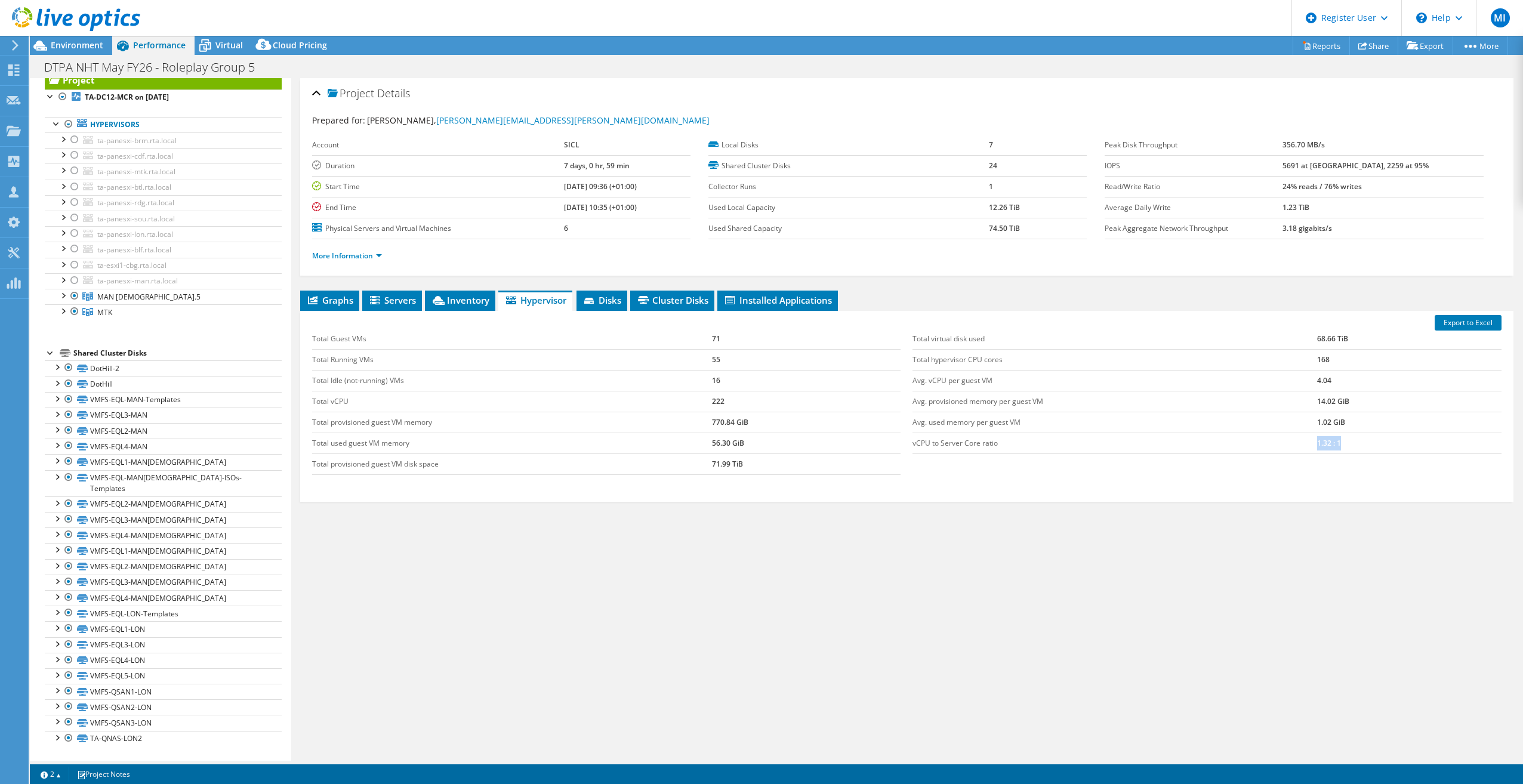
scroll to position [0, 0]
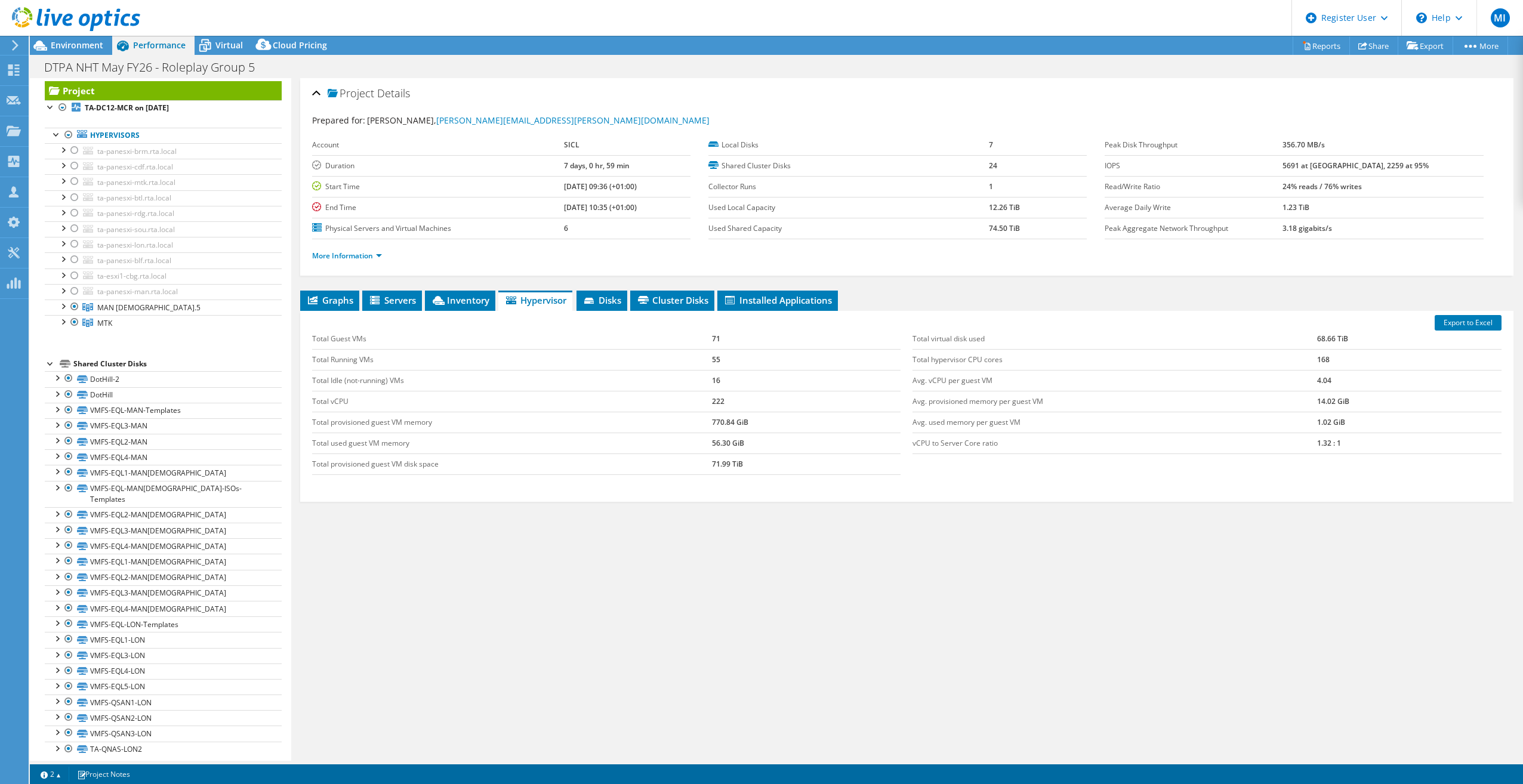
click at [729, 440] on div "Graphs Servers Inventory Hypervisor Disks Cluster Disks Installed Applications …" at bounding box center [907, 440] width 1213 height 299
click at [912, 50] on link "Reports" at bounding box center [1321, 46] width 57 height 18
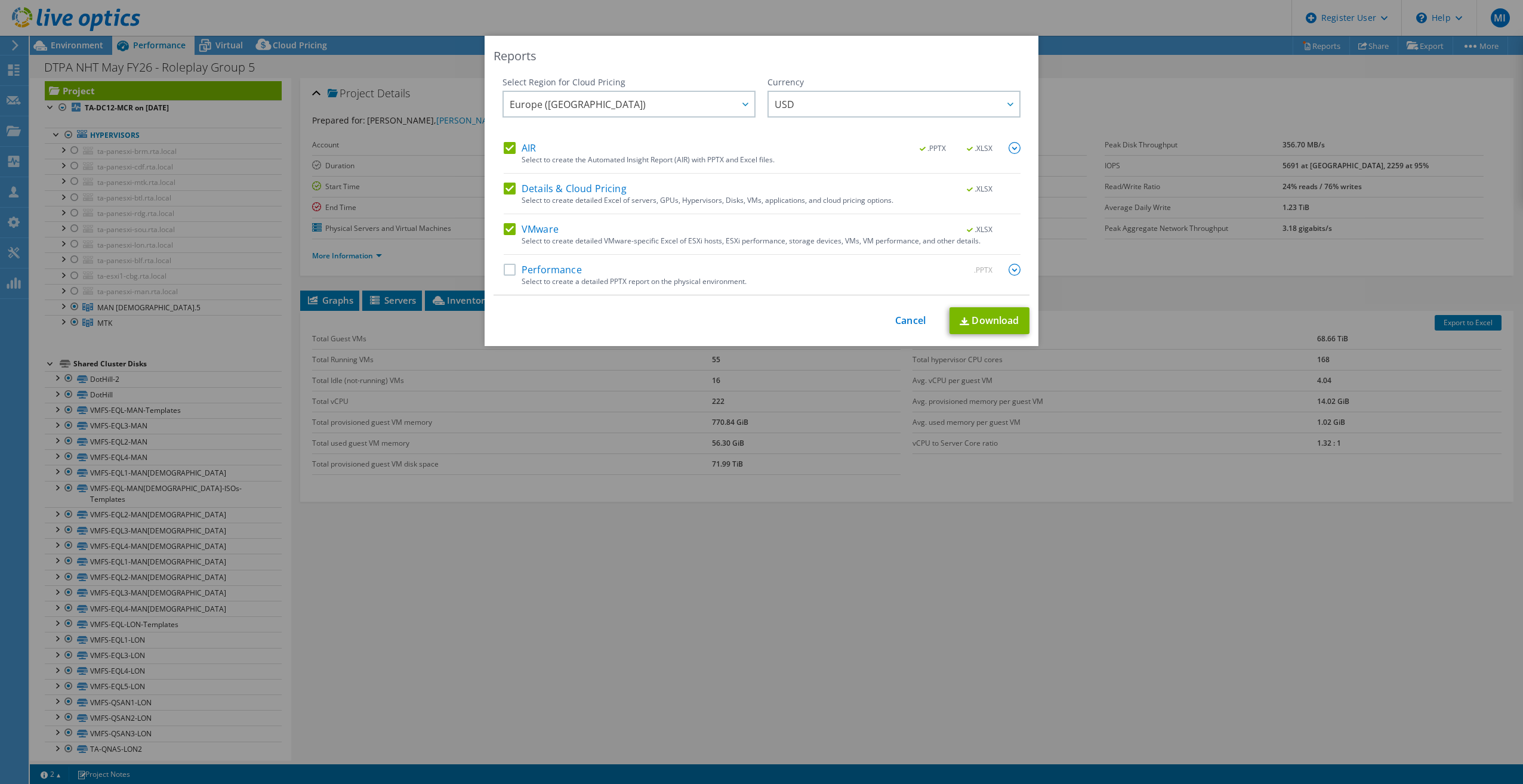
click at [756, 102] on div "Select Region for Cloud Pricing Asia Pacific ([GEOGRAPHIC_DATA]) [GEOGRAPHIC_DA…" at bounding box center [762, 109] width 518 height 66
click at [784, 96] on span "USD" at bounding box center [897, 104] width 245 height 24
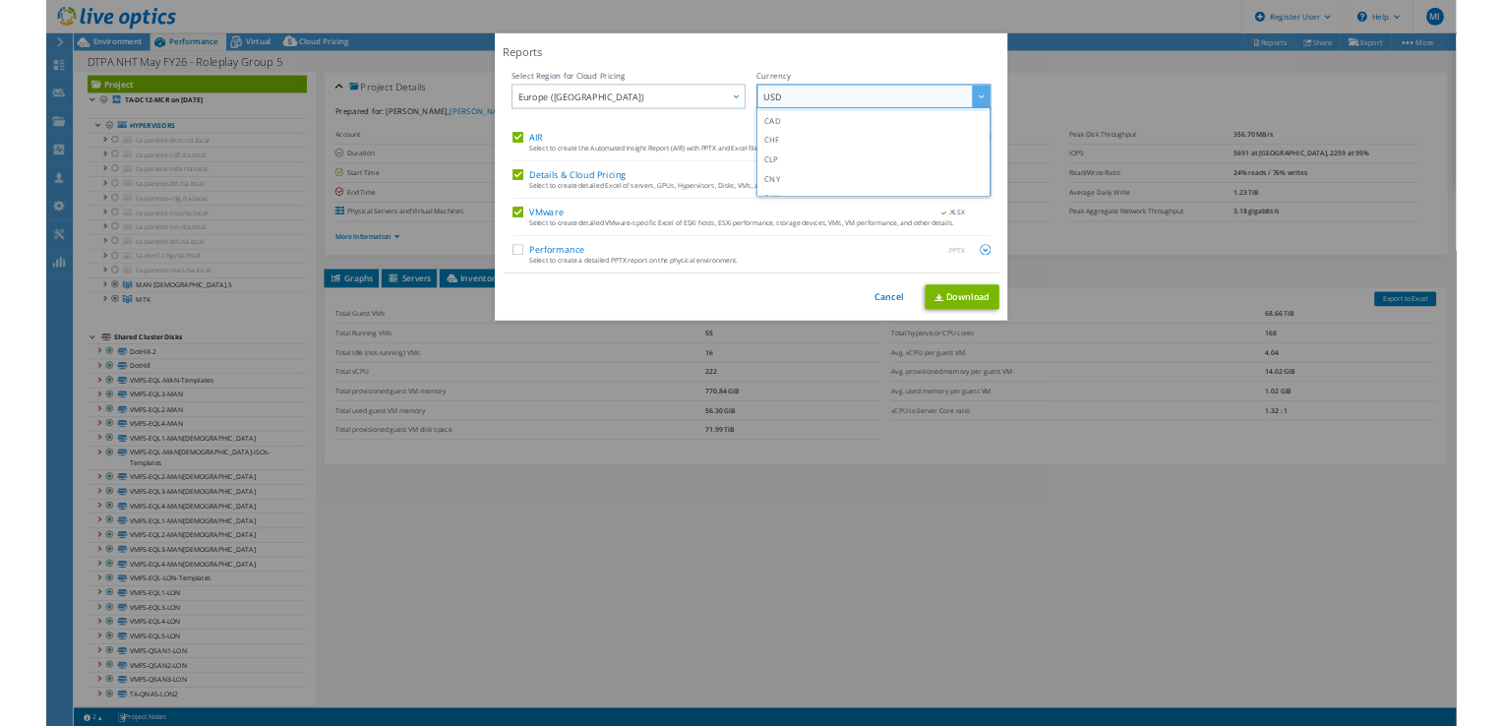
scroll to position [197, 0]
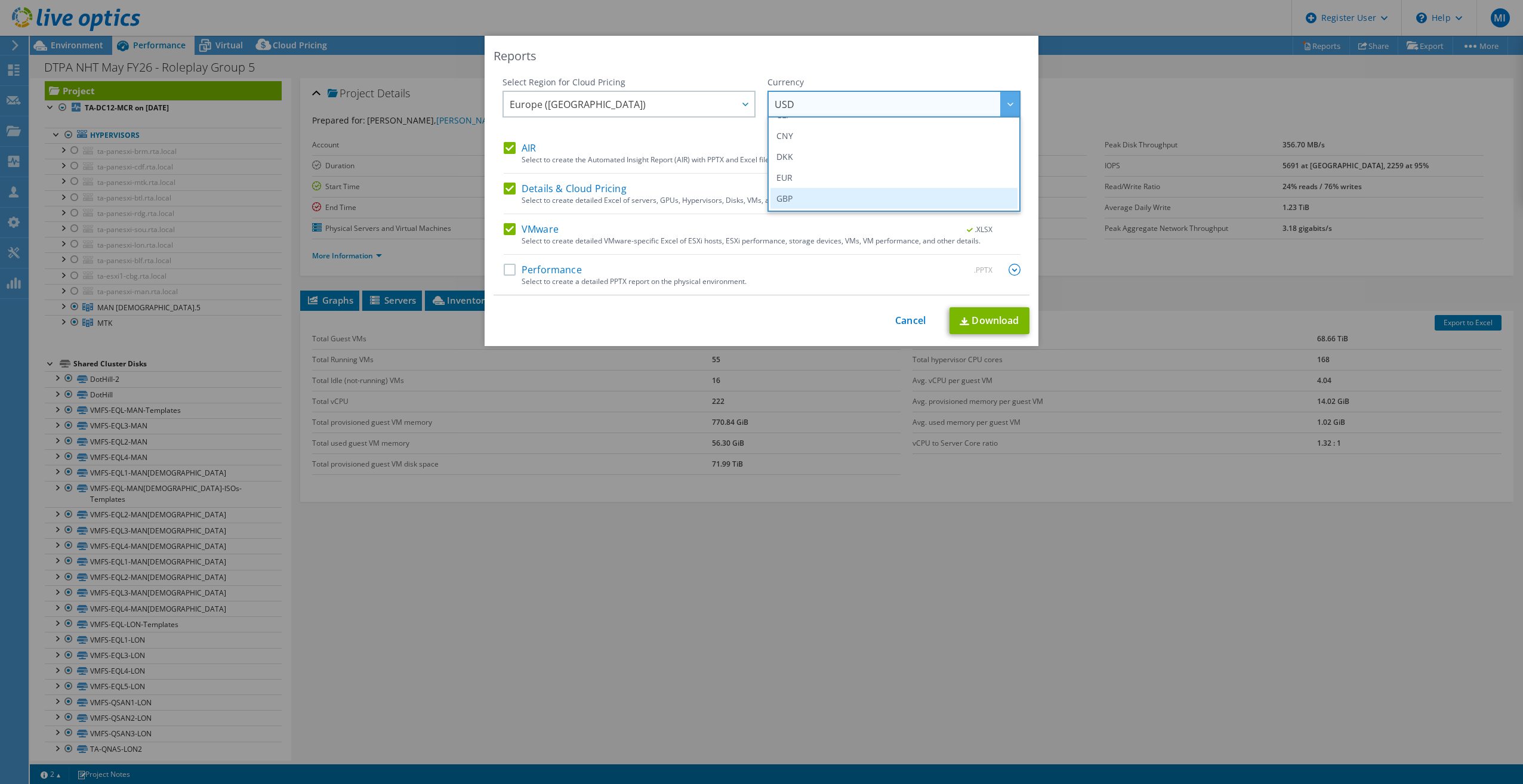
click at [786, 191] on li "GBP" at bounding box center [894, 198] width 247 height 21
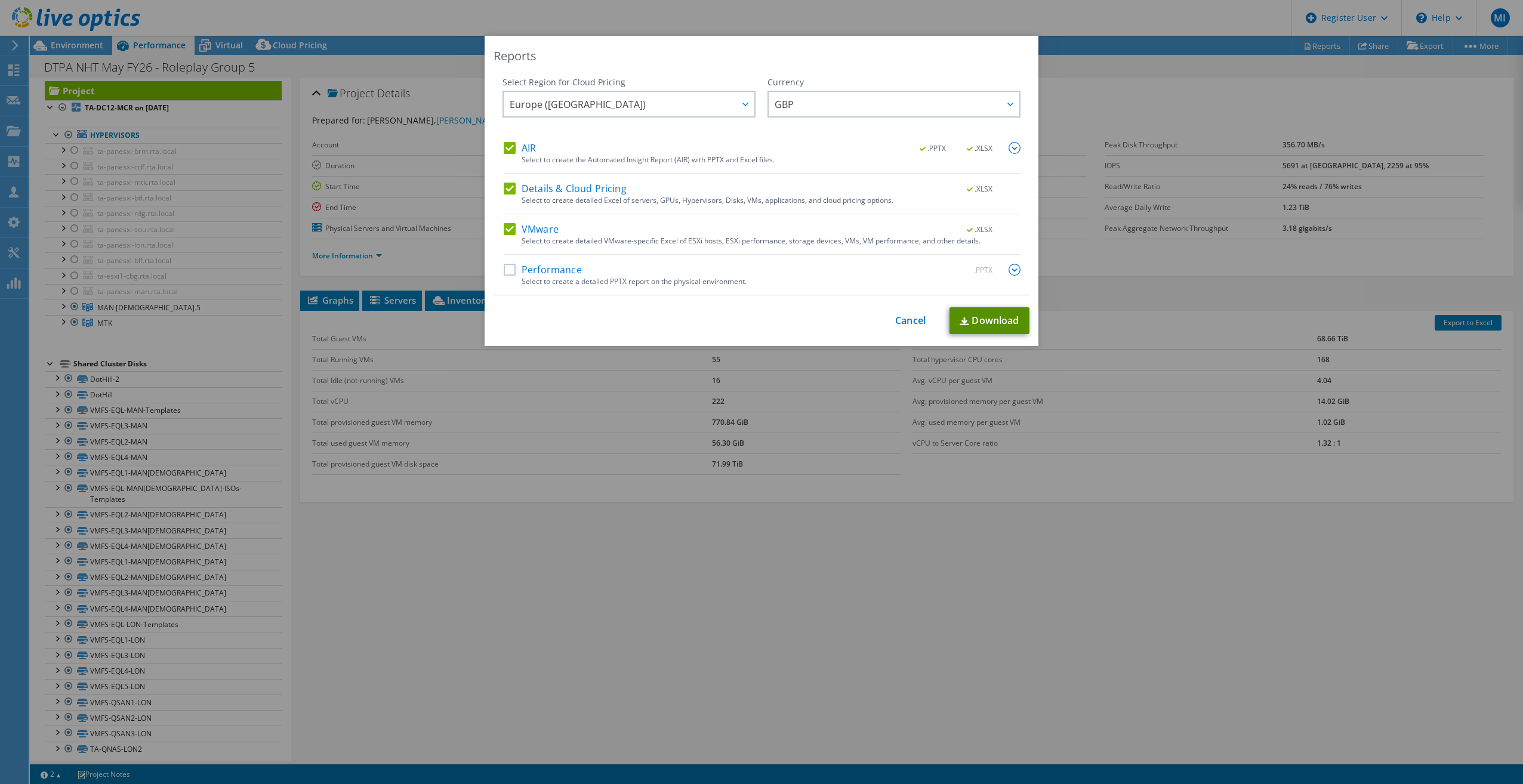
click at [912, 325] on link "Download" at bounding box center [989, 320] width 80 height 27
click at [912, 365] on div "Reports Select Region for Cloud Pricing Asia Pacific ([GEOGRAPHIC_DATA]) [GEOGR…" at bounding box center [761, 392] width 1523 height 712
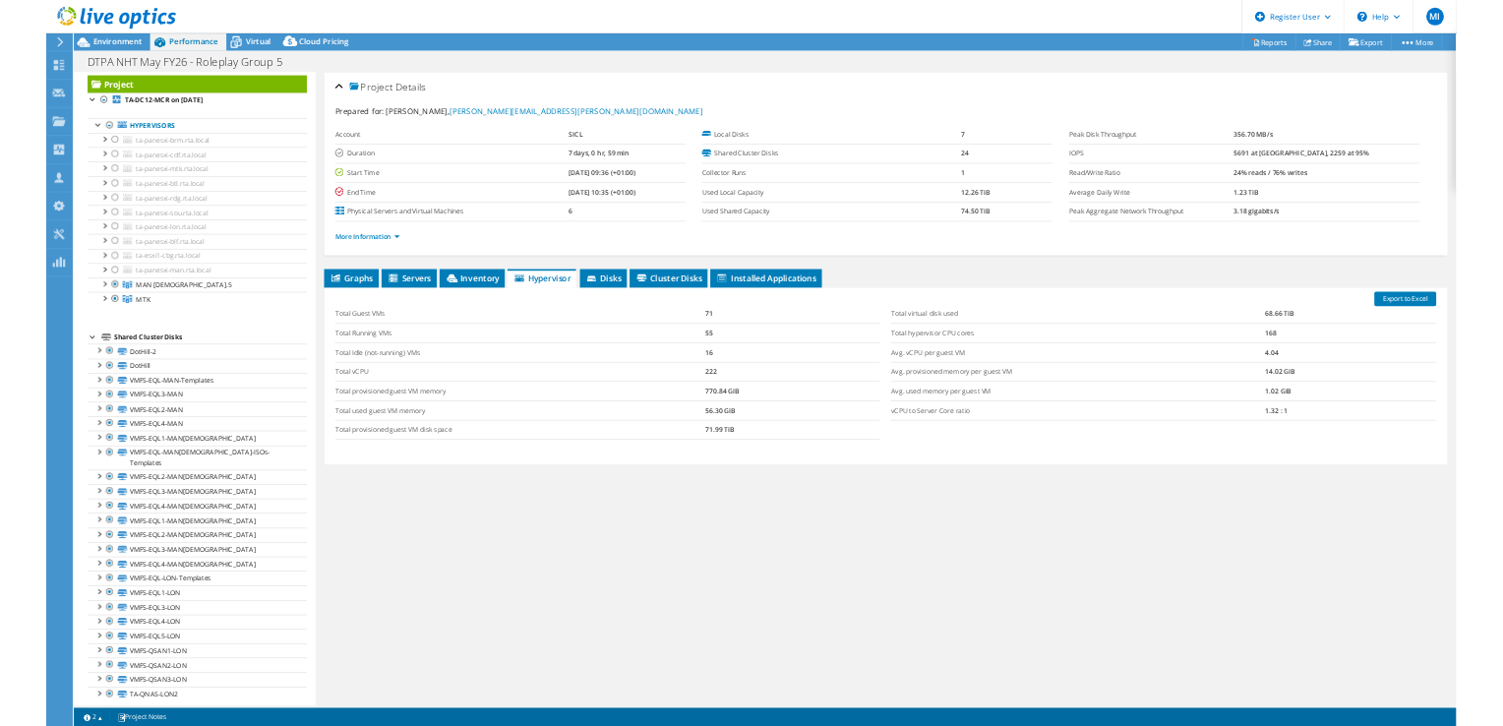
scroll to position [29, 0]
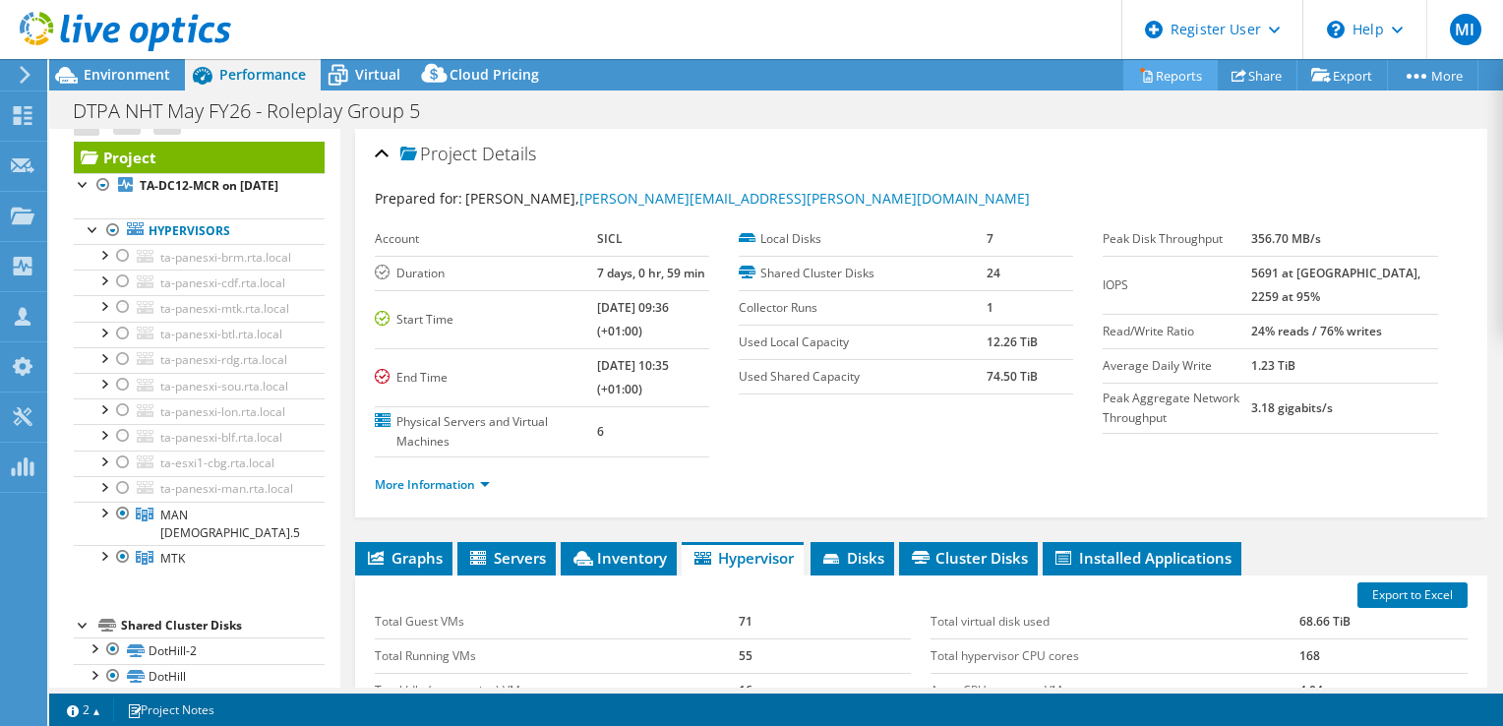
click at [1187, 84] on link "Reports" at bounding box center [1170, 75] width 94 height 30
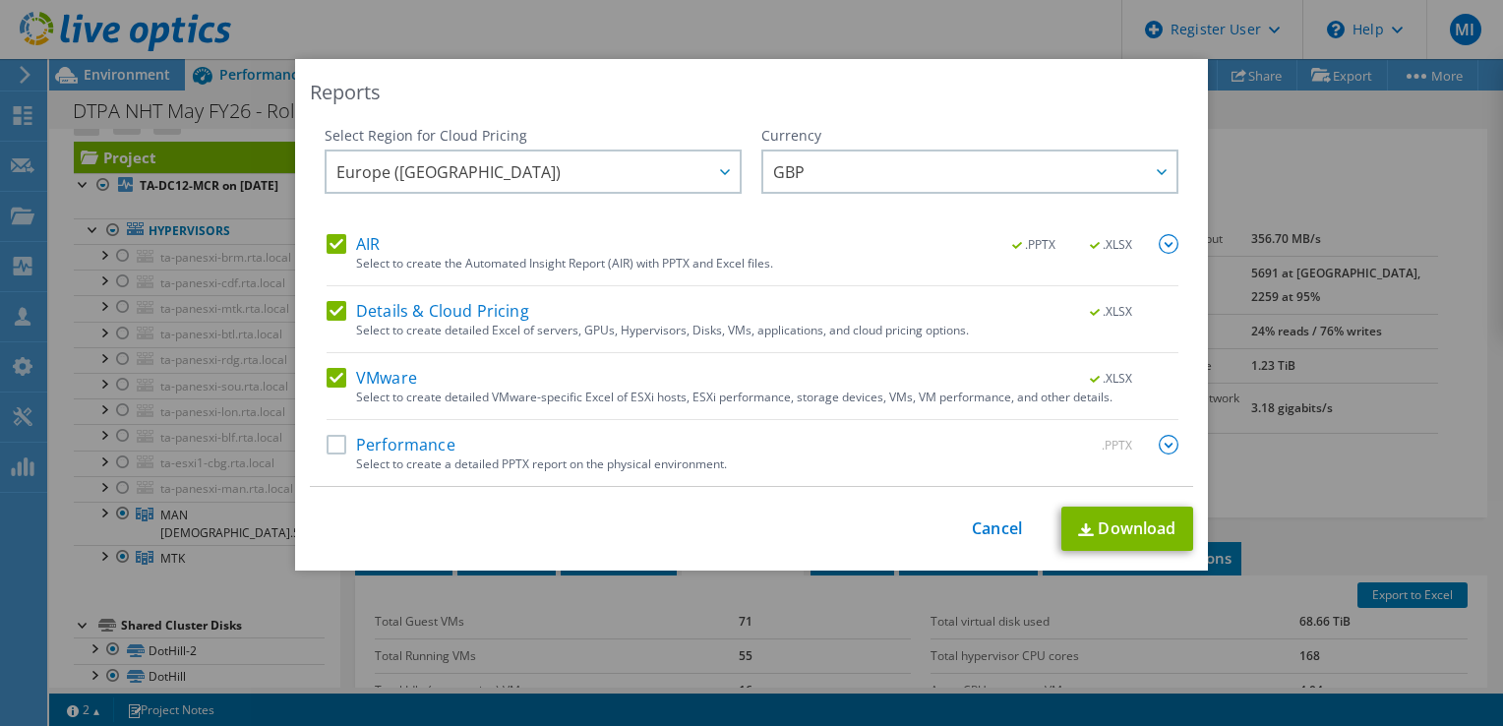
drag, startPoint x: 1274, startPoint y: 242, endPoint x: 1227, endPoint y: 215, distance: 54.2
click at [1227, 215] on div "Reports Select Region for Cloud Pricing Asia Pacific ([GEOGRAPHIC_DATA]) [GEOGR…" at bounding box center [751, 363] width 1503 height 608
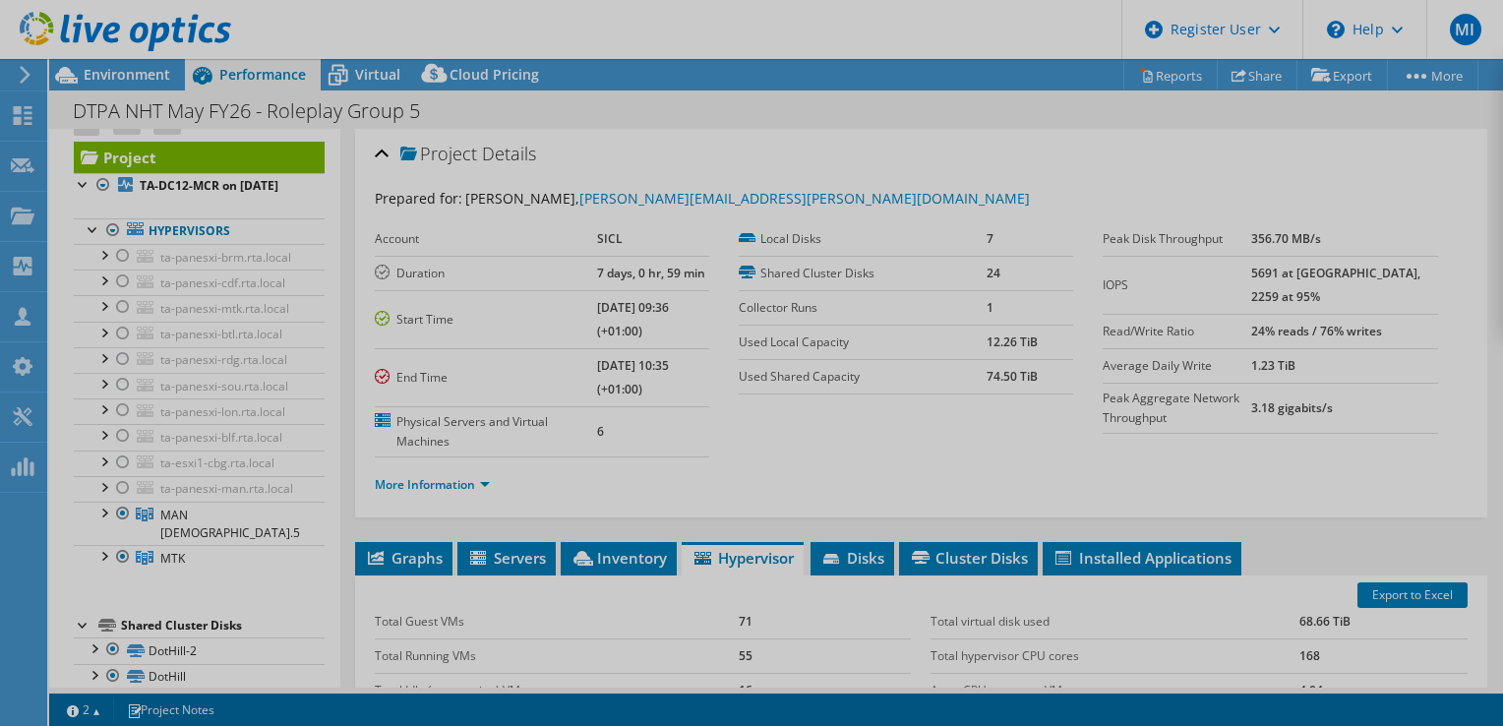
click at [1227, 215] on div at bounding box center [751, 363] width 1503 height 726
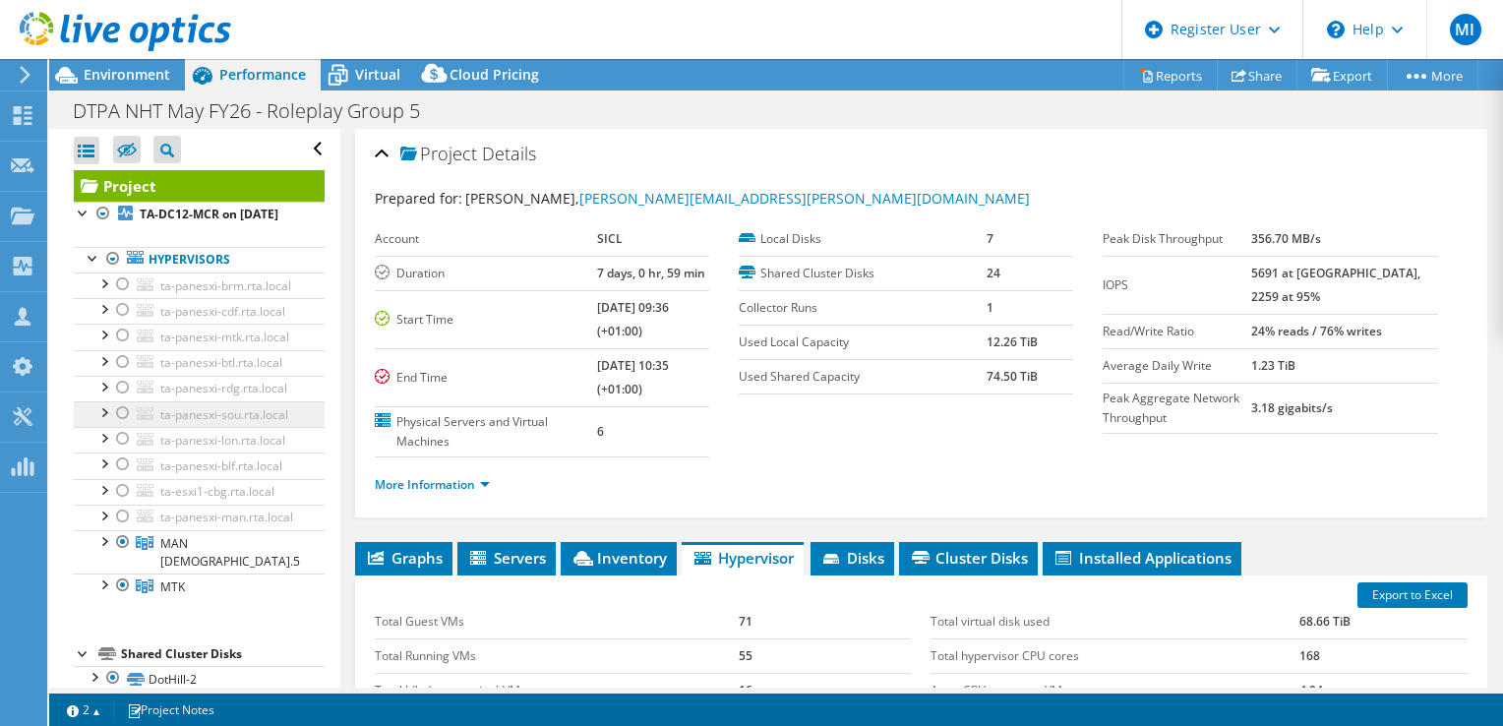
scroll to position [0, 0]
click at [84, 266] on div at bounding box center [94, 257] width 20 height 20
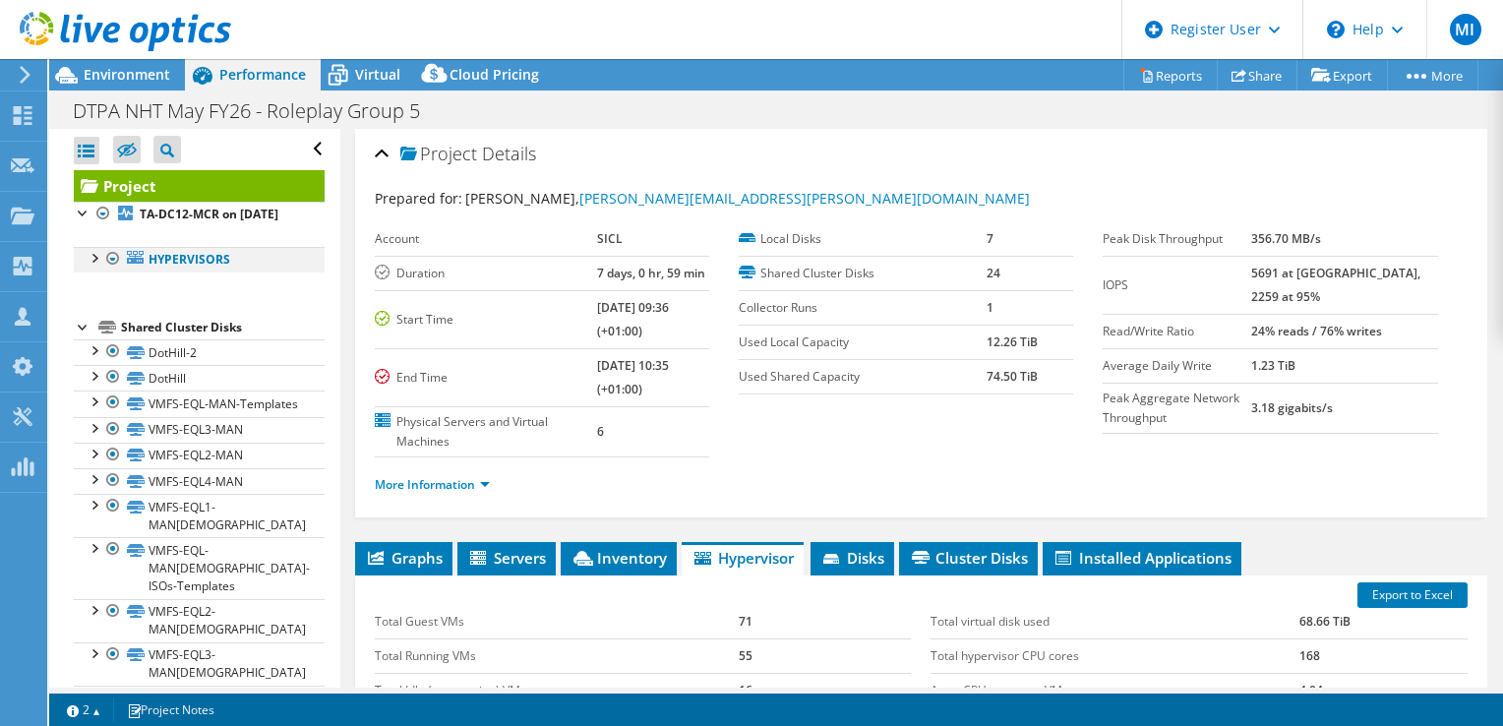
click at [84, 266] on div at bounding box center [94, 257] width 20 height 20
